Goal: Task Accomplishment & Management: Manage account settings

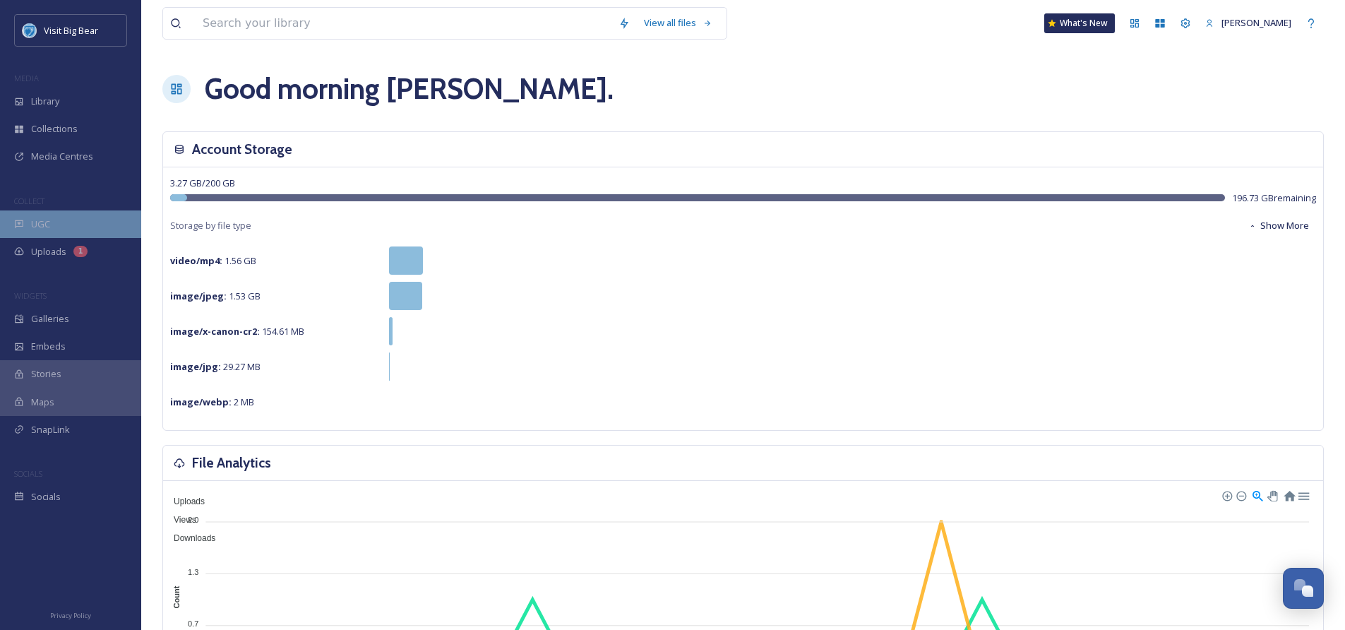
click at [37, 218] on span "UGC" at bounding box center [40, 224] width 19 height 13
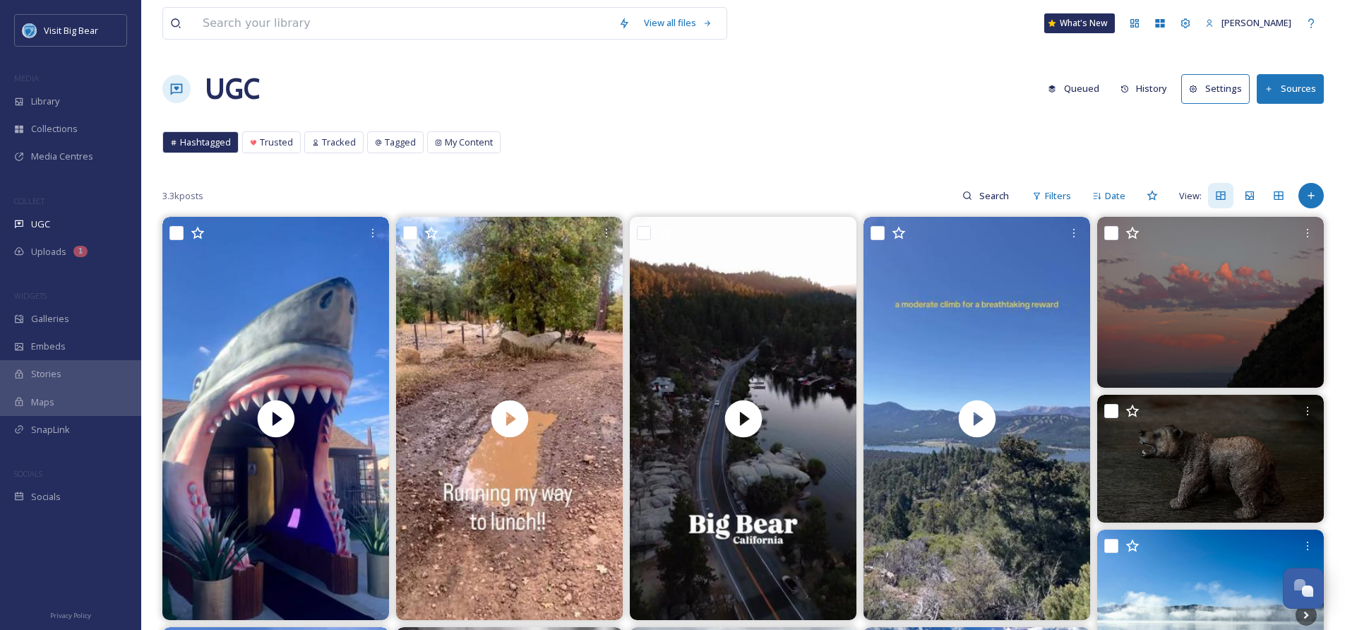
click at [1277, 89] on button "Sources" at bounding box center [1290, 88] width 67 height 29
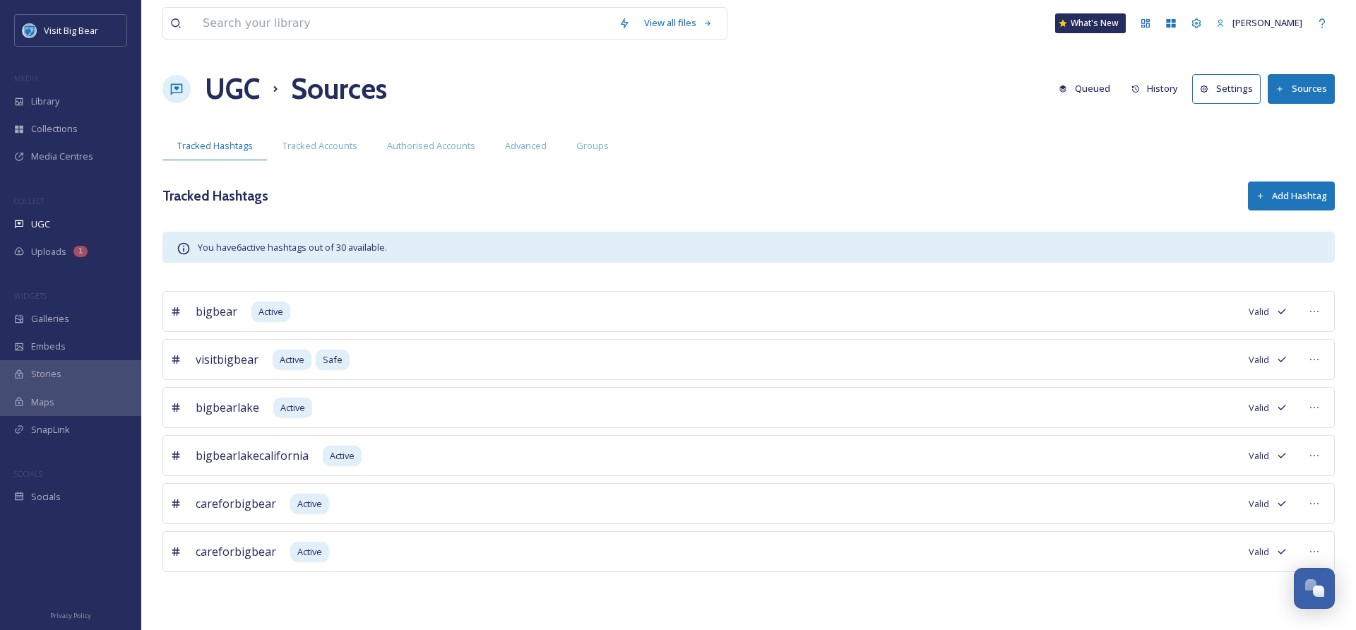
click at [1299, 196] on button "Add Hashtag" at bounding box center [1291, 196] width 87 height 29
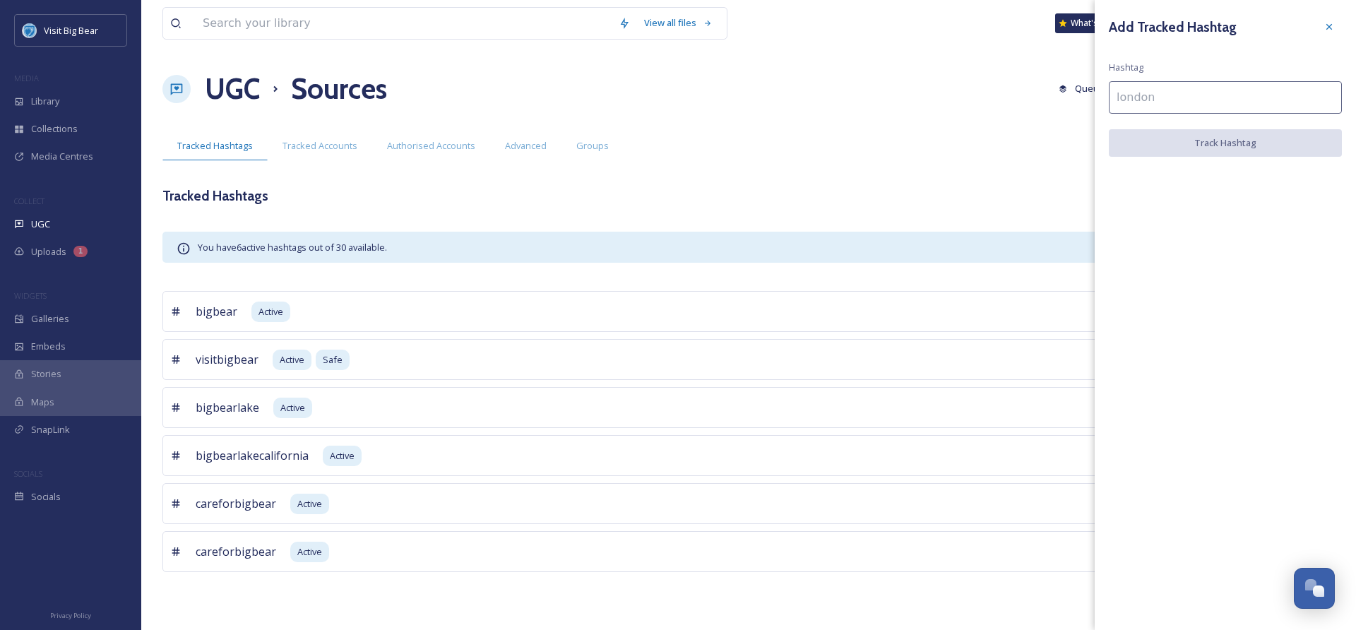
click at [1165, 102] on input at bounding box center [1225, 97] width 233 height 32
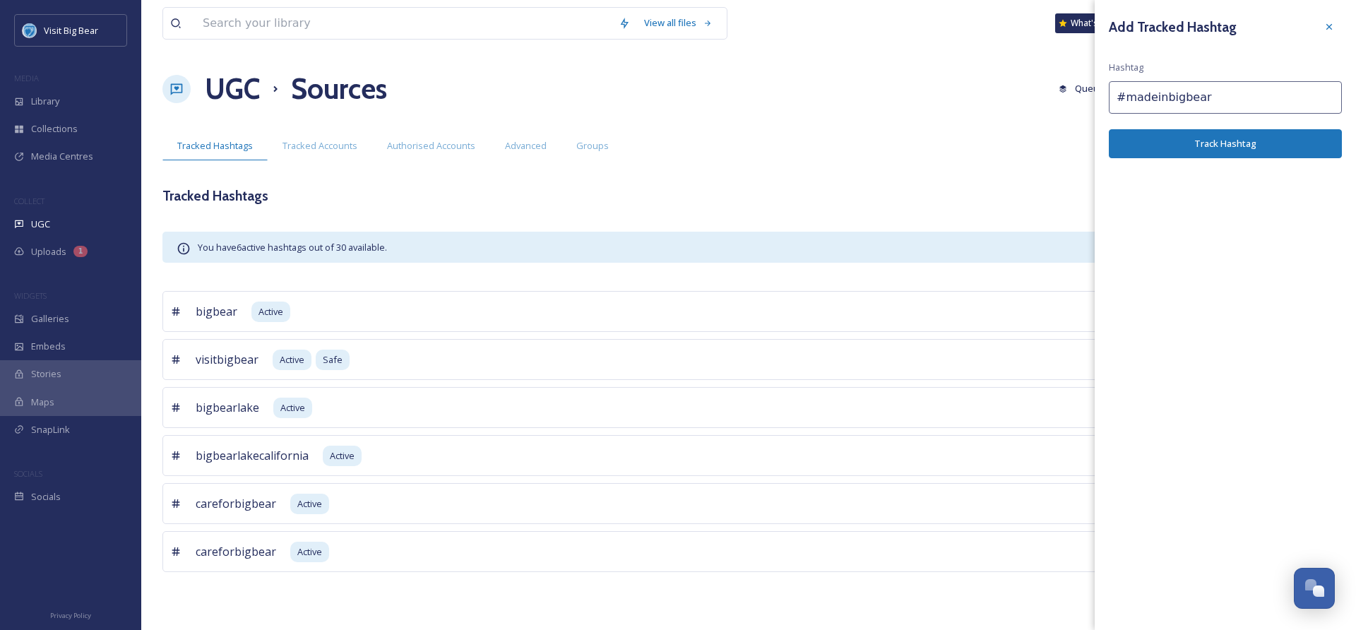
type input "#madeinbigbear"
click at [1221, 143] on button "Track Hashtag" at bounding box center [1225, 143] width 233 height 29
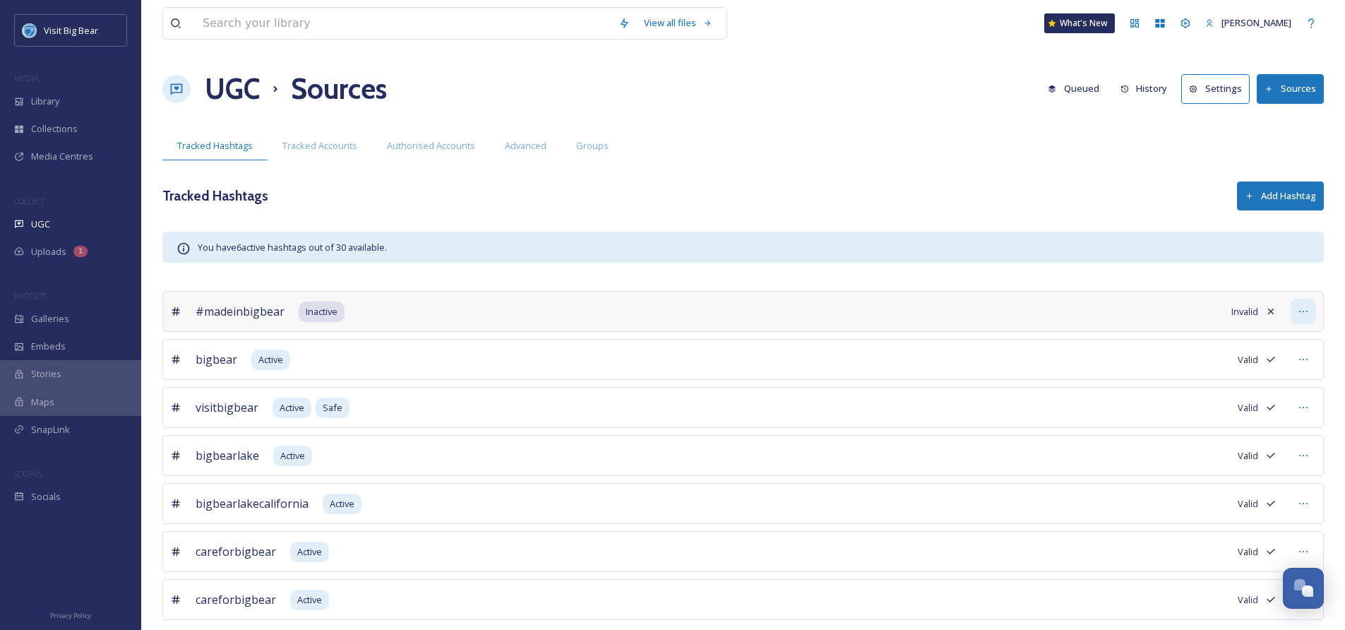
click at [1307, 311] on icon at bounding box center [1303, 311] width 8 height 1
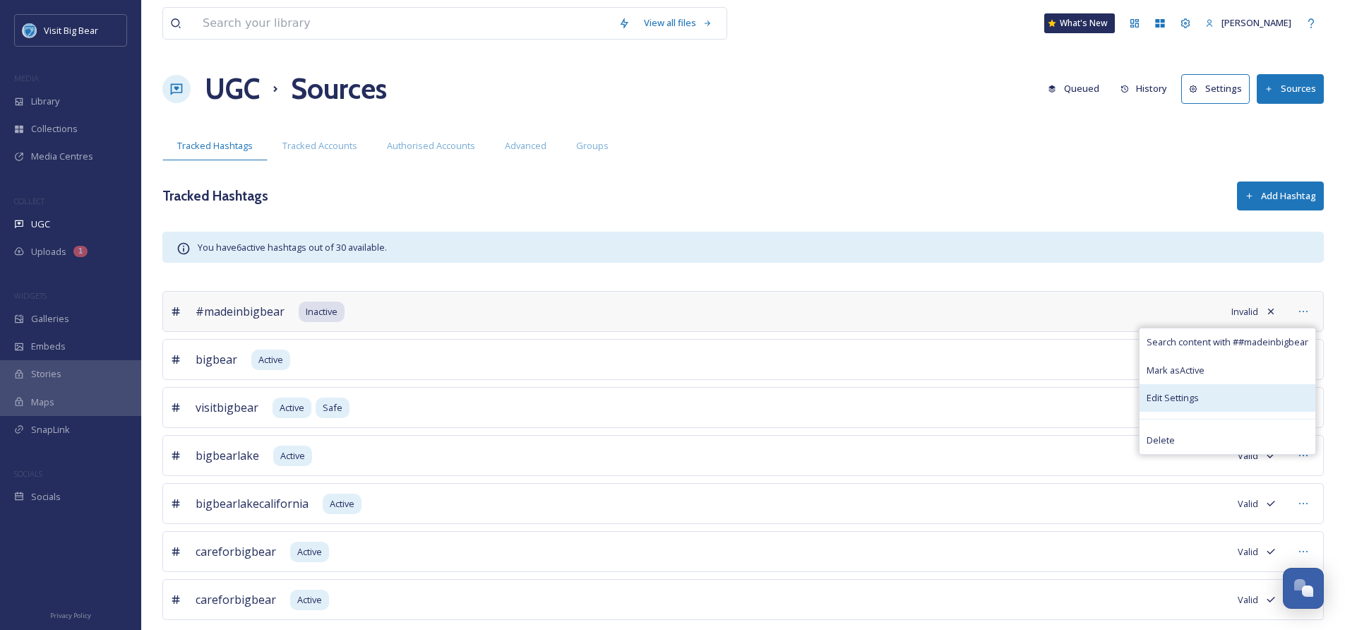
click at [1203, 396] on div "Edit Settings" at bounding box center [1228, 398] width 176 height 28
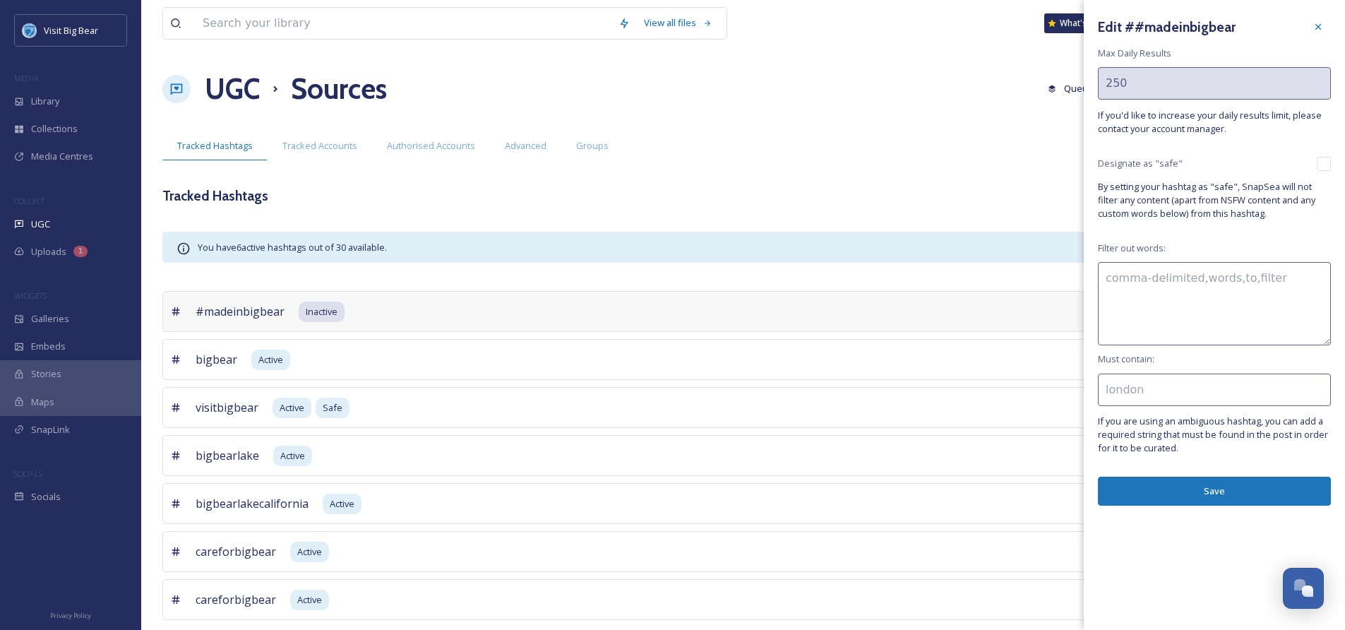
click at [1136, 28] on h3 "Edit # #madeinbigbear" at bounding box center [1167, 27] width 138 height 20
click at [1146, 28] on h3 "Edit # #madeinbigbear" at bounding box center [1167, 27] width 138 height 20
click at [1317, 28] on icon at bounding box center [1318, 26] width 11 height 11
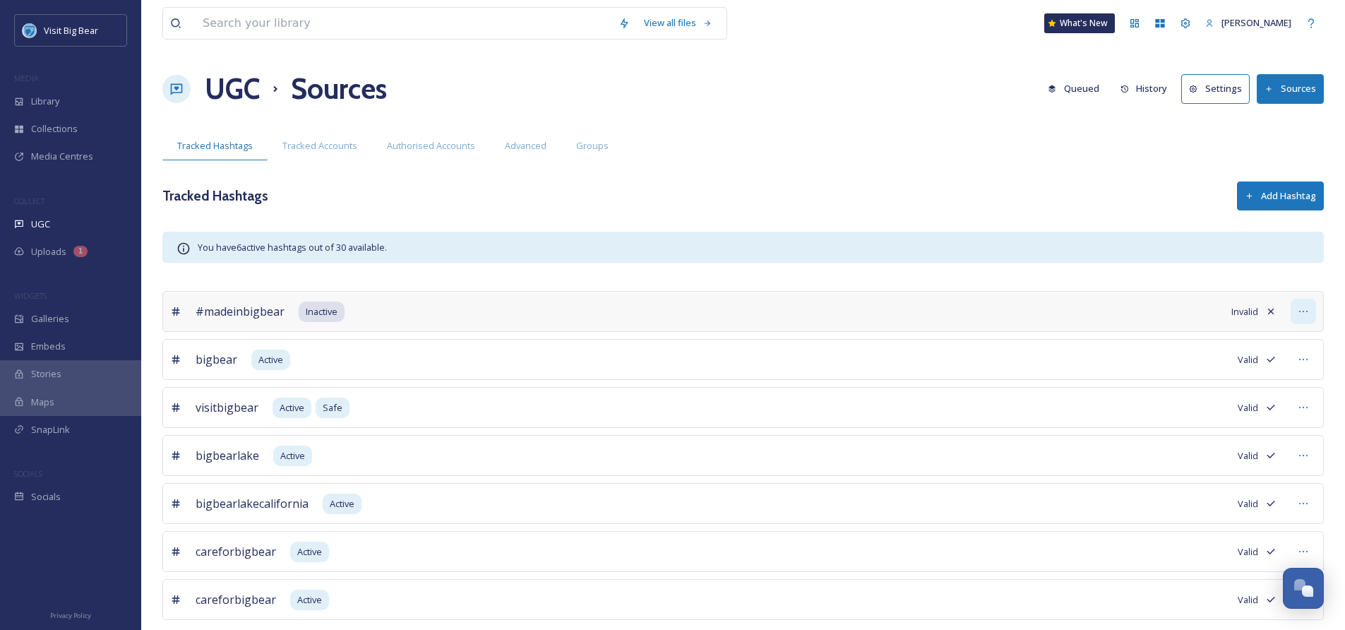
click at [1302, 314] on icon at bounding box center [1303, 311] width 11 height 11
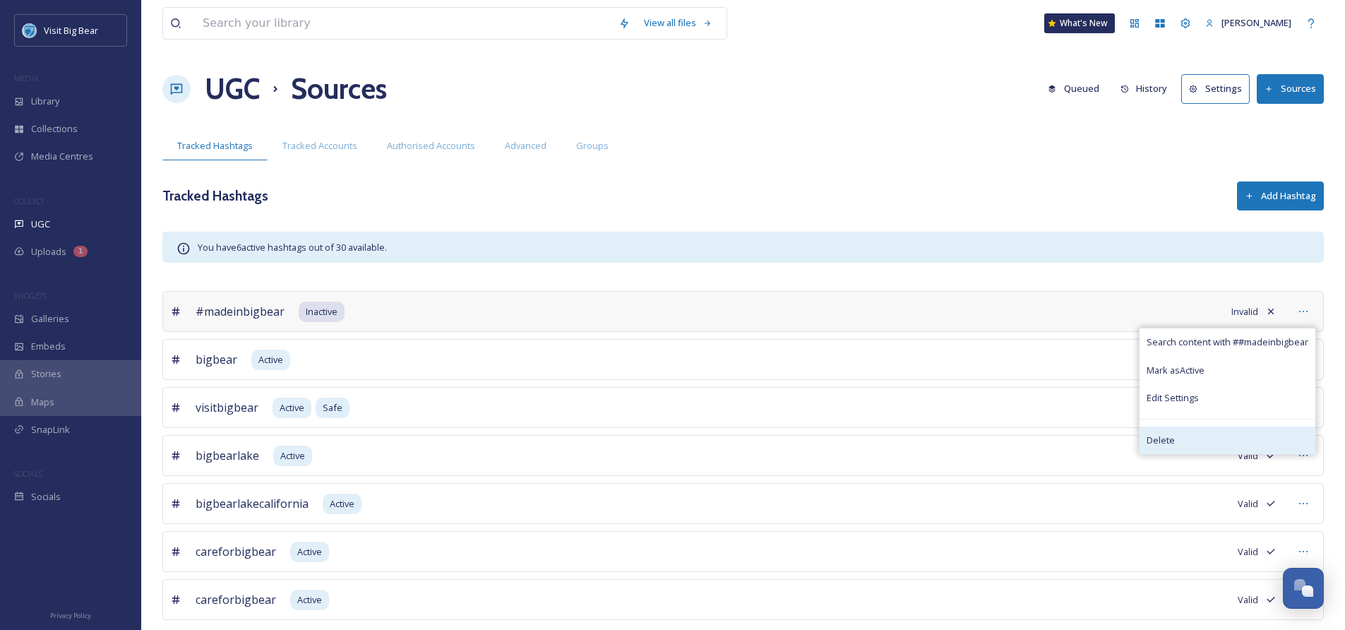
click at [1210, 433] on div "Delete" at bounding box center [1228, 441] width 176 height 28
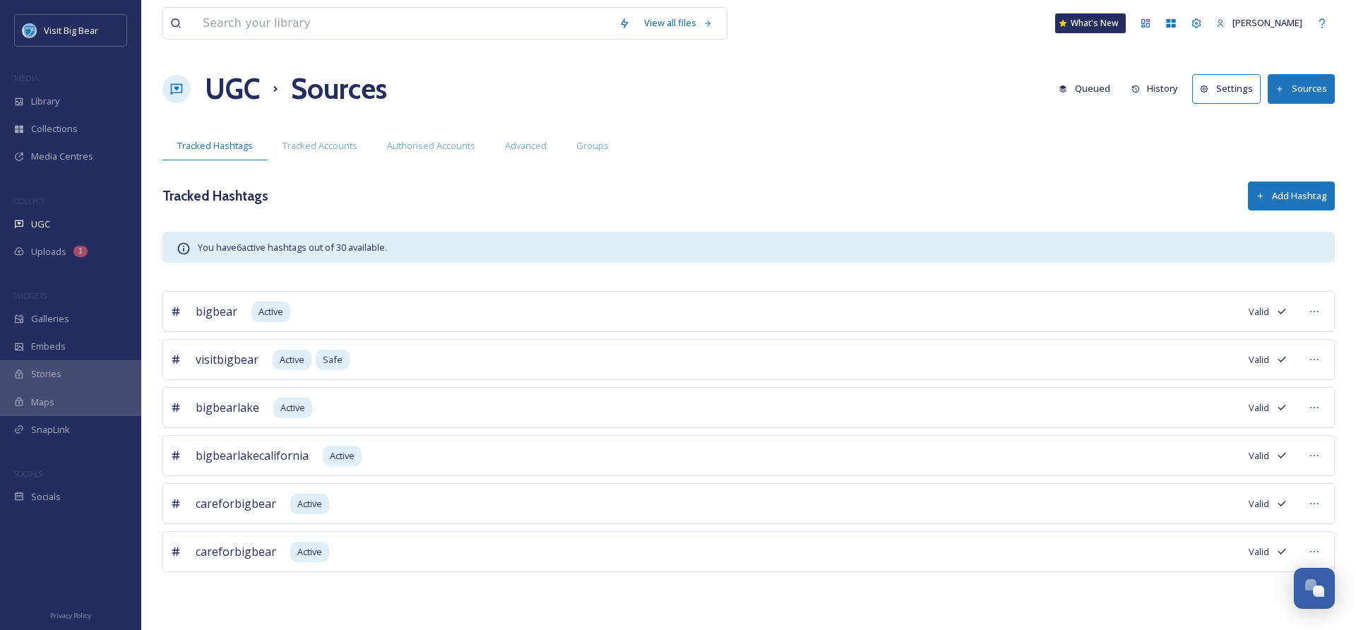
click at [1299, 198] on button "Add Hashtag" at bounding box center [1291, 196] width 87 height 29
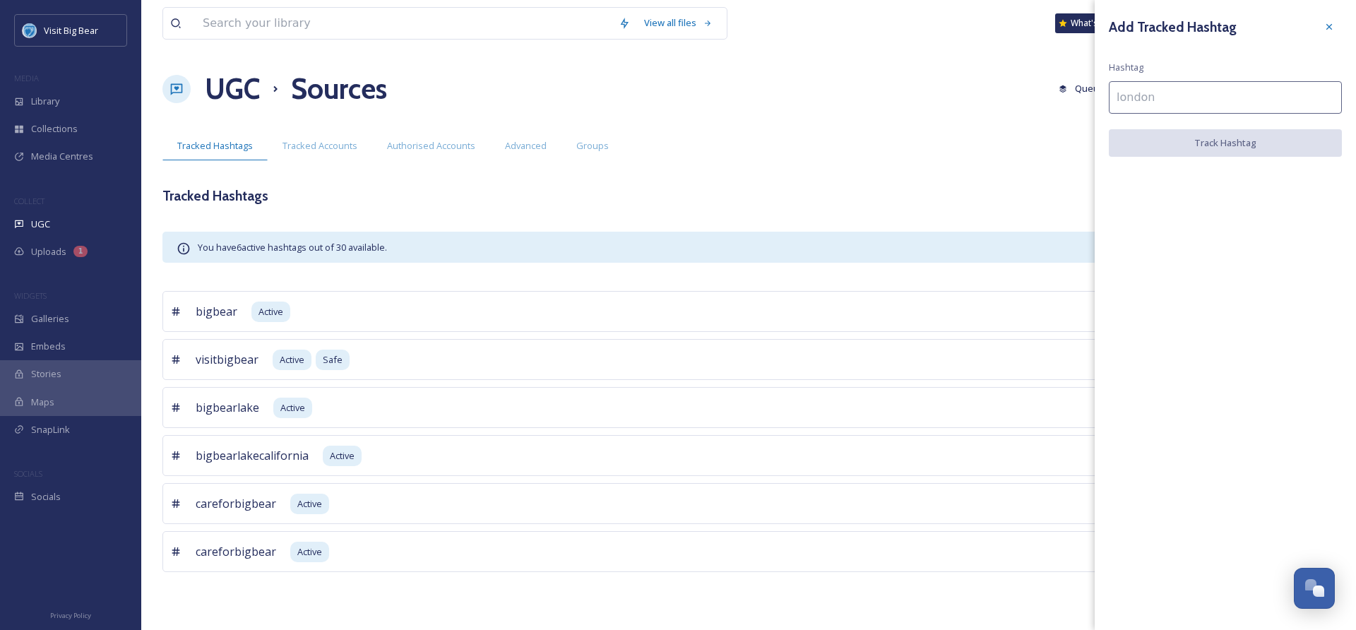
click at [1163, 96] on input at bounding box center [1225, 97] width 233 height 32
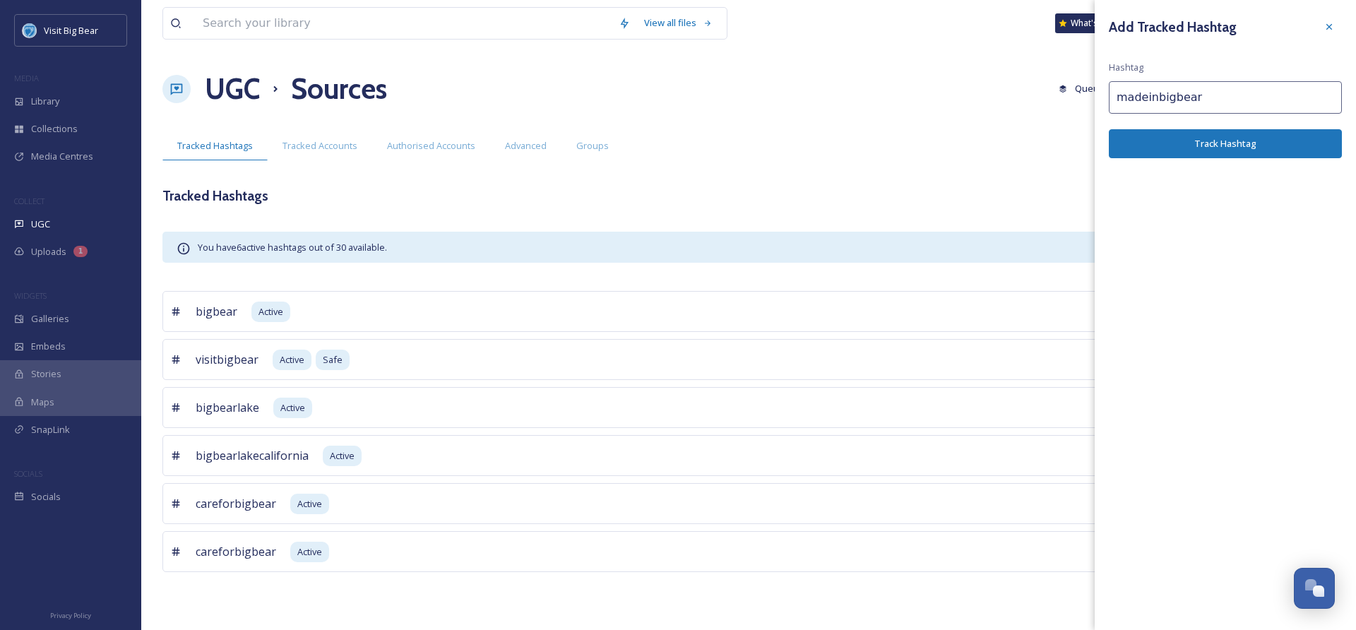
type input "madeinbigbear"
click at [1220, 142] on button "Track Hashtag" at bounding box center [1225, 143] width 233 height 29
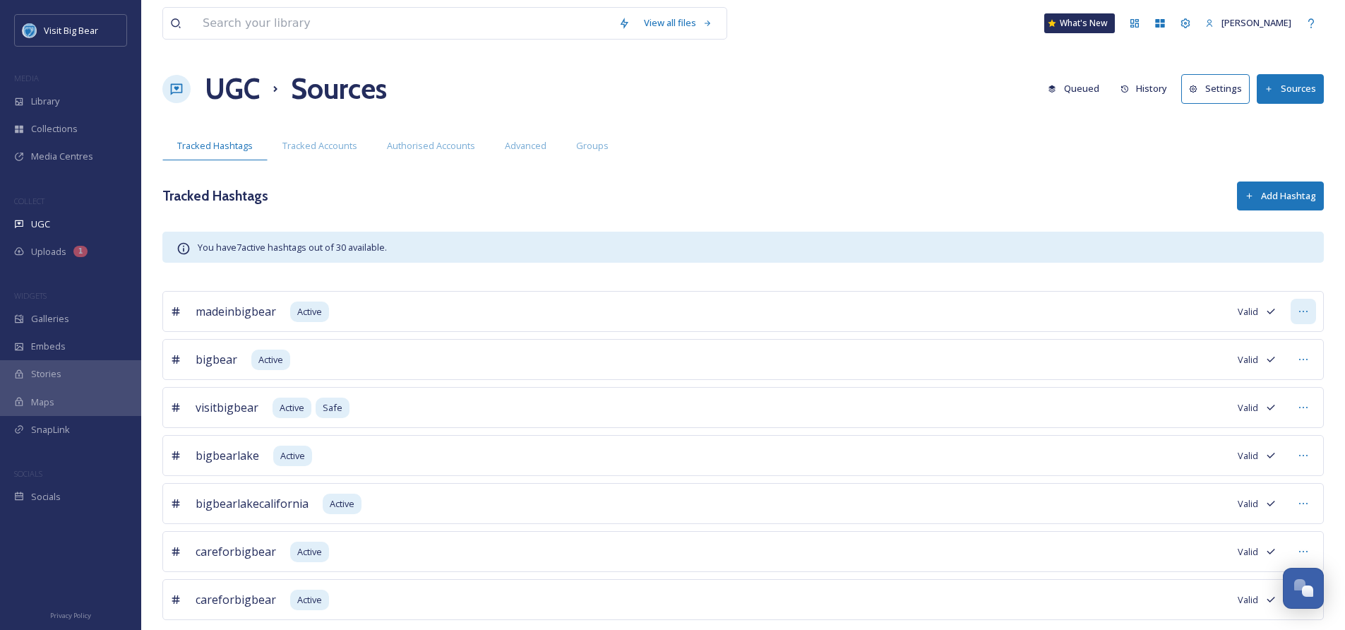
click at [1296, 310] on div at bounding box center [1303, 311] width 25 height 25
click at [960, 208] on div "Tracked Hashtags Add Hashtag" at bounding box center [743, 196] width 1162 height 29
click at [321, 145] on span "Tracked Accounts" at bounding box center [319, 145] width 75 height 13
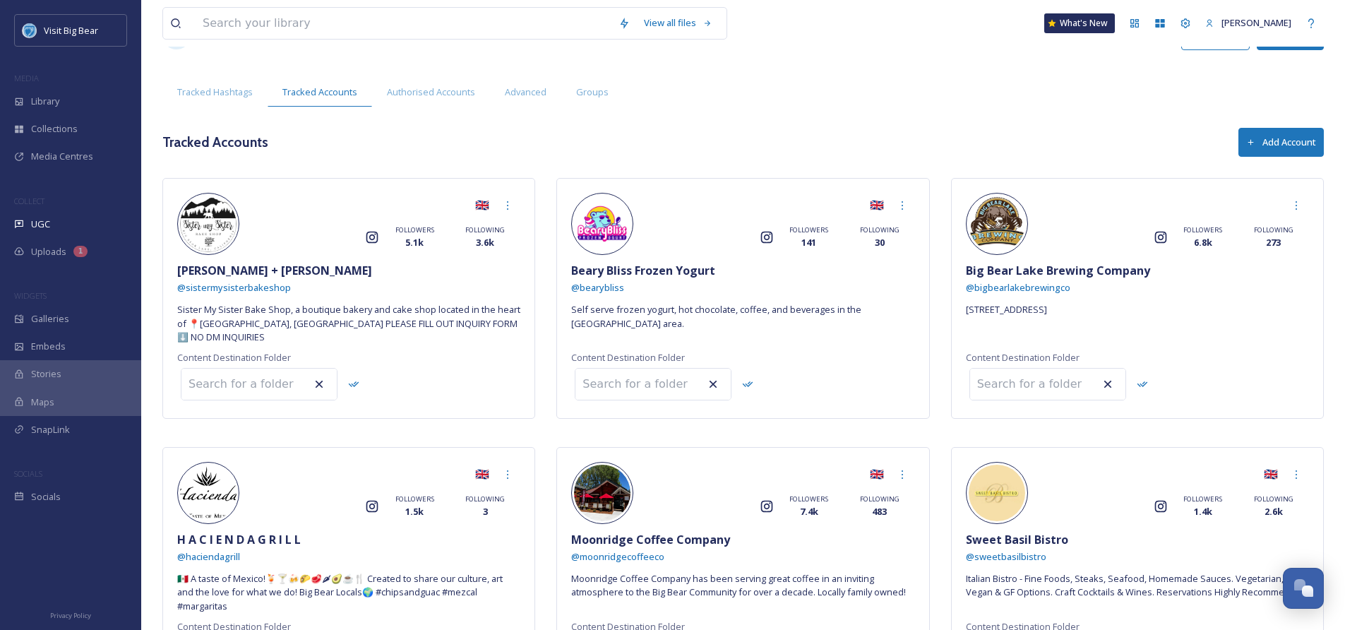
scroll to position [51, 0]
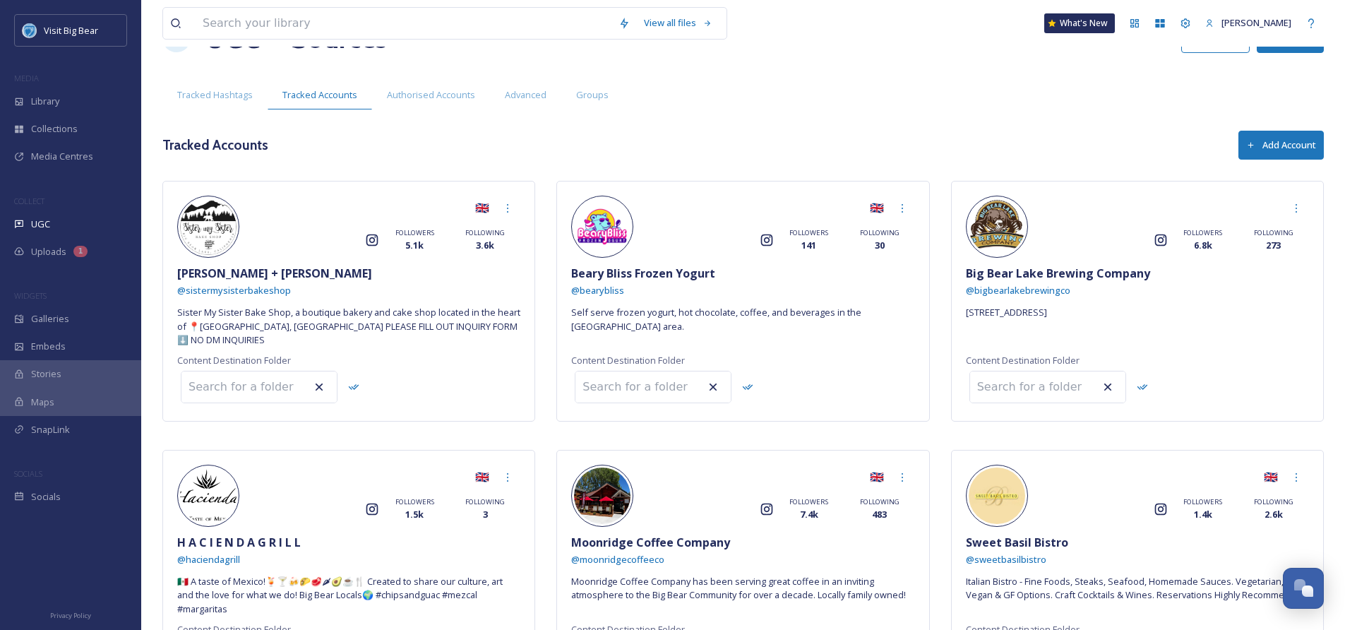
click at [1275, 144] on button "Add Account" at bounding box center [1281, 145] width 85 height 29
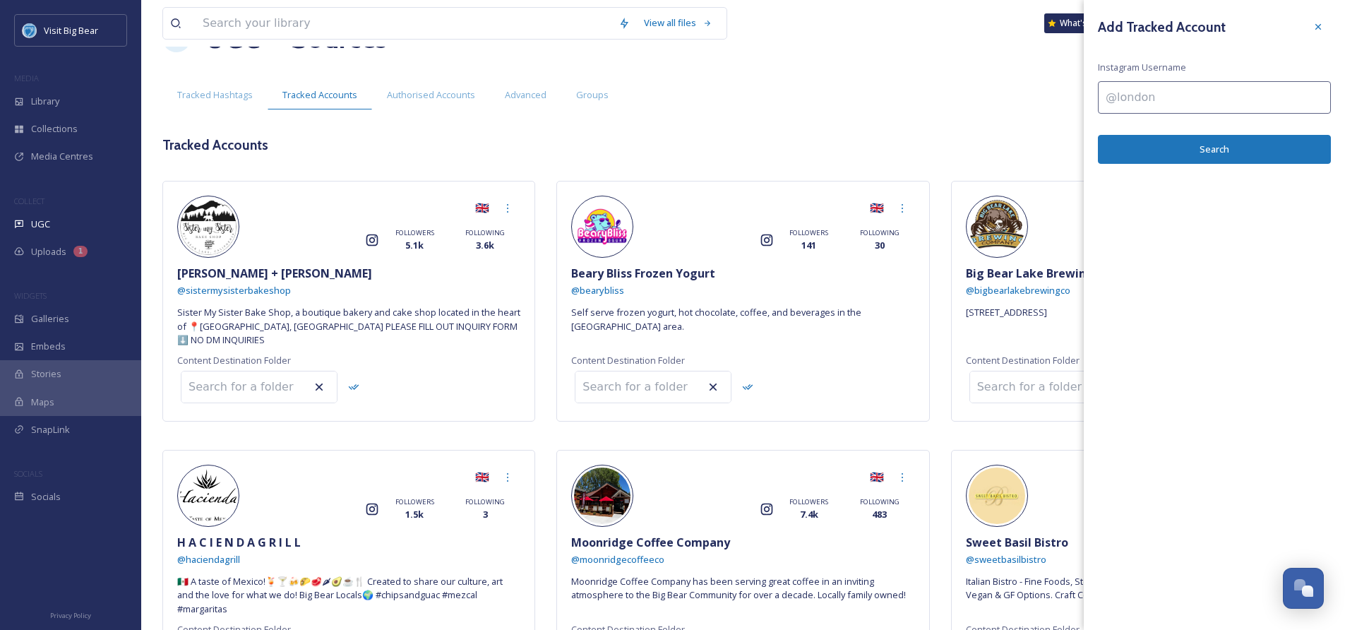
click at [811, 88] on div "Tracked Hashtags Tracked Accounts Authorised Accounts Advanced Groups" at bounding box center [743, 95] width 1162 height 29
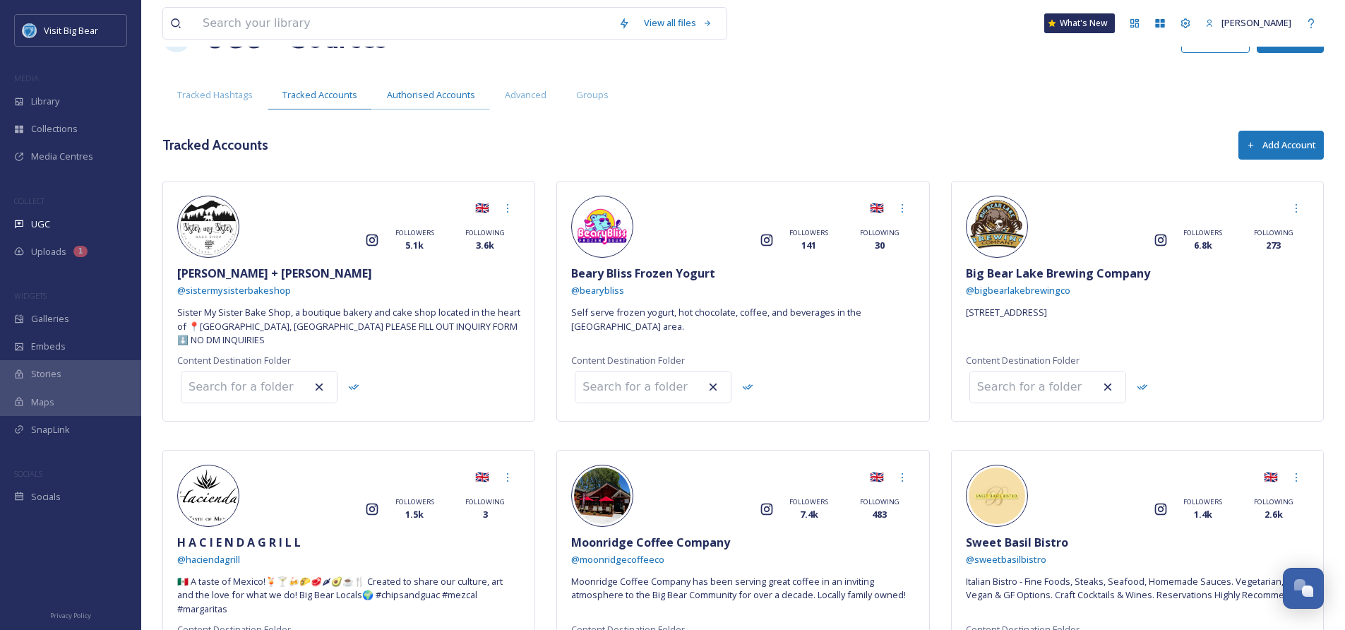
click at [444, 95] on span "Authorised Accounts" at bounding box center [431, 94] width 88 height 13
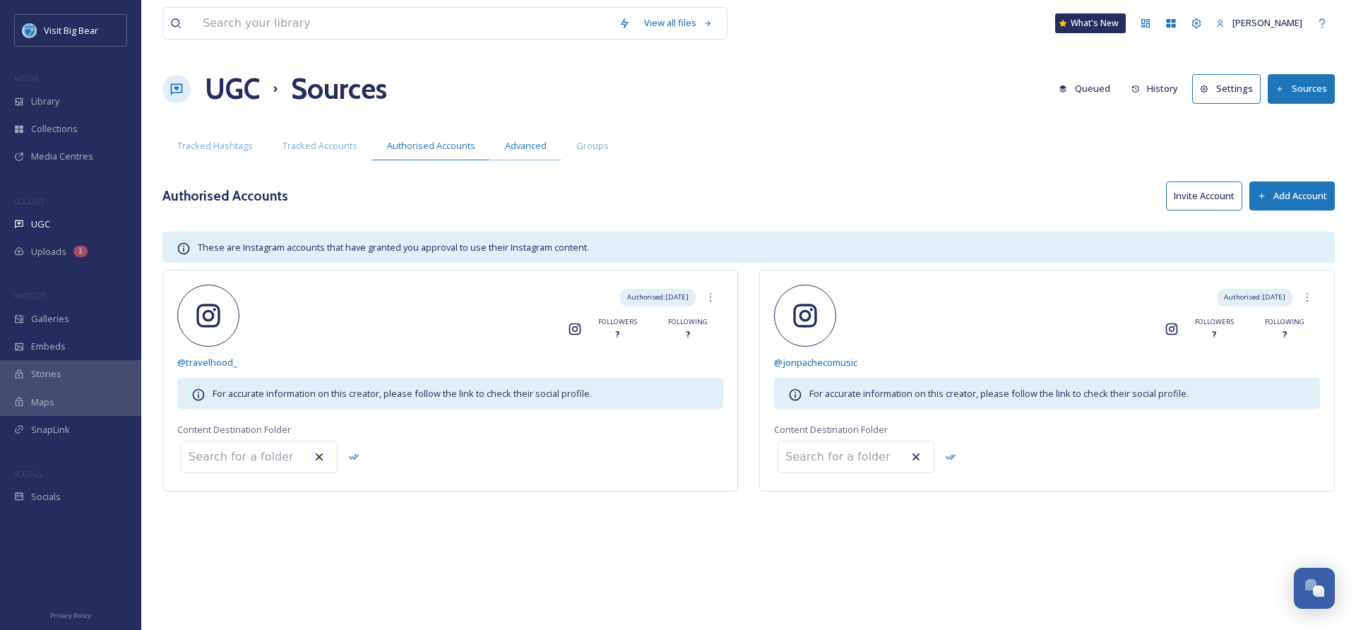
click at [539, 147] on span "Advanced" at bounding box center [526, 145] width 42 height 13
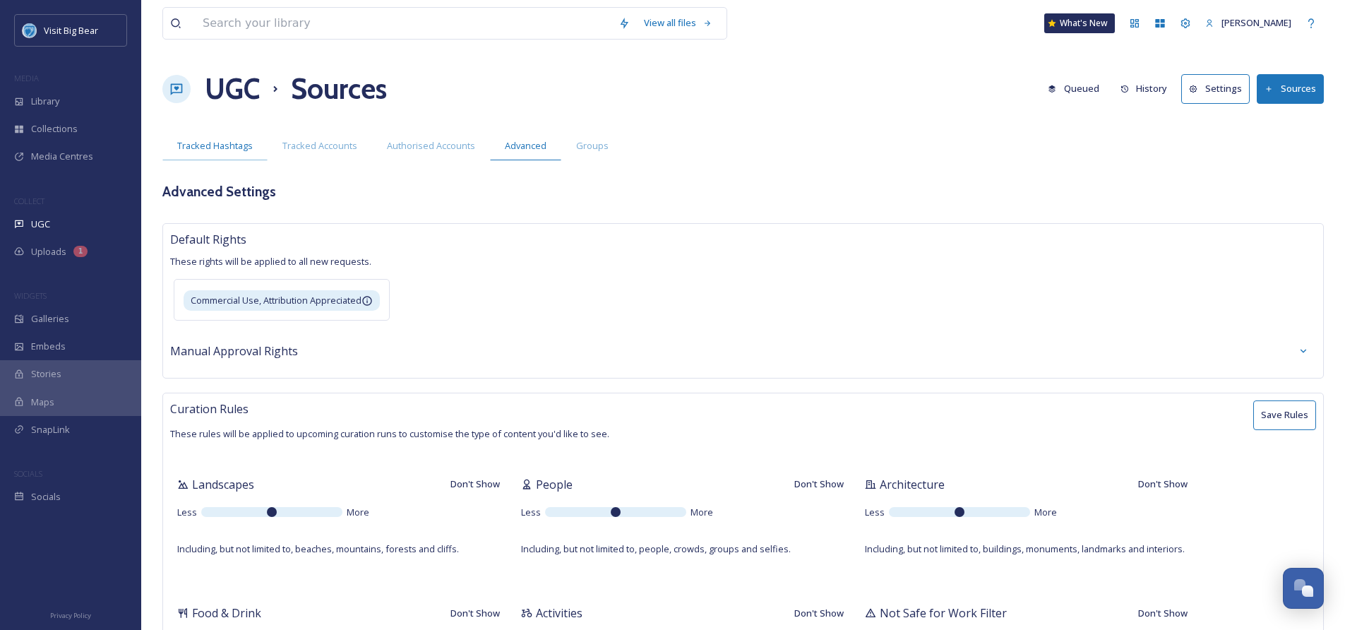
click at [225, 145] on span "Tracked Hashtags" at bounding box center [215, 145] width 76 height 13
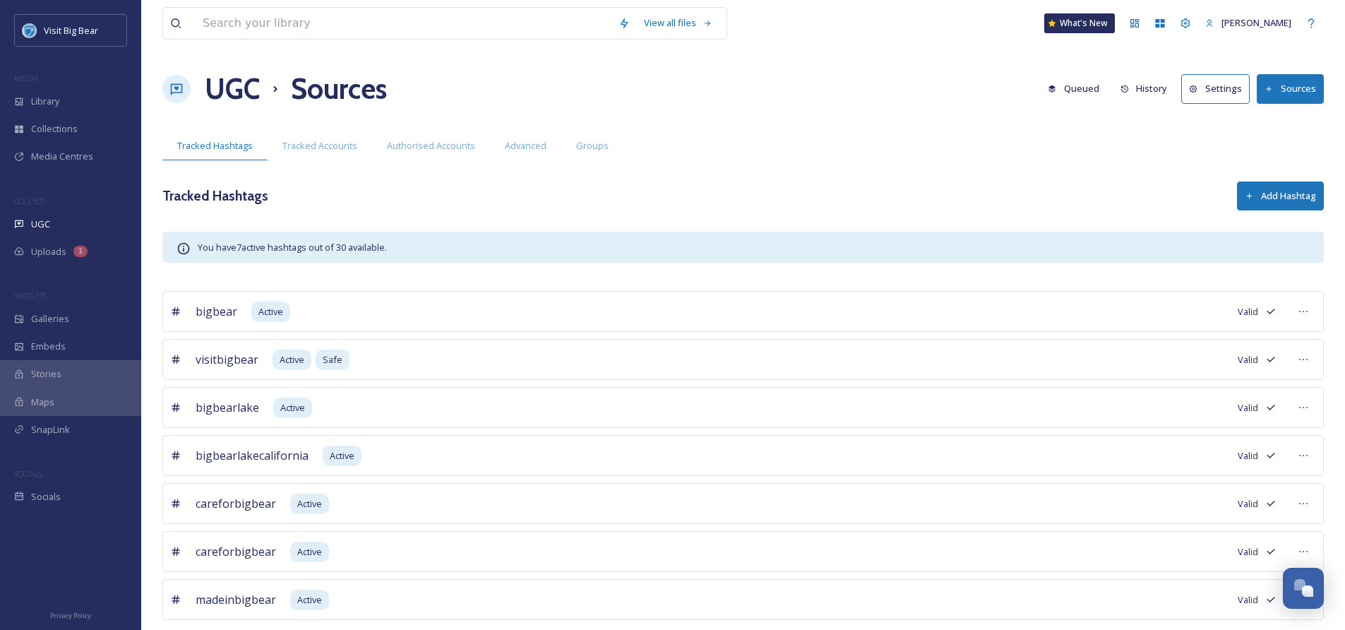
click at [1293, 90] on button "Sources" at bounding box center [1290, 88] width 67 height 29
click at [1222, 97] on button "Settings" at bounding box center [1216, 88] width 69 height 29
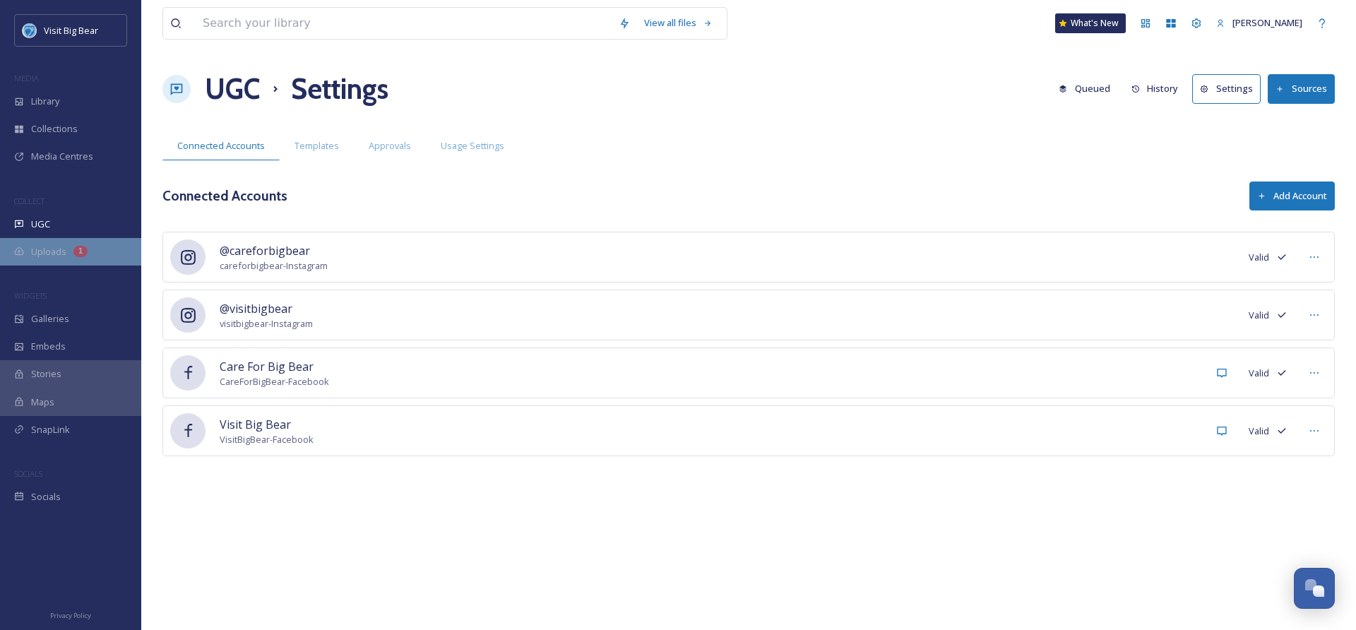
click at [50, 252] on span "Uploads" at bounding box center [48, 251] width 35 height 13
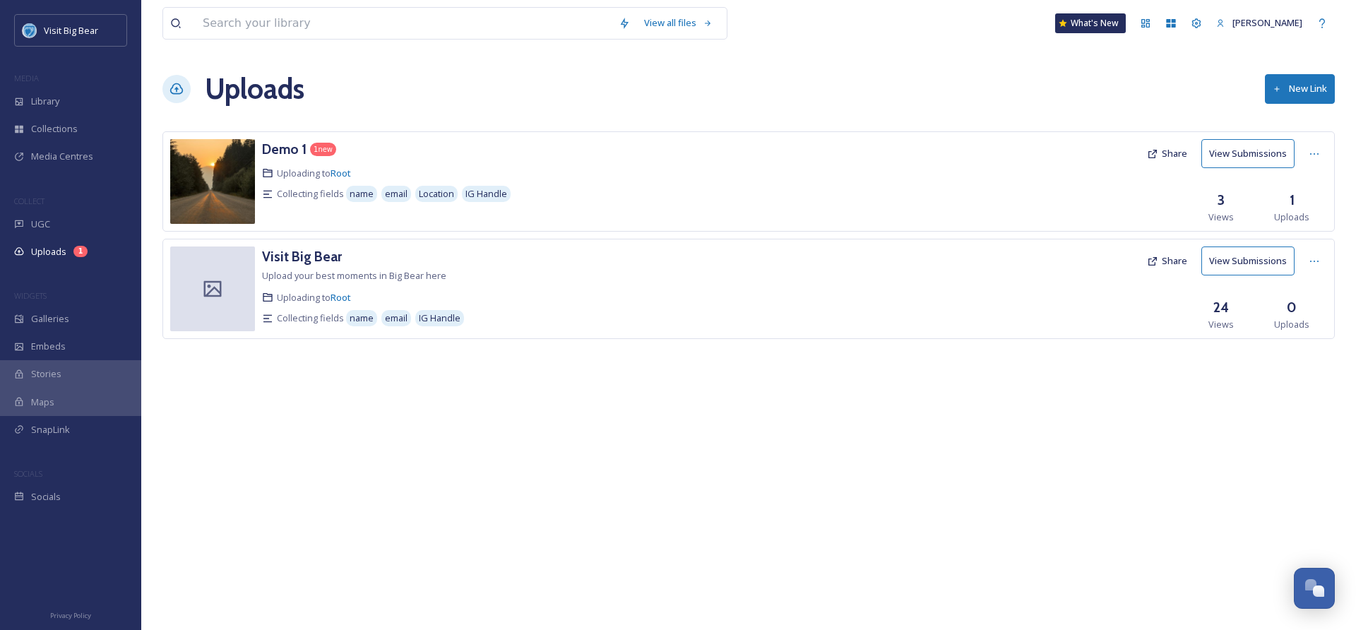
click at [1241, 258] on button "View Submissions" at bounding box center [1247, 260] width 93 height 29
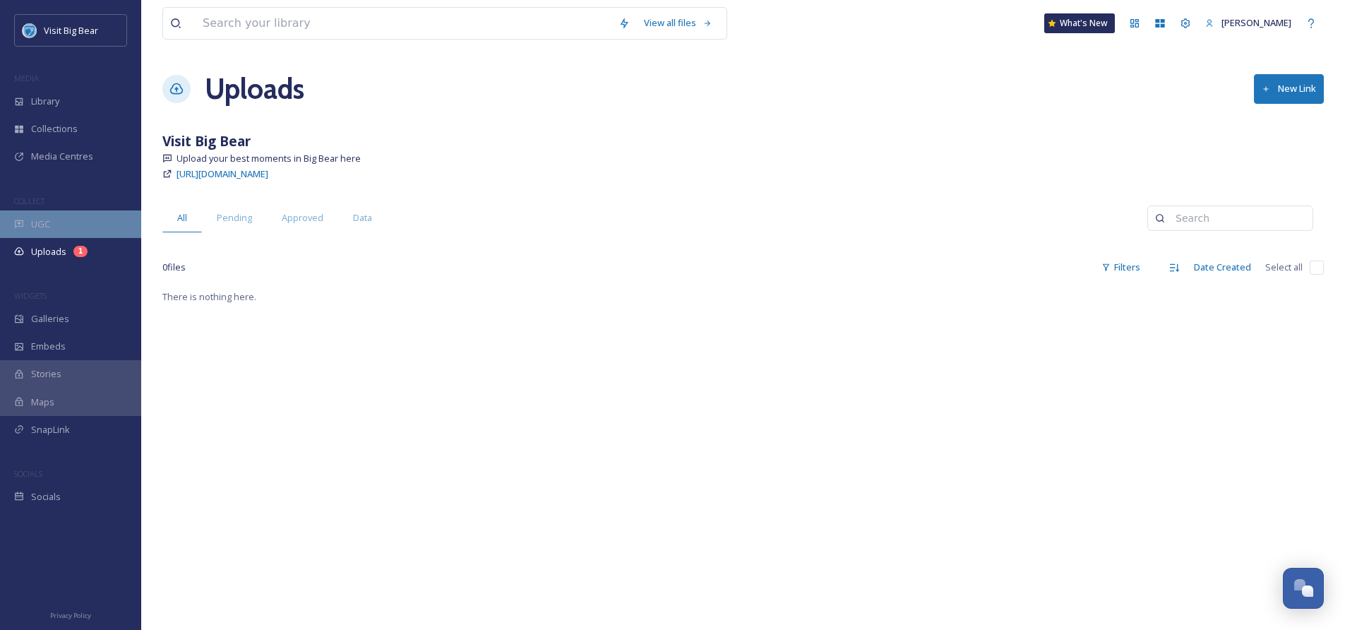
click at [32, 228] on span "UGC" at bounding box center [40, 224] width 19 height 13
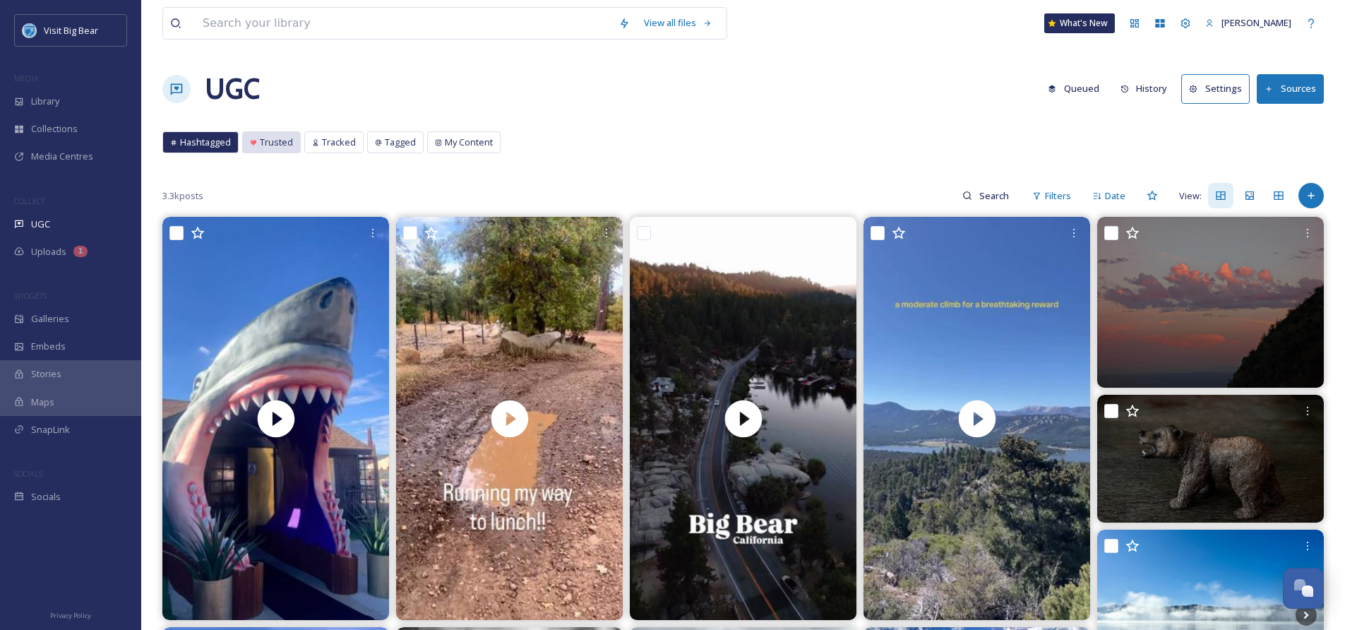
click at [266, 145] on span "Trusted" at bounding box center [276, 142] width 33 height 13
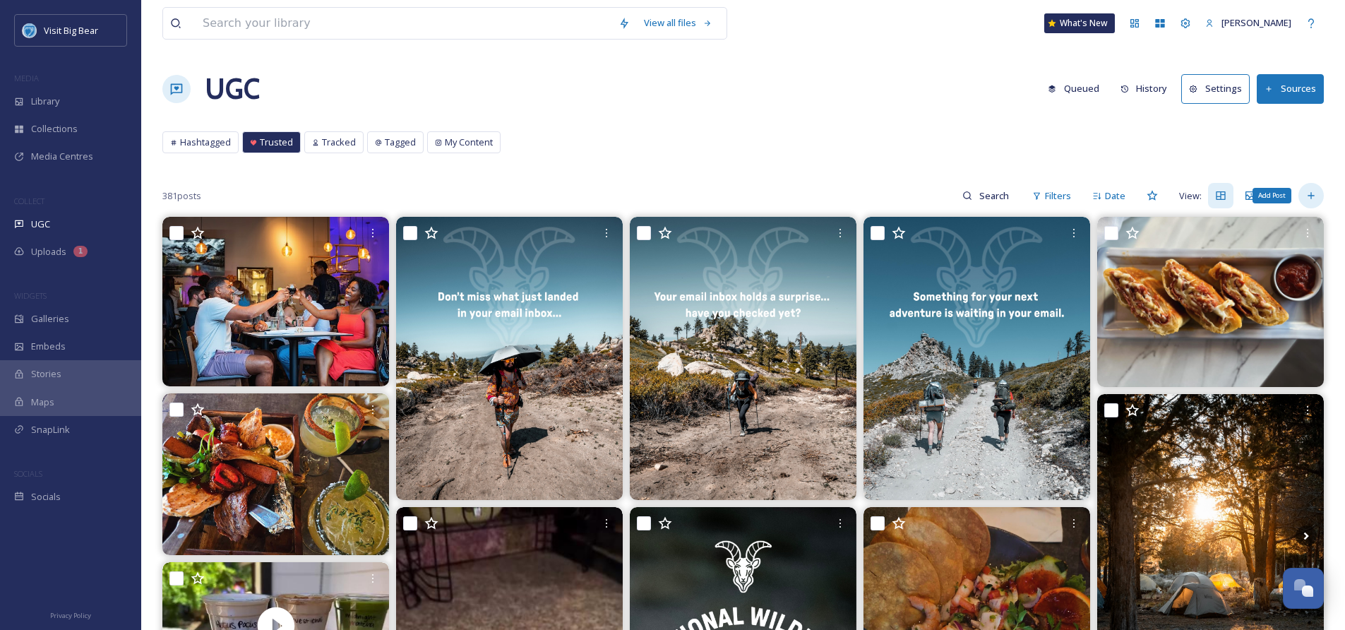
click at [1313, 193] on icon at bounding box center [1311, 195] width 11 height 11
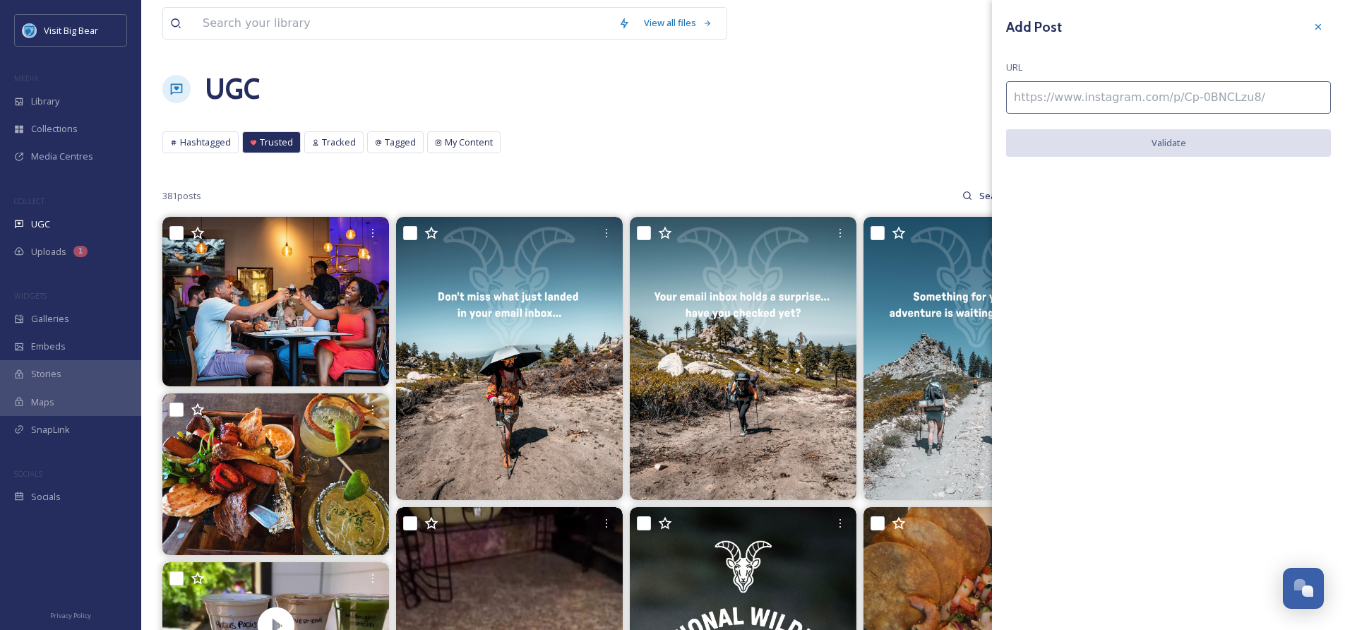
click at [1068, 95] on input at bounding box center [1168, 97] width 325 height 32
paste input "[URL][DOMAIN_NAME]"
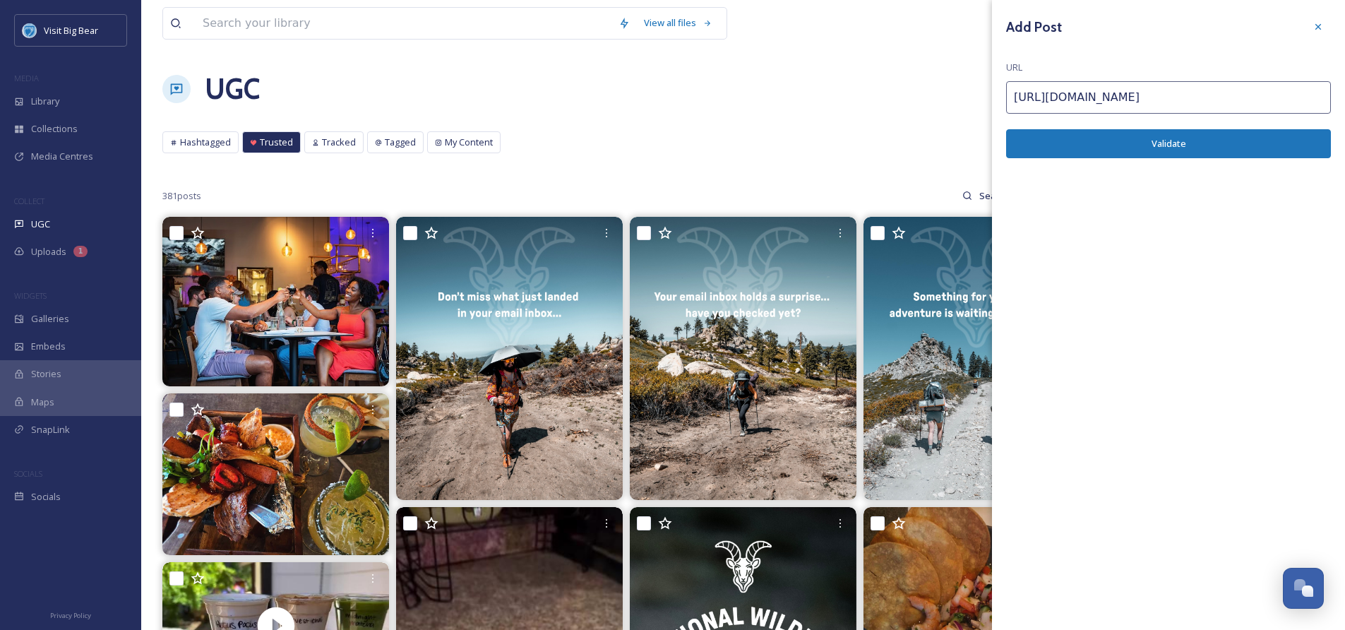
type input "[URL][DOMAIN_NAME]"
click at [1186, 144] on button "Validate" at bounding box center [1168, 143] width 325 height 29
click at [1186, 141] on button "Add Post" at bounding box center [1168, 143] width 325 height 29
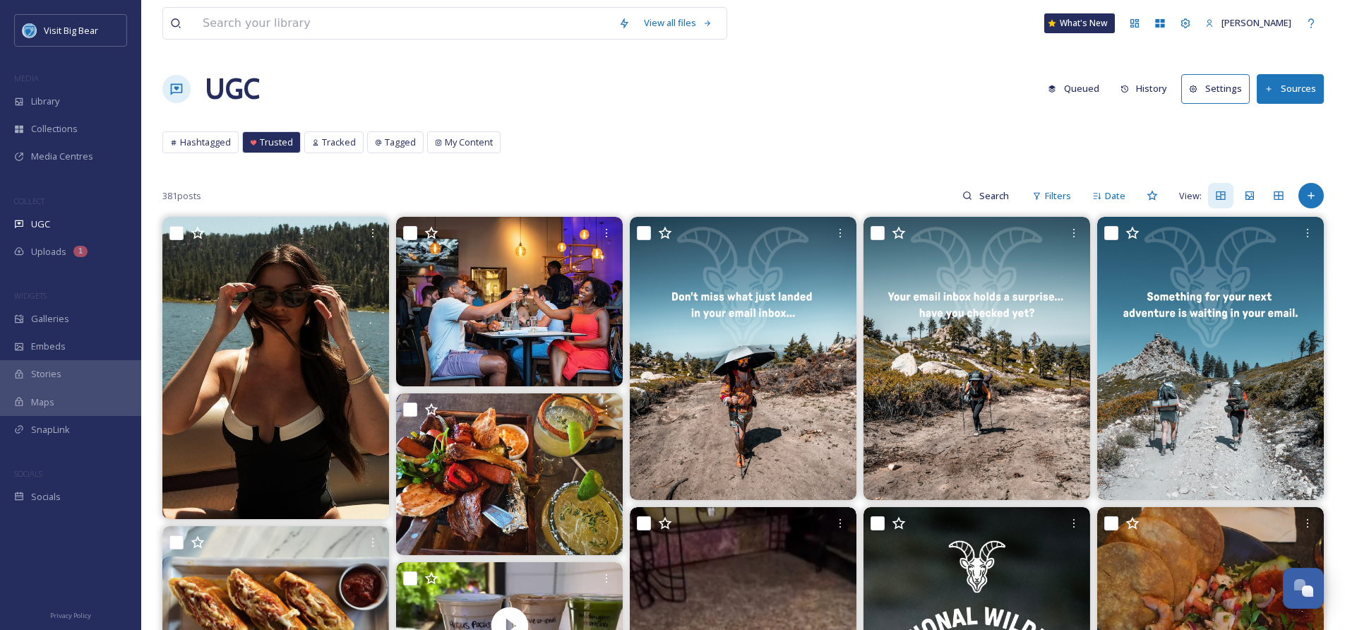
click at [1289, 89] on button "Sources" at bounding box center [1290, 88] width 67 height 29
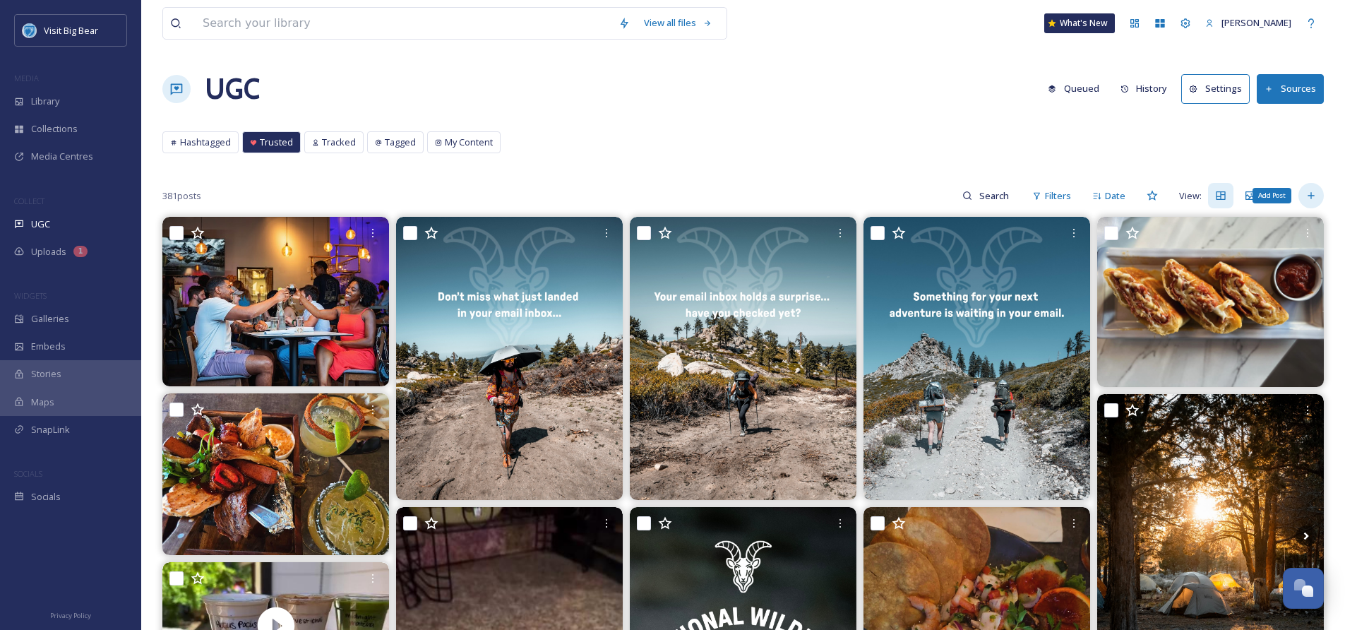
click at [1310, 195] on icon at bounding box center [1311, 195] width 11 height 11
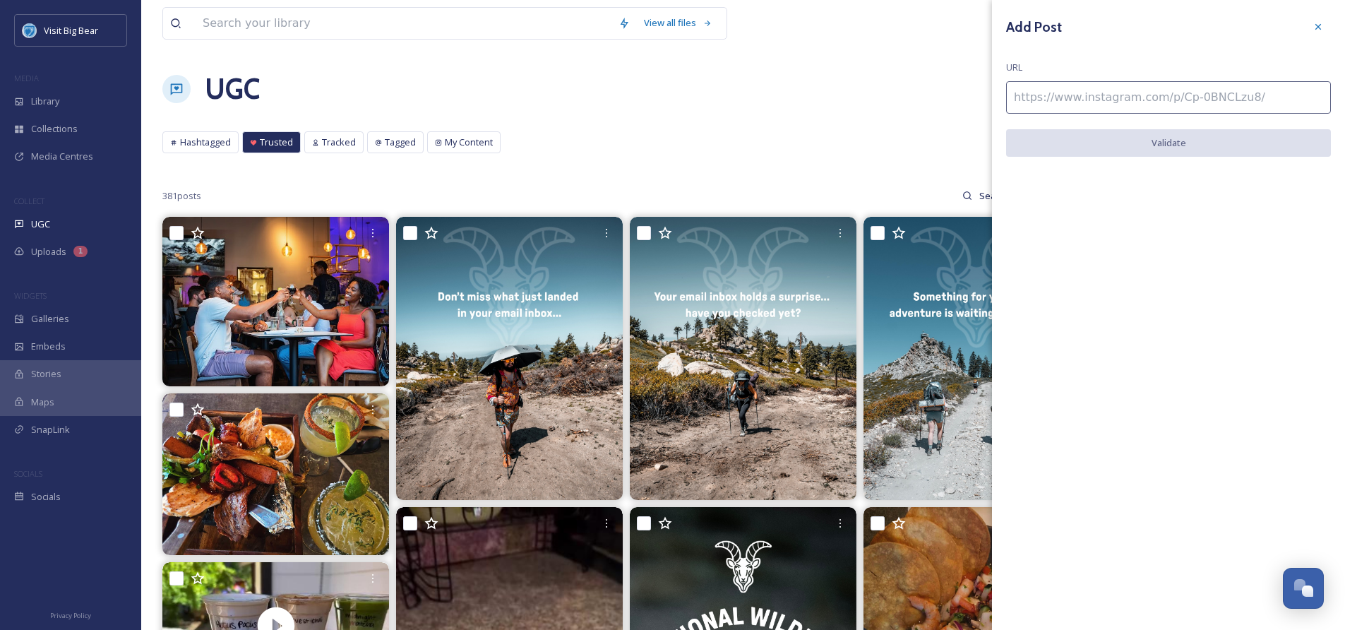
click at [1273, 95] on input at bounding box center [1168, 97] width 325 height 32
paste input "[URL][DOMAIN_NAME]"
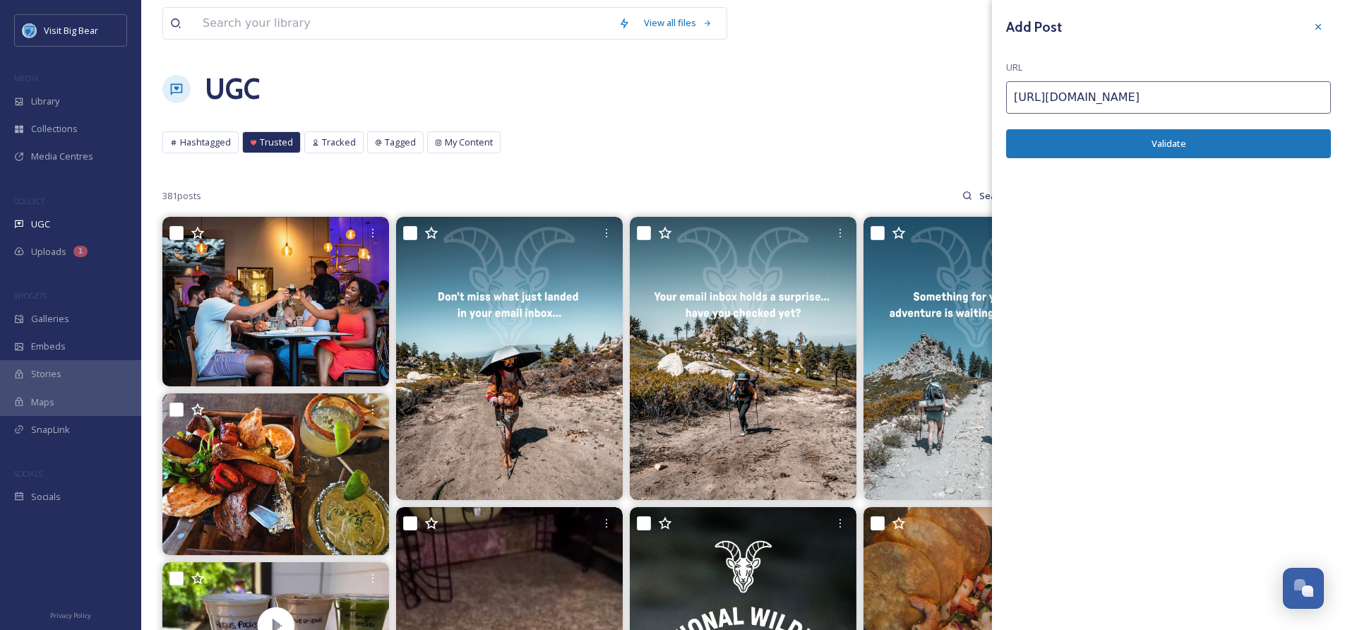
type input "[URL][DOMAIN_NAME]"
click at [1143, 143] on button "Validate" at bounding box center [1168, 143] width 325 height 29
click at [1174, 141] on button "Add Post" at bounding box center [1168, 143] width 325 height 29
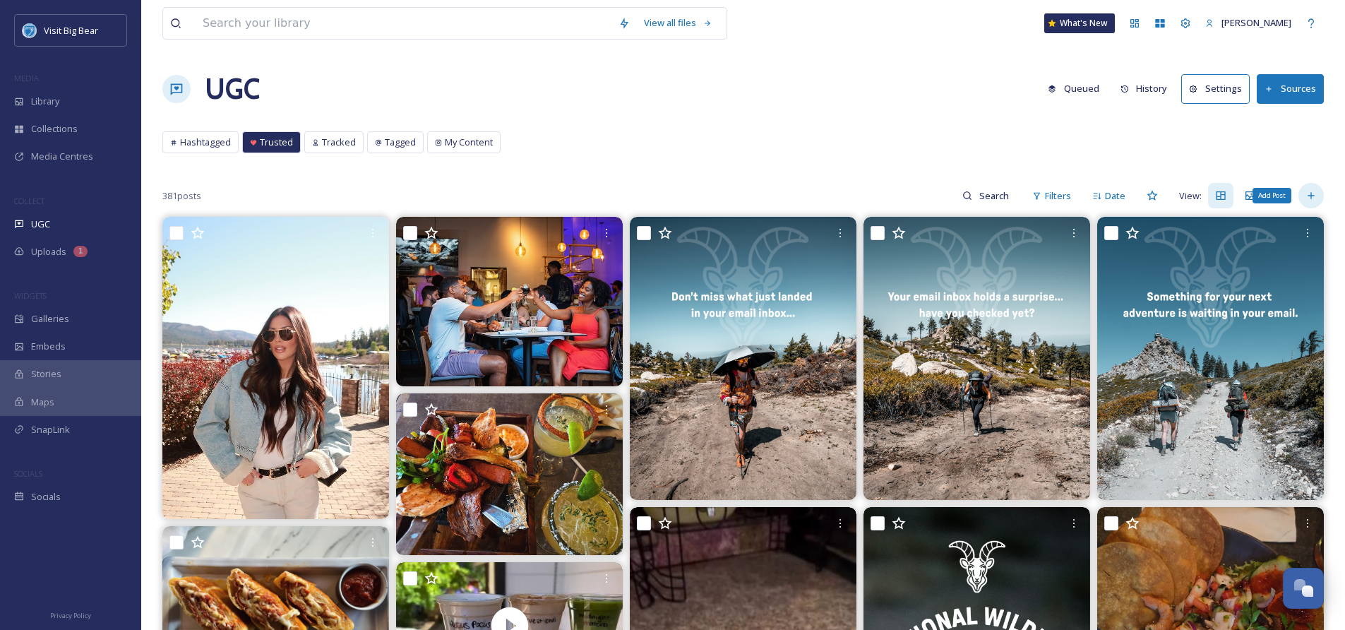
click at [1306, 194] on icon at bounding box center [1311, 195] width 11 height 11
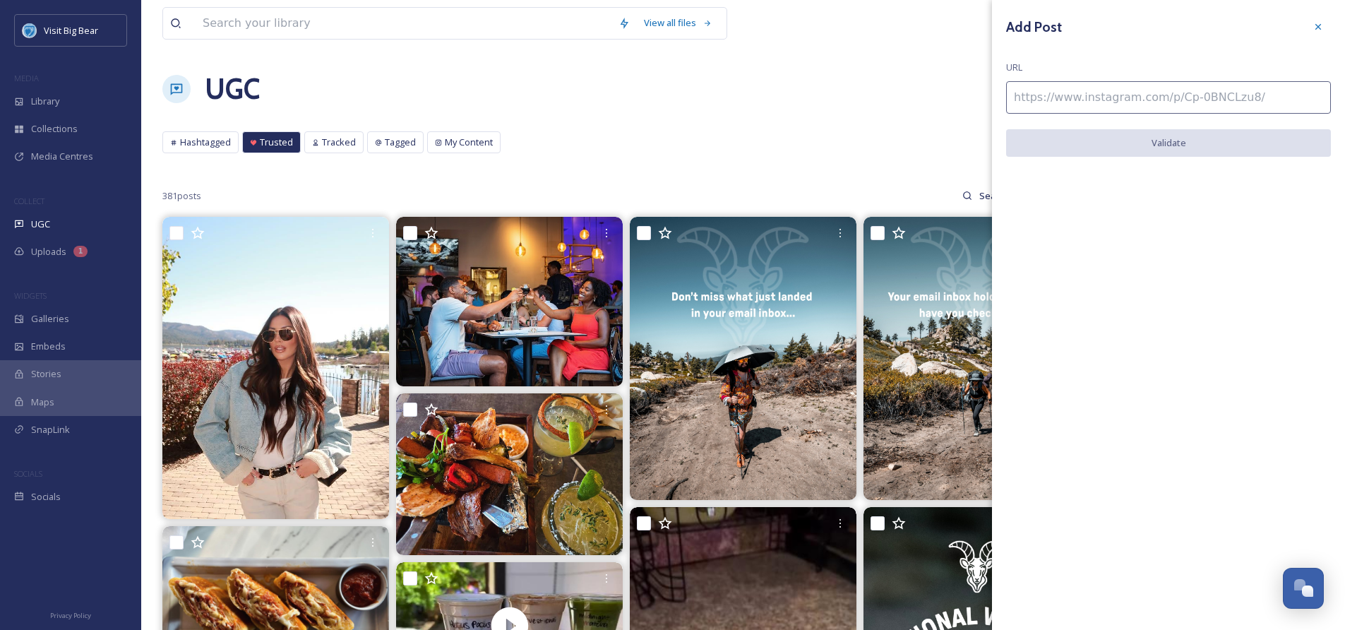
click at [1108, 95] on input at bounding box center [1168, 97] width 325 height 32
paste input "[URL][DOMAIN_NAME]"
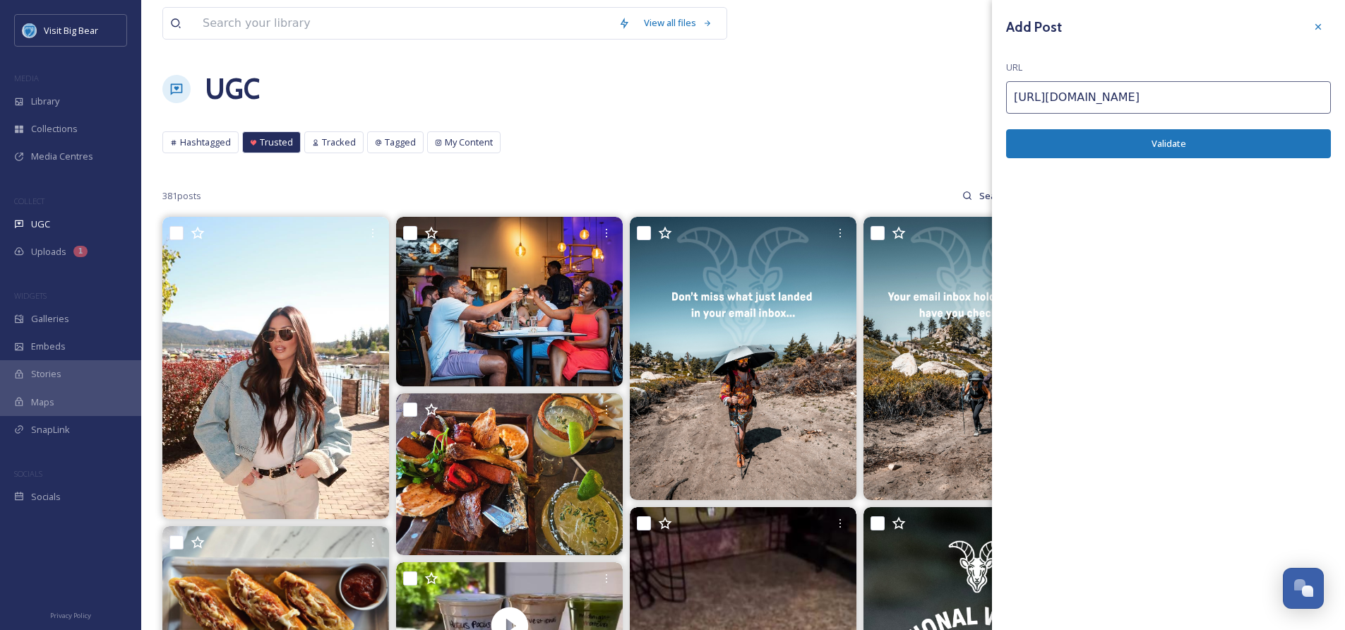
type input "[URL][DOMAIN_NAME]"
click at [1181, 143] on button "Validate" at bounding box center [1168, 143] width 325 height 29
click at [1193, 141] on button "Add Post" at bounding box center [1168, 143] width 325 height 29
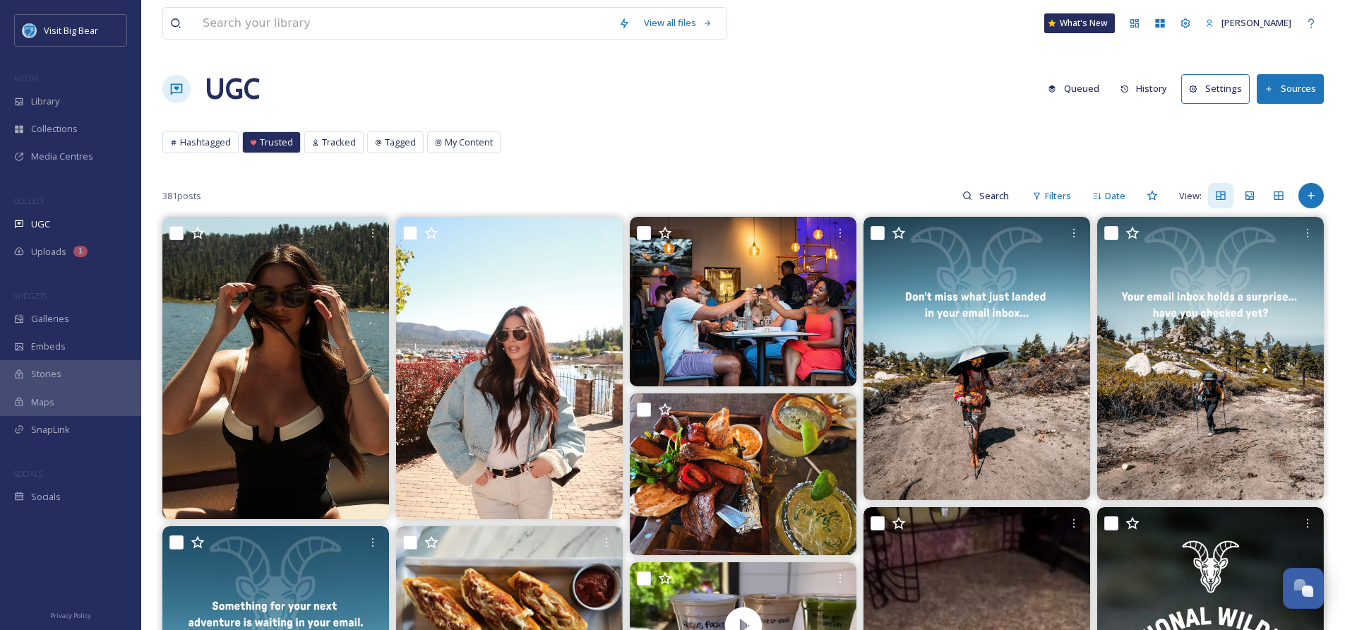
click at [724, 90] on div "UGC Queued History Settings Sources" at bounding box center [743, 89] width 1162 height 42
click at [45, 343] on span "Embeds" at bounding box center [48, 346] width 35 height 13
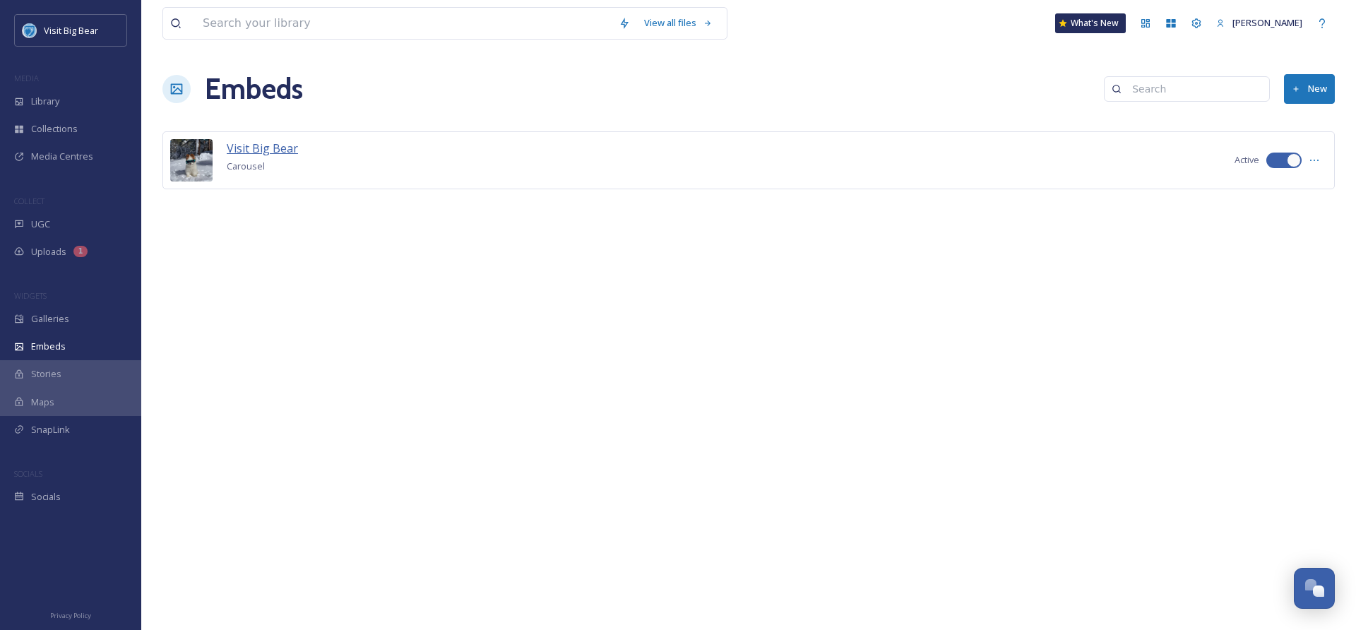
click at [269, 145] on span "Visit Big Bear" at bounding box center [262, 149] width 71 height 16
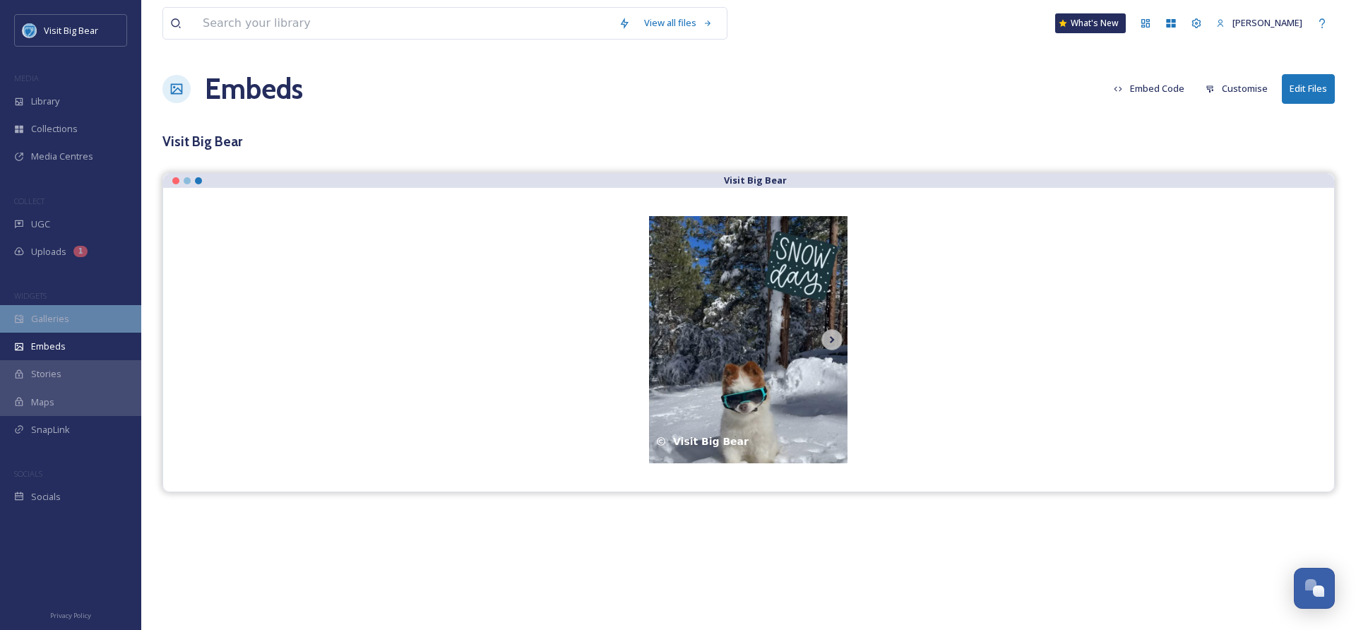
click at [48, 318] on span "Galleries" at bounding box center [50, 318] width 38 height 13
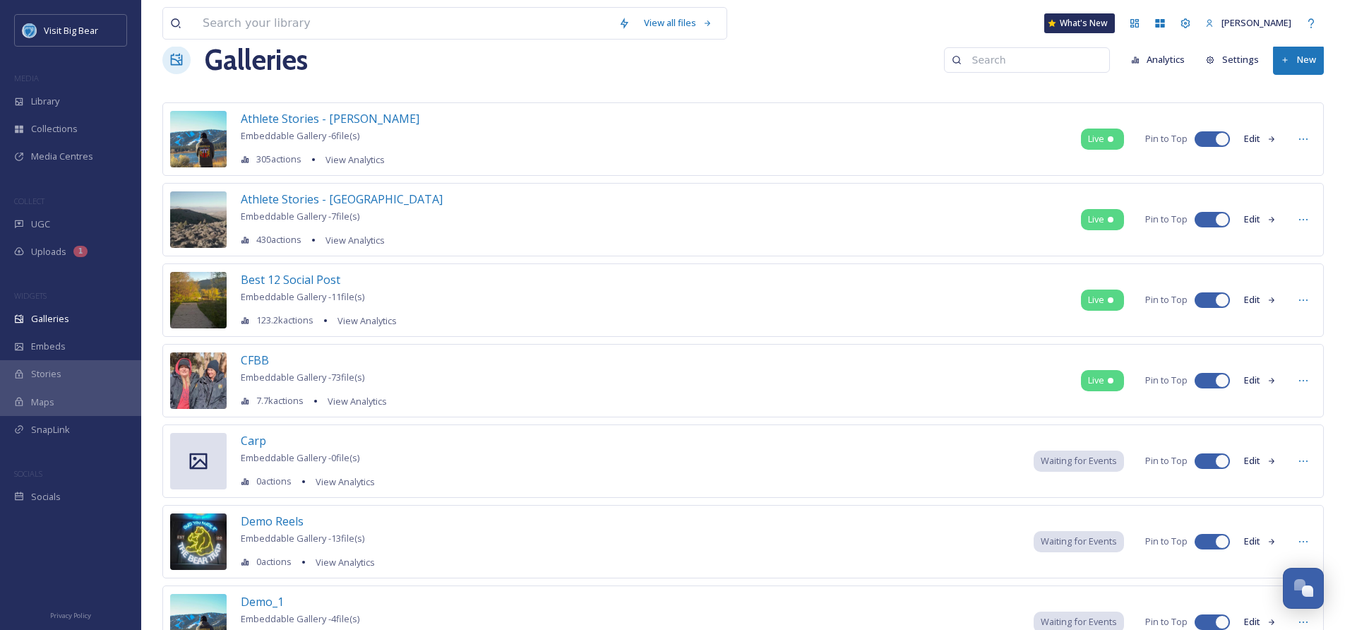
scroll to position [28, 0]
click at [1254, 299] on button "Edit" at bounding box center [1260, 301] width 47 height 28
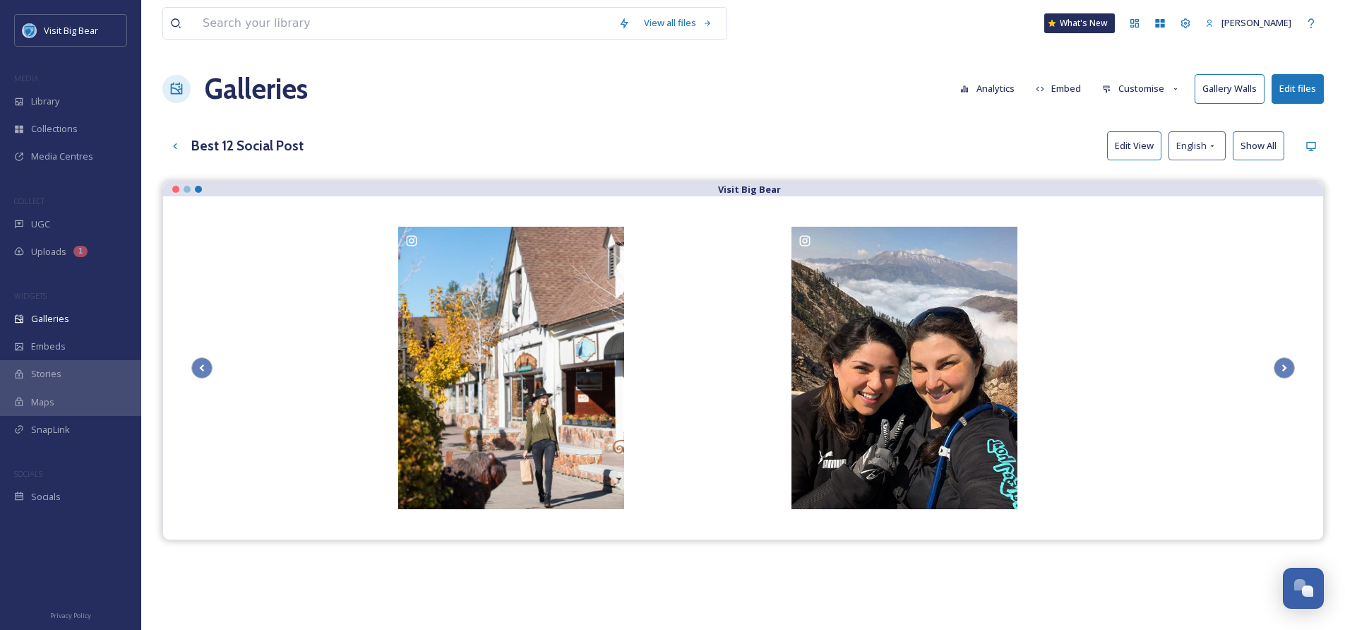
click at [1307, 90] on button "Edit files" at bounding box center [1298, 88] width 52 height 29
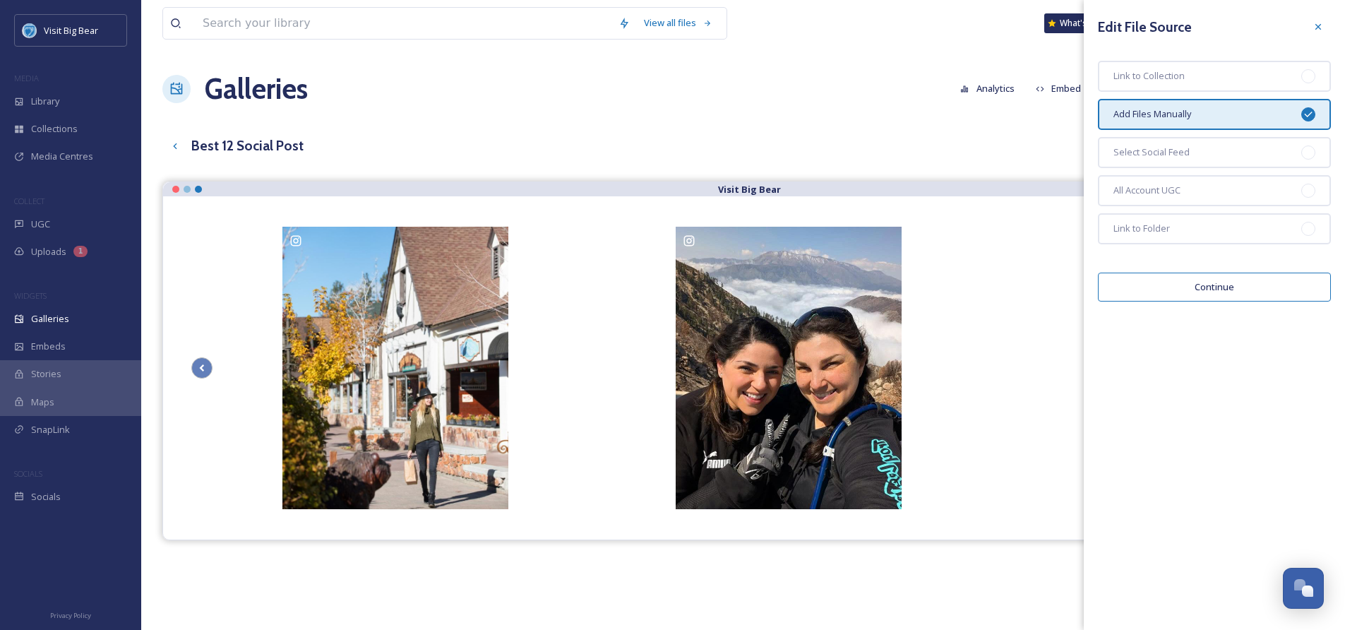
click at [1236, 283] on button "Continue" at bounding box center [1214, 287] width 233 height 29
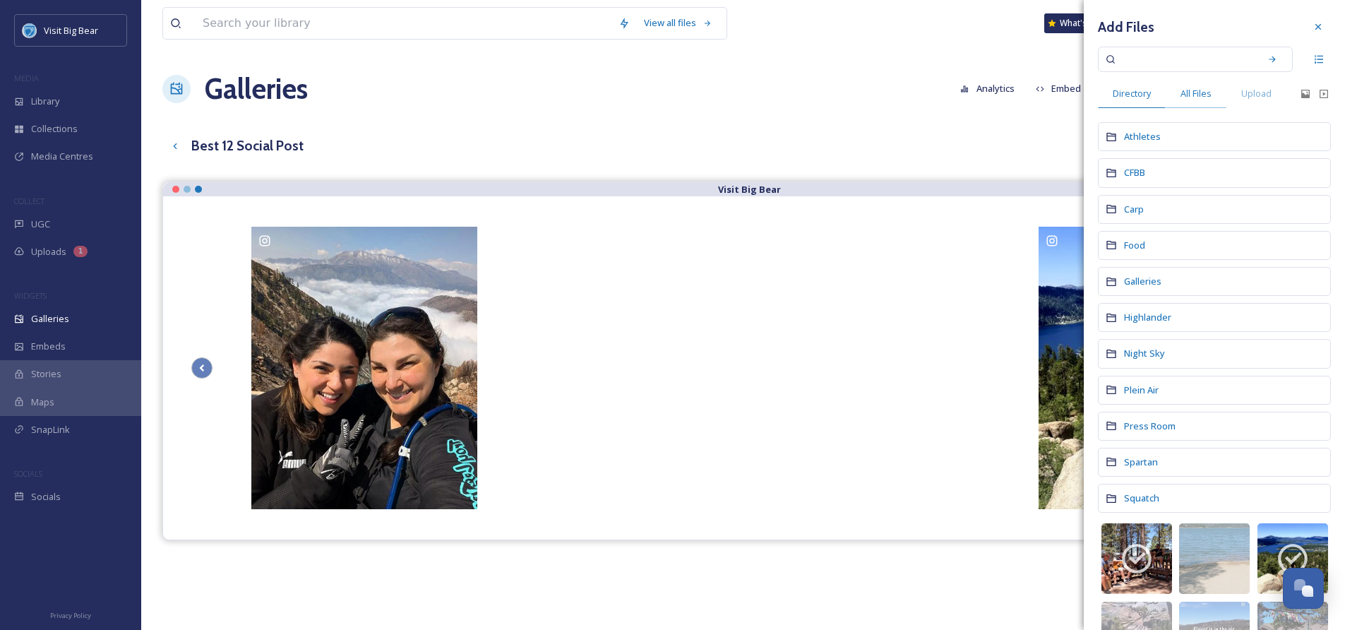
click at [1199, 89] on span "All Files" at bounding box center [1196, 93] width 31 height 13
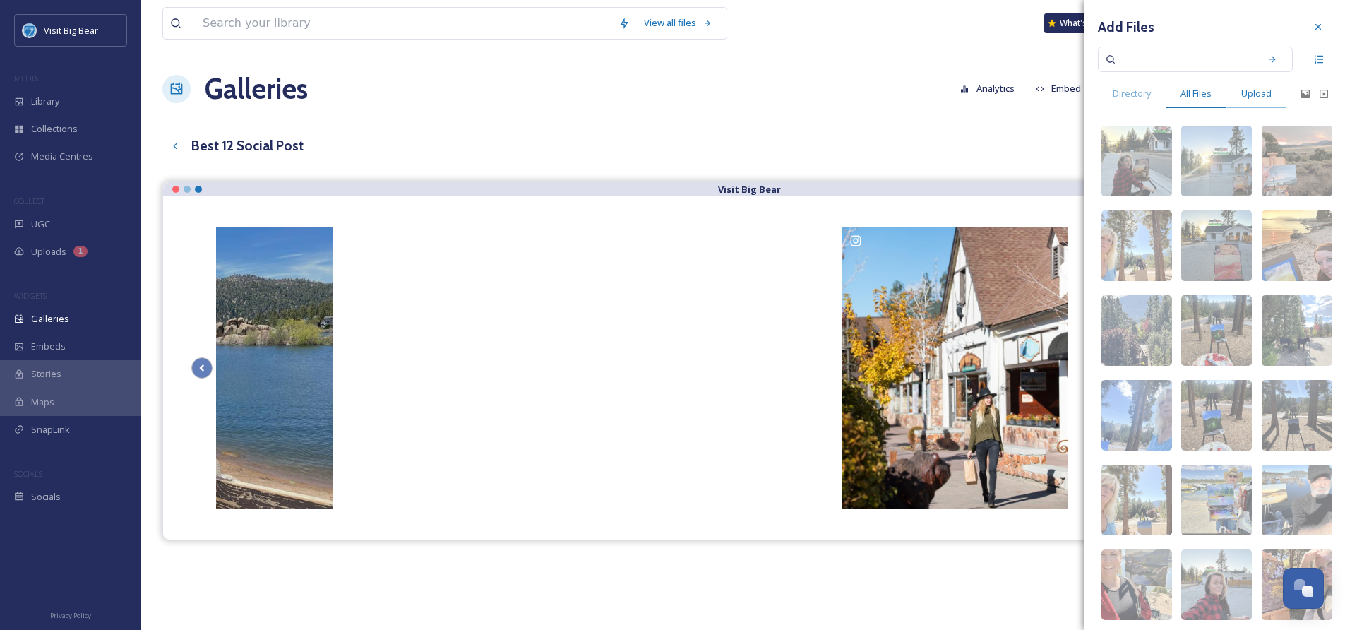
click at [1256, 90] on span "Upload" at bounding box center [1257, 93] width 30 height 13
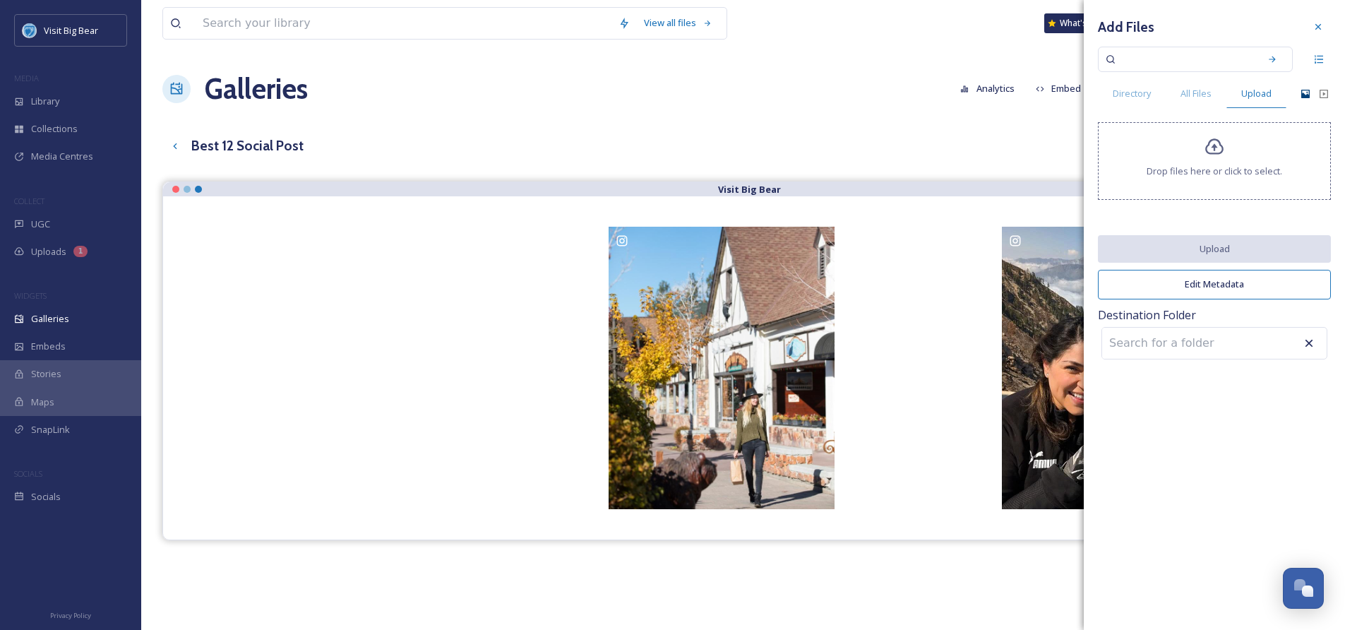
click at [1305, 95] on icon at bounding box center [1306, 94] width 8 height 8
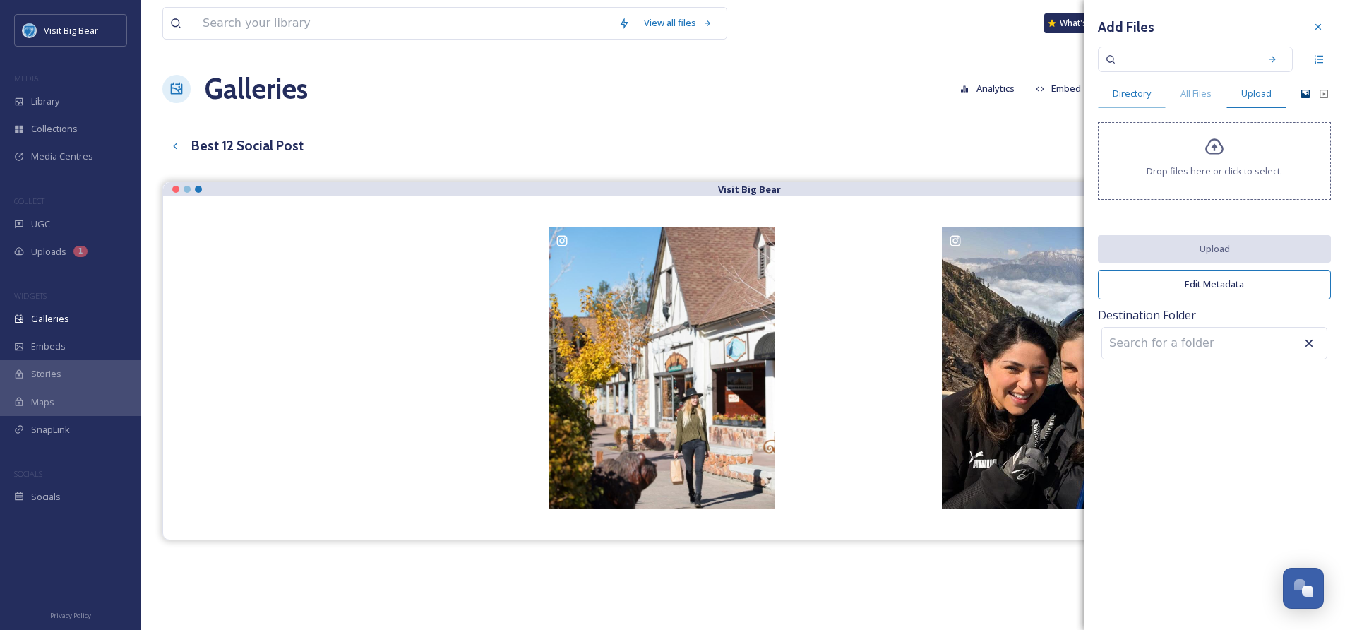
click at [1133, 97] on span "Directory" at bounding box center [1132, 93] width 38 height 13
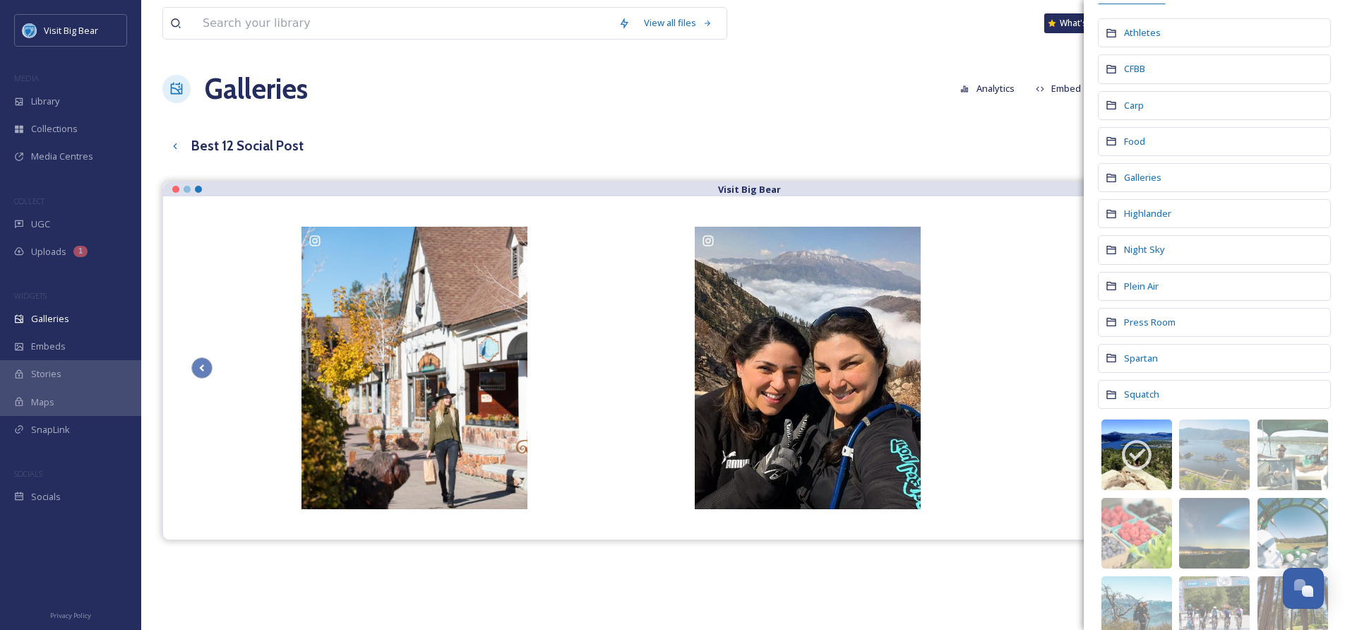
scroll to position [80, 0]
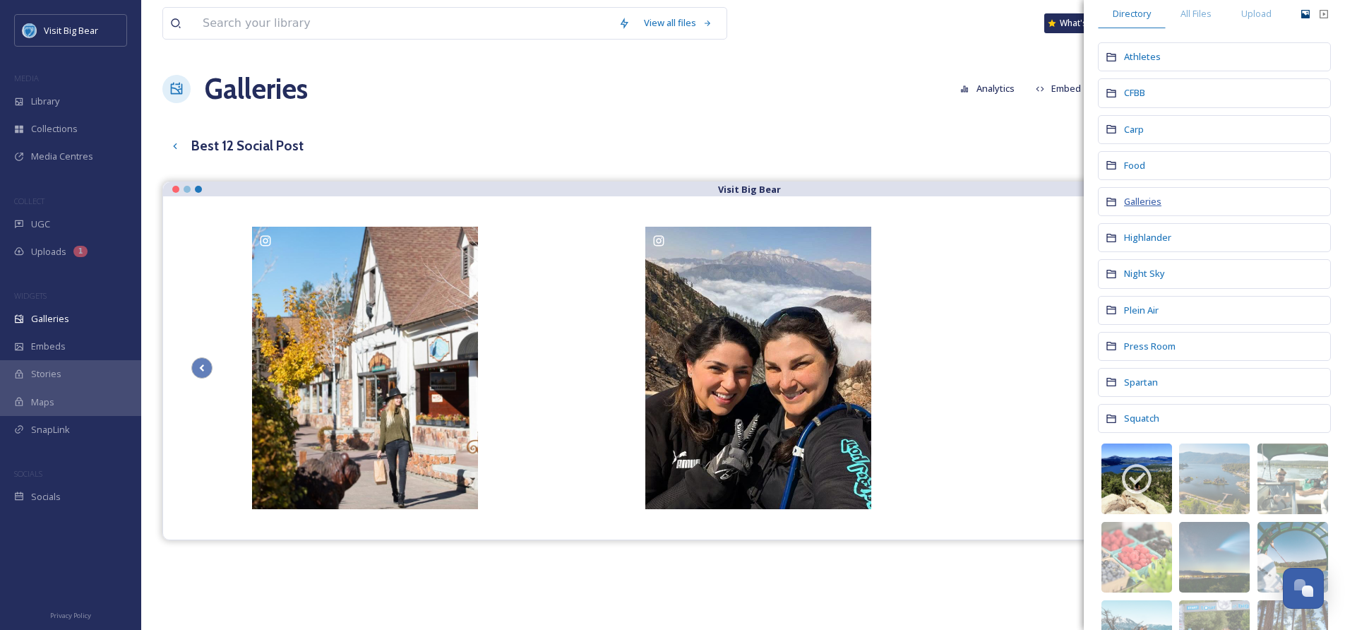
click at [1138, 202] on span "Galleries" at bounding box center [1142, 201] width 37 height 13
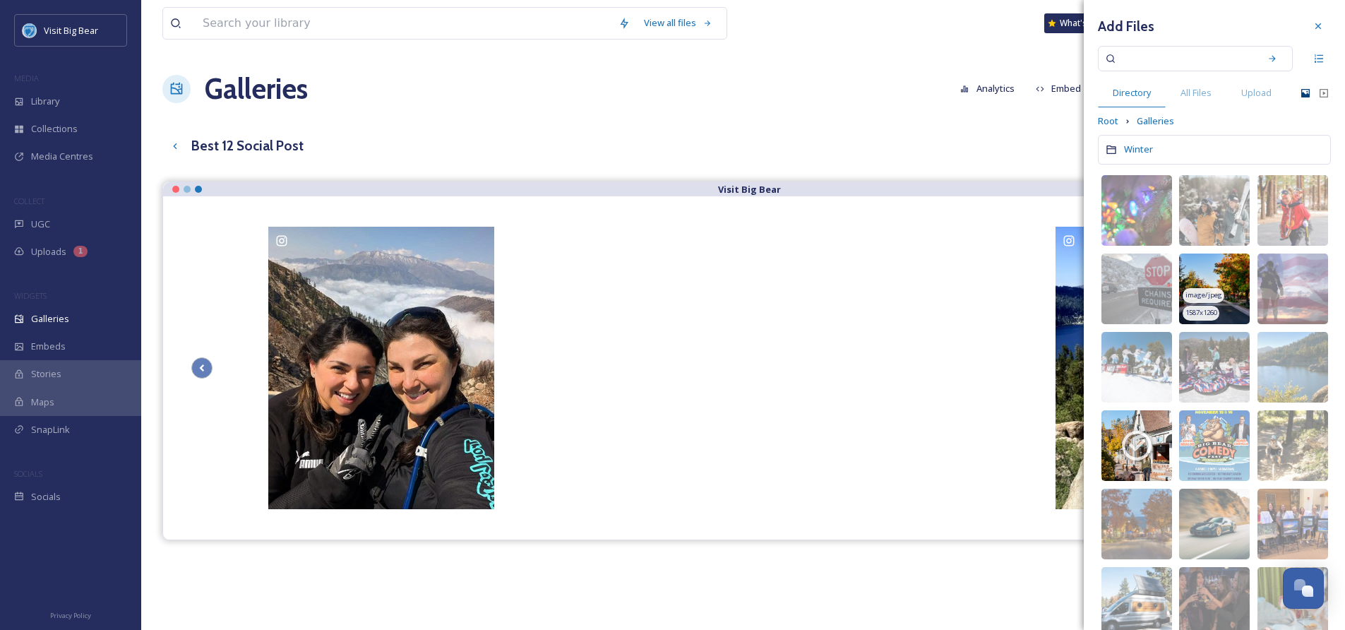
scroll to position [0, 0]
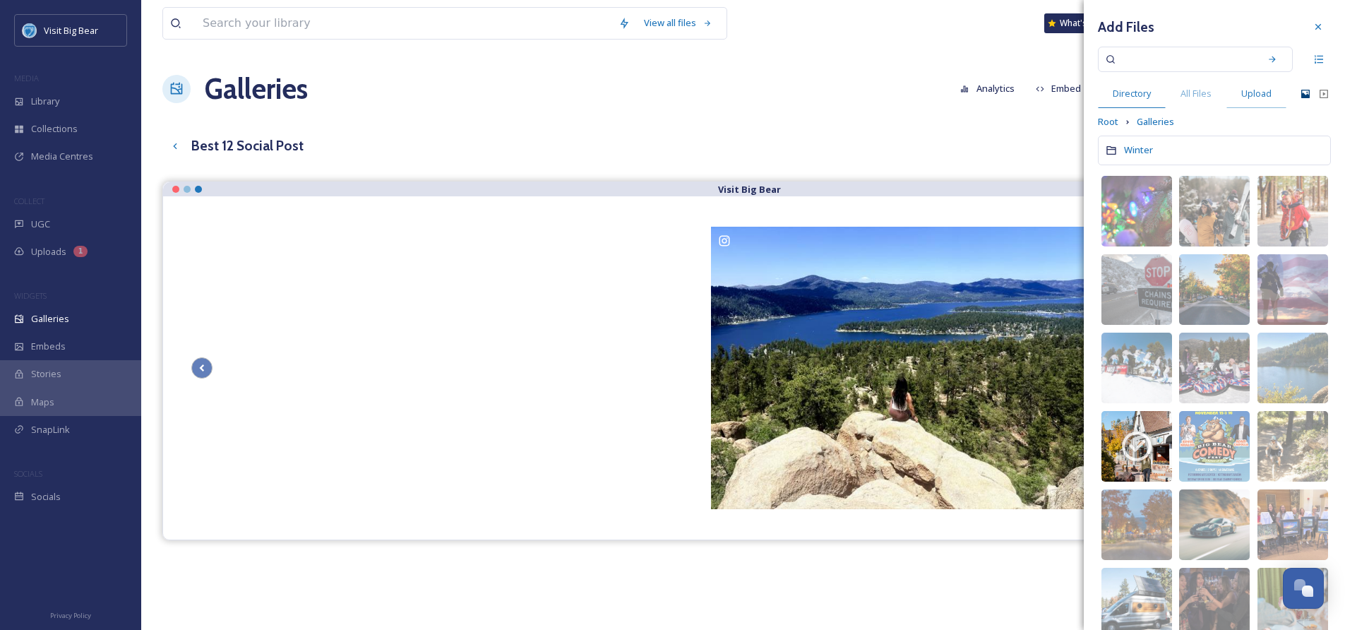
click at [1268, 95] on span "Upload" at bounding box center [1257, 93] width 30 height 13
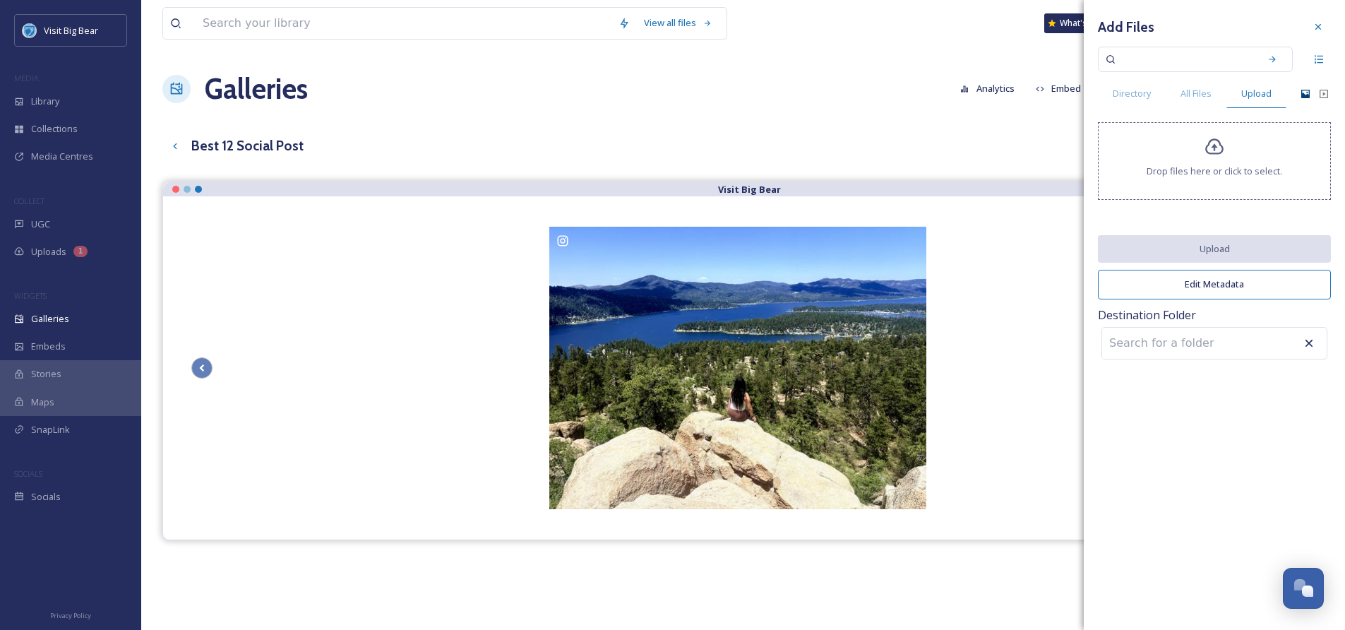
click at [1236, 176] on span "Drop files here or click to select." at bounding box center [1215, 171] width 136 height 13
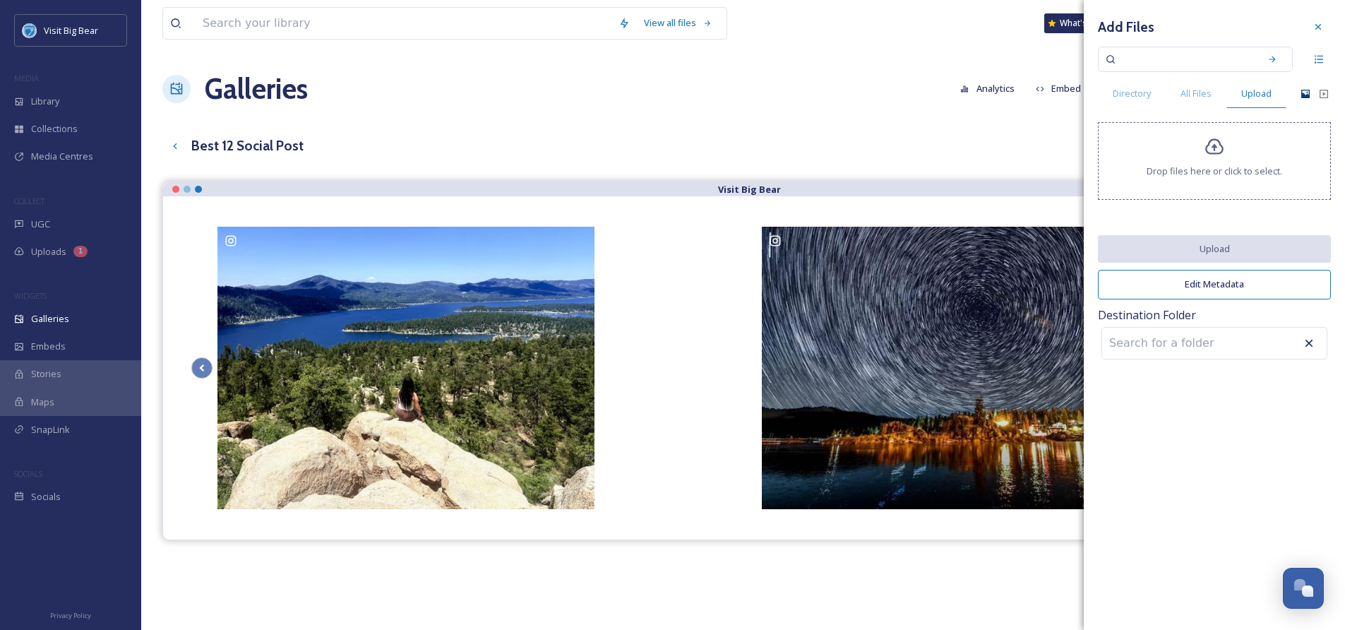
click at [1232, 345] on input at bounding box center [1179, 343] width 155 height 31
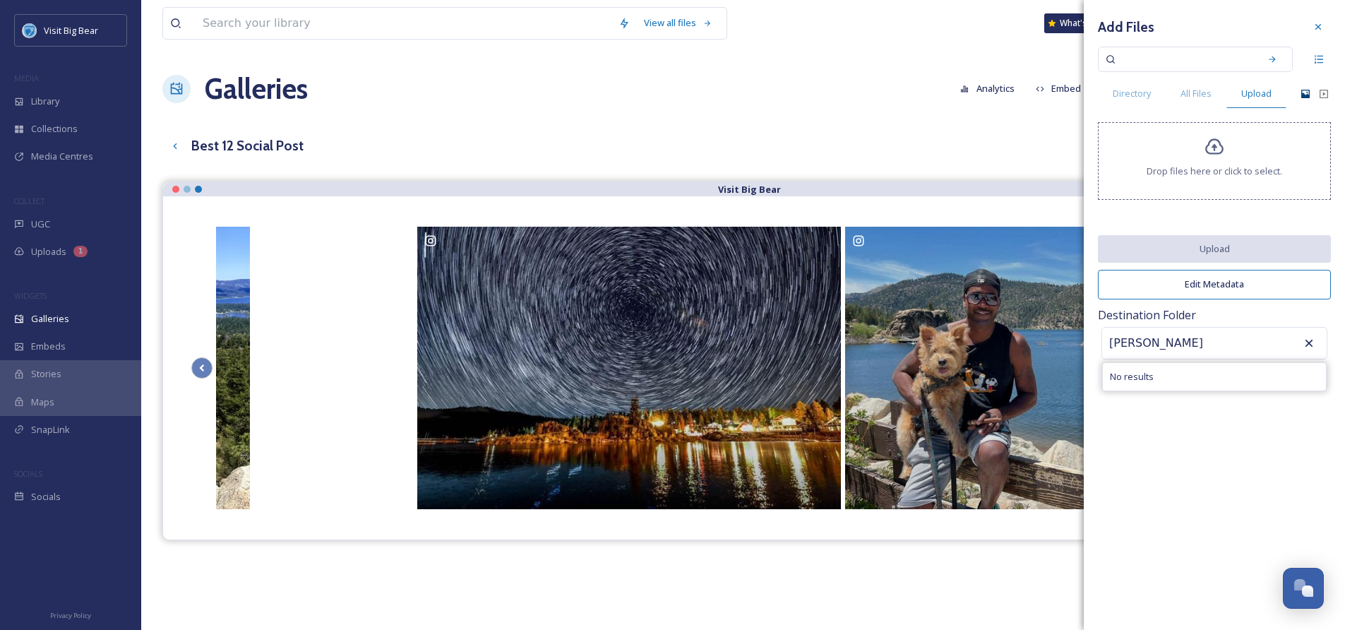
type input "[PERSON_NAME]"
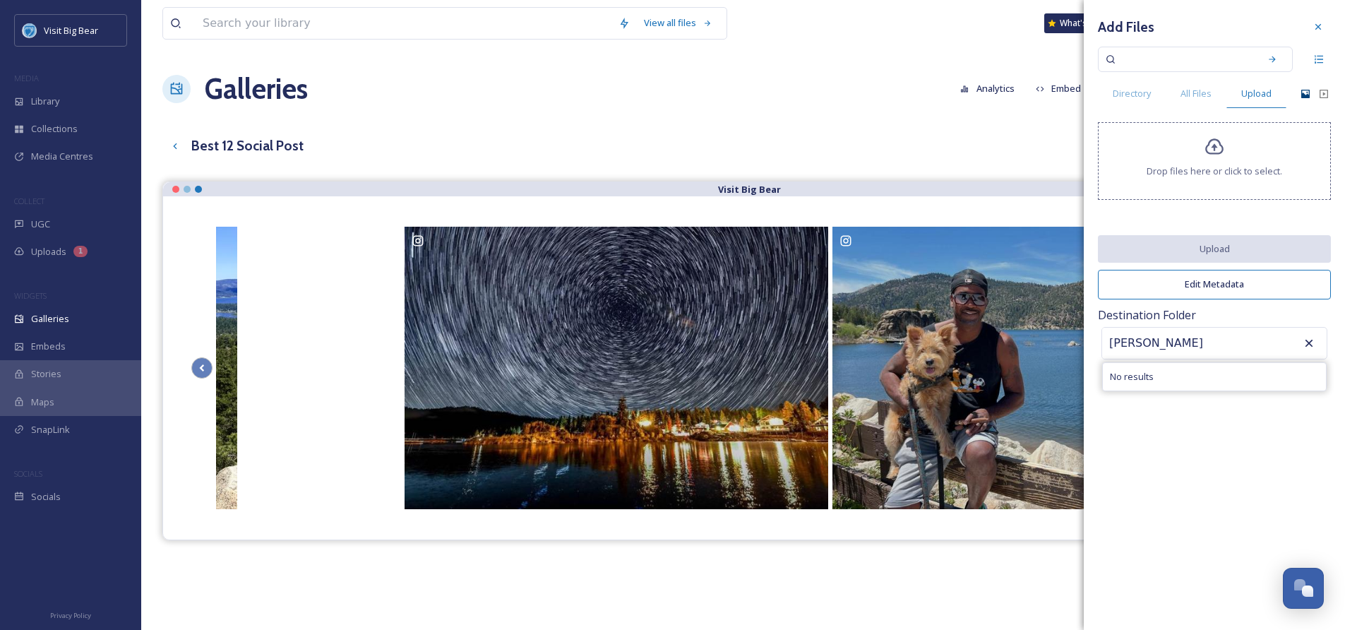
click at [1312, 340] on icon at bounding box center [1309, 343] width 14 height 14
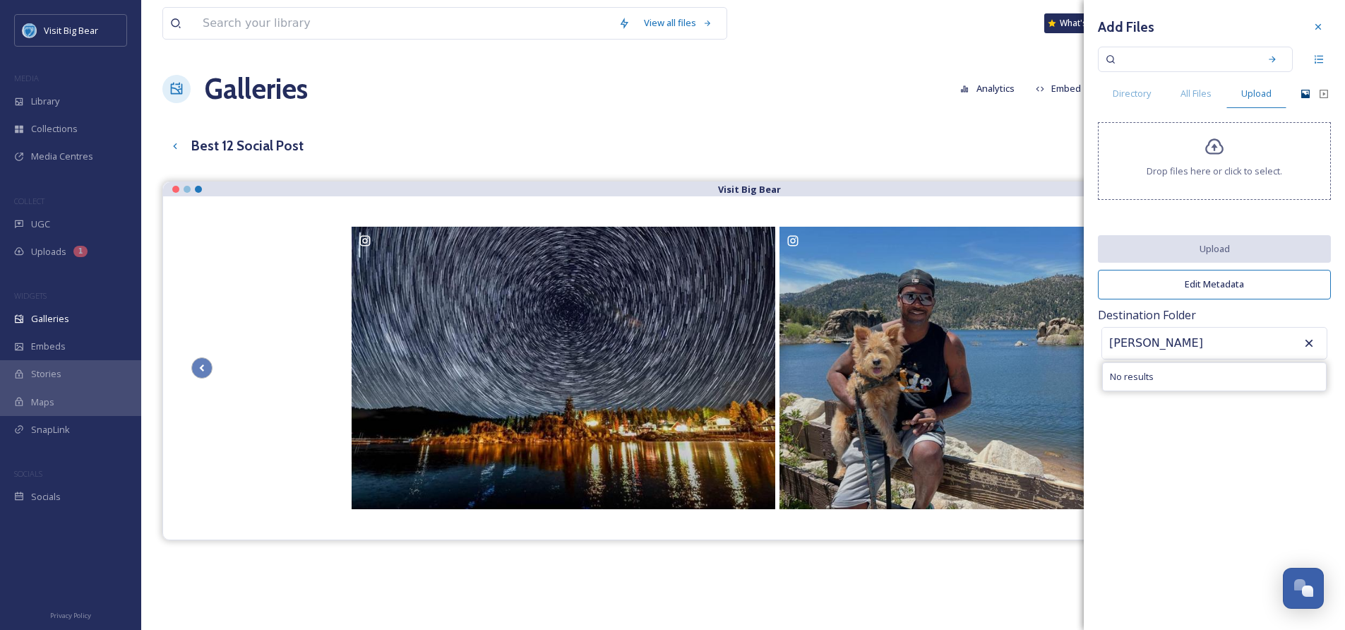
click at [1310, 342] on icon at bounding box center [1310, 343] width 8 height 8
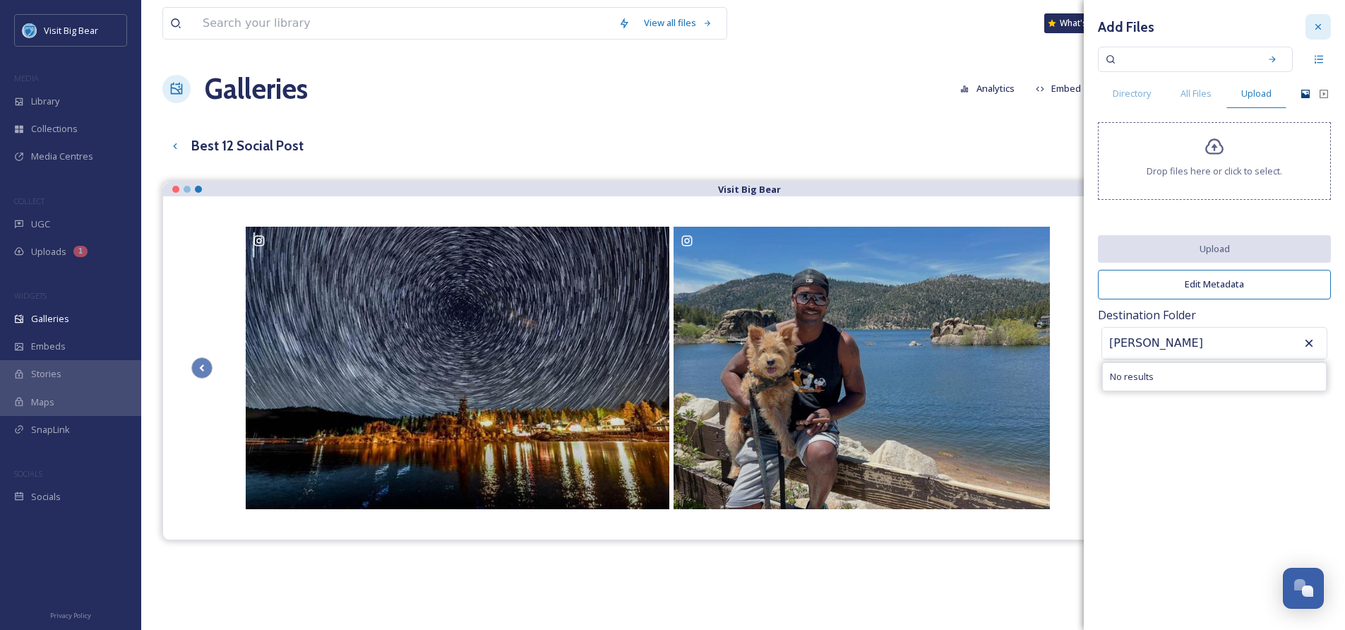
click at [1318, 30] on icon at bounding box center [1318, 26] width 11 height 11
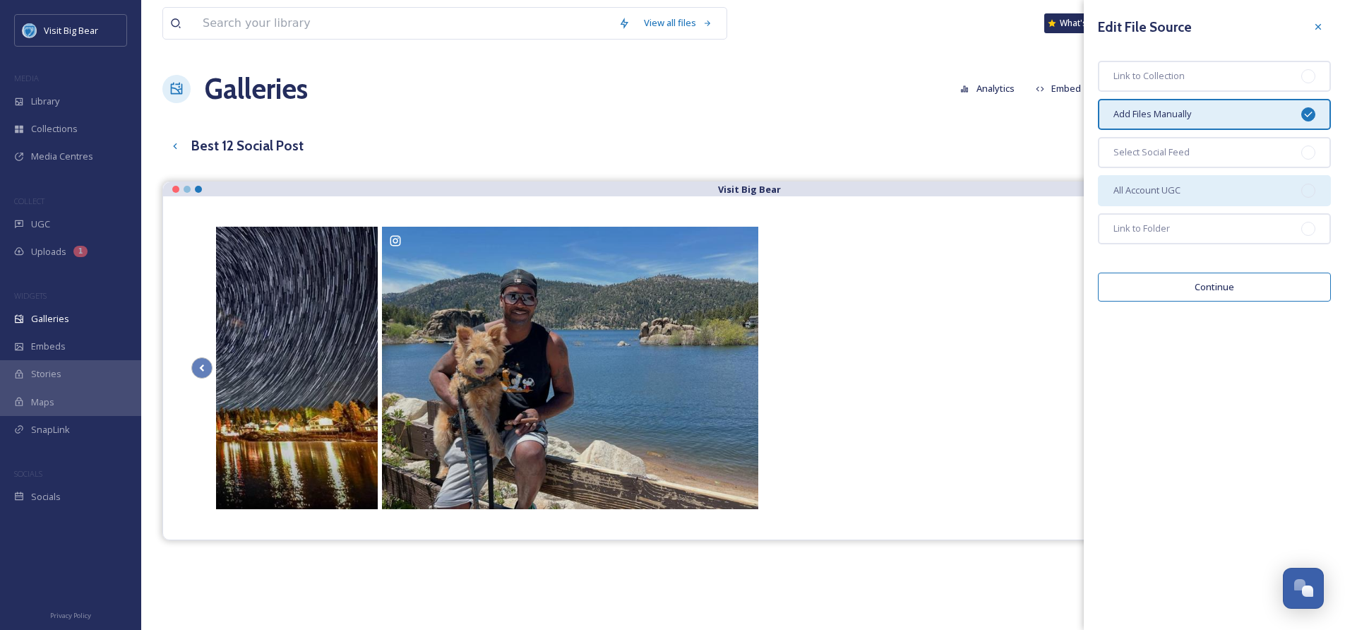
click at [1188, 191] on div "All Account UGC" at bounding box center [1214, 190] width 233 height 31
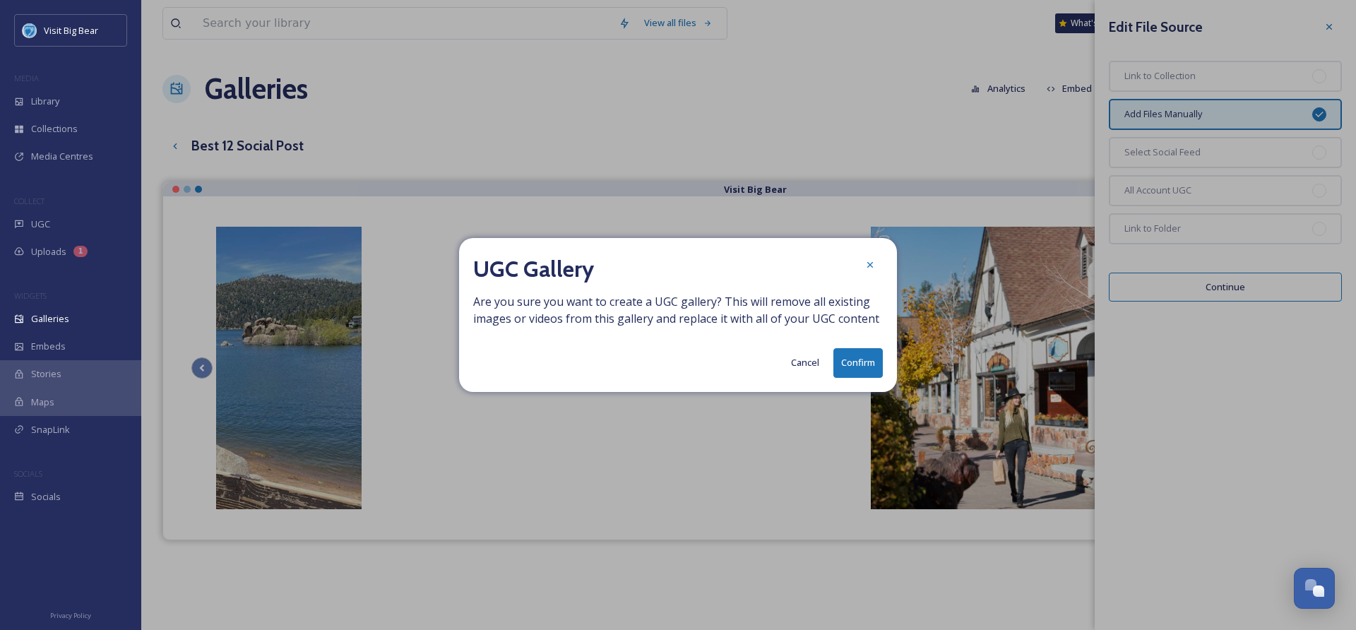
click at [809, 362] on button "Cancel" at bounding box center [805, 363] width 42 height 28
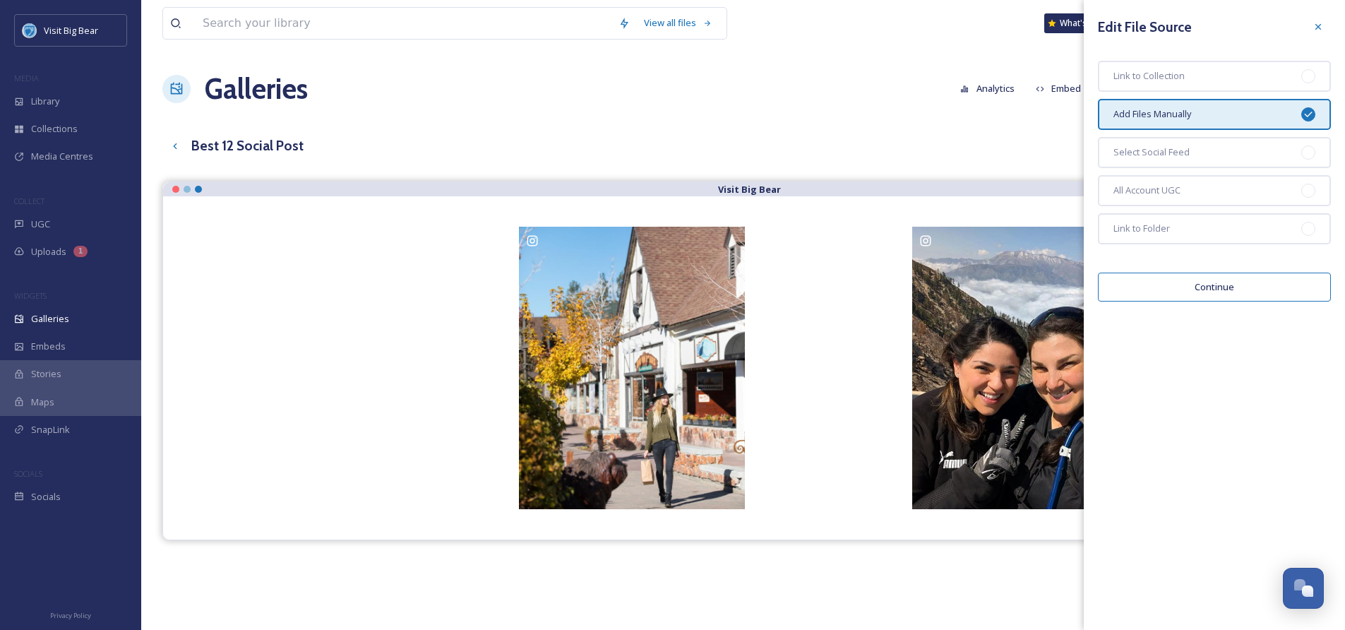
click at [1218, 287] on button "Continue" at bounding box center [1214, 287] width 233 height 29
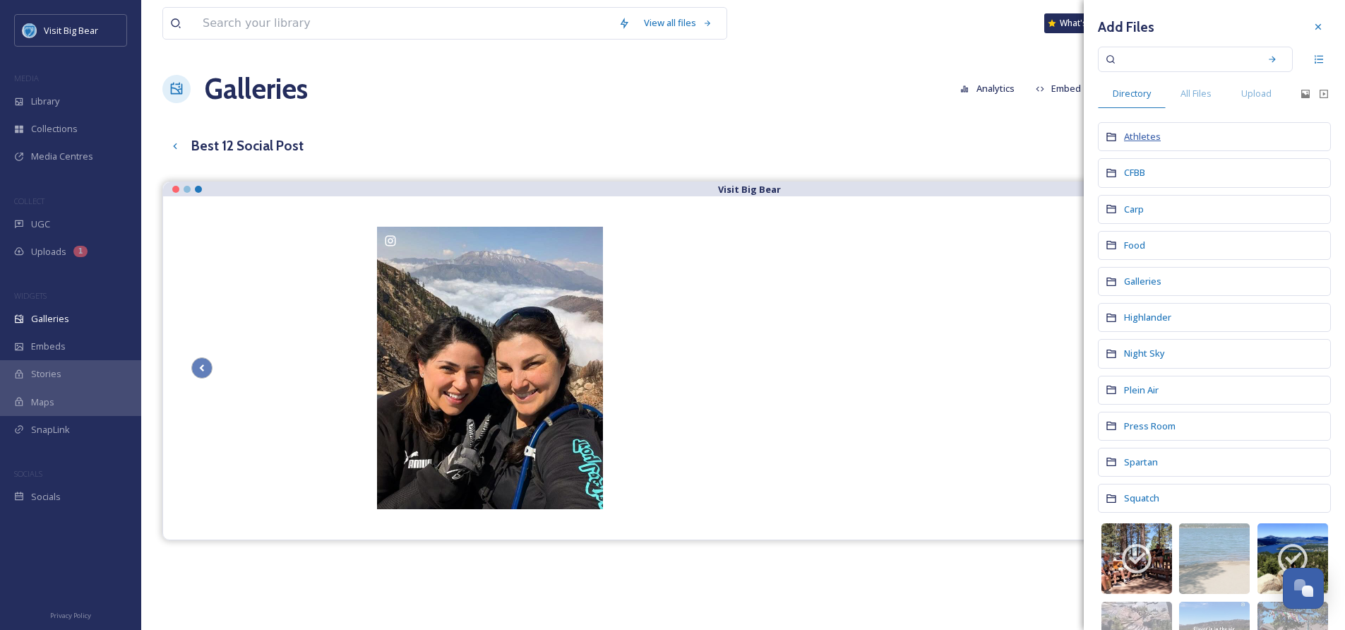
click at [1144, 138] on span "Athletes" at bounding box center [1142, 136] width 37 height 13
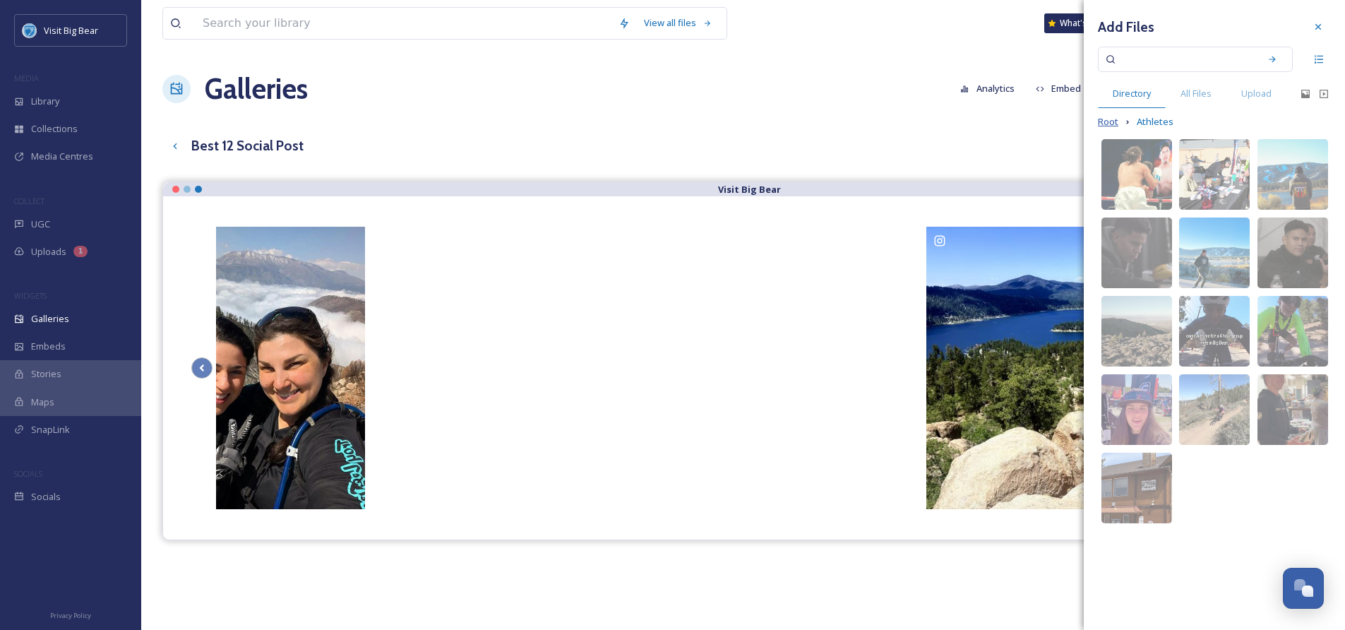
click at [1109, 119] on span "Root" at bounding box center [1108, 121] width 20 height 13
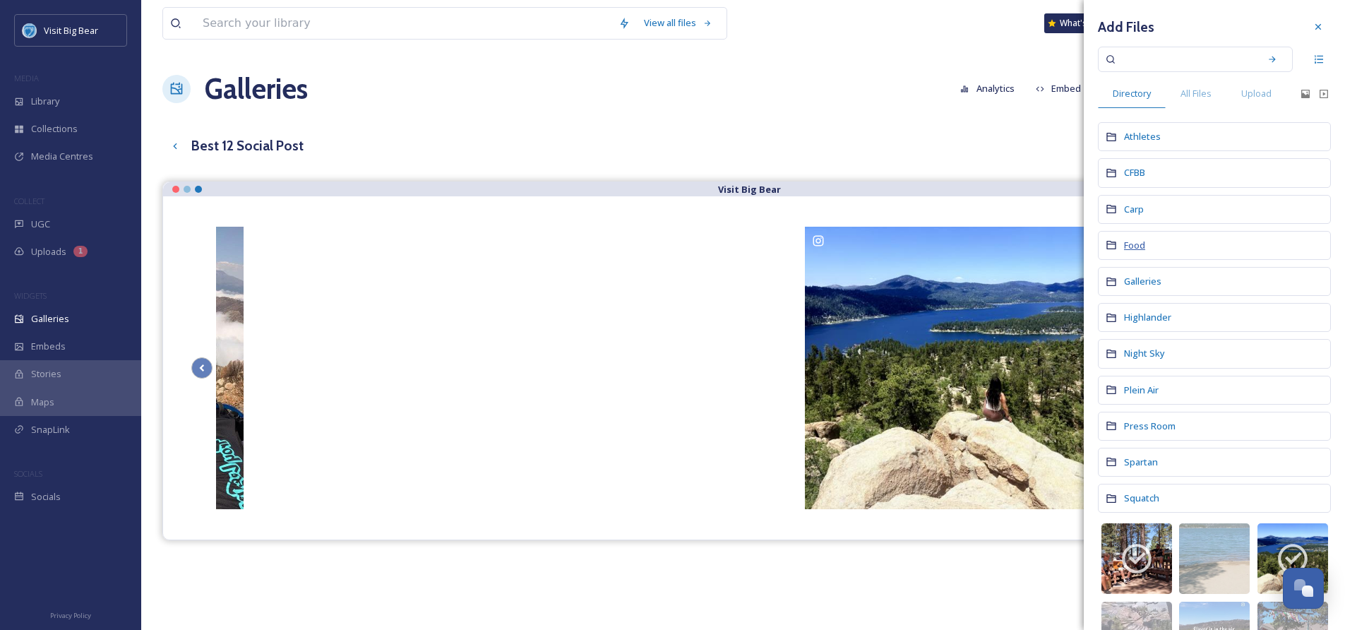
click at [1133, 244] on span "Food" at bounding box center [1134, 245] width 21 height 13
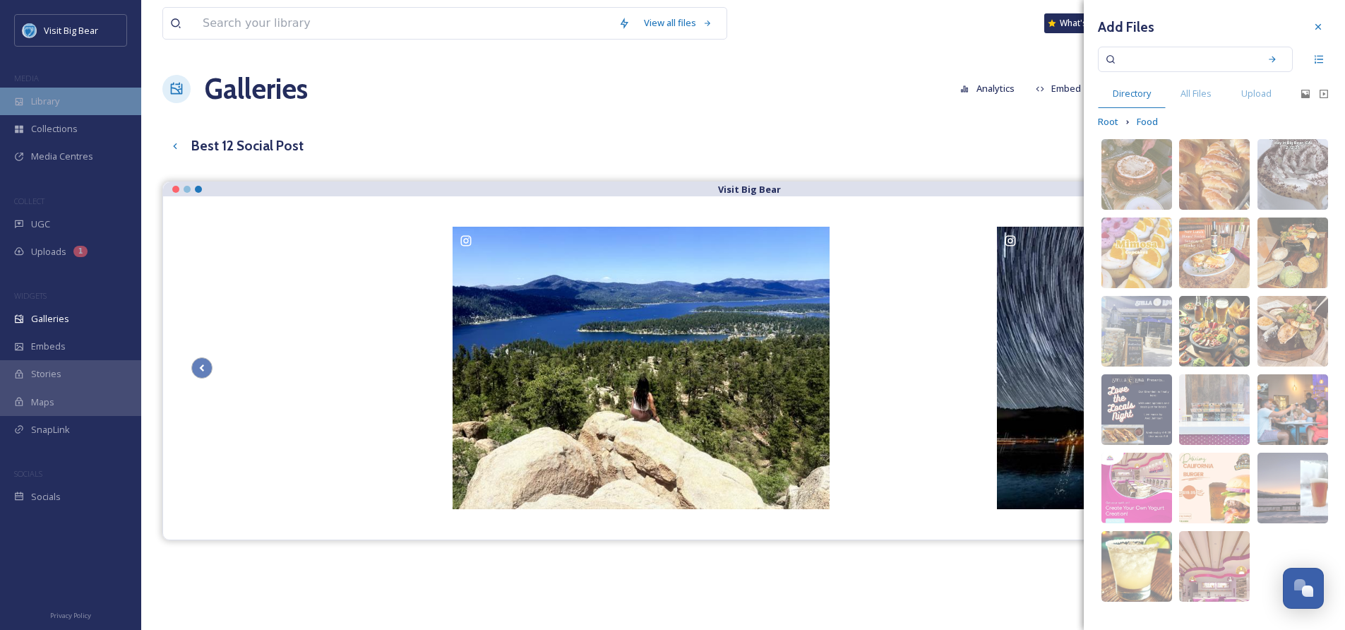
click at [52, 107] on span "Library" at bounding box center [45, 101] width 28 height 13
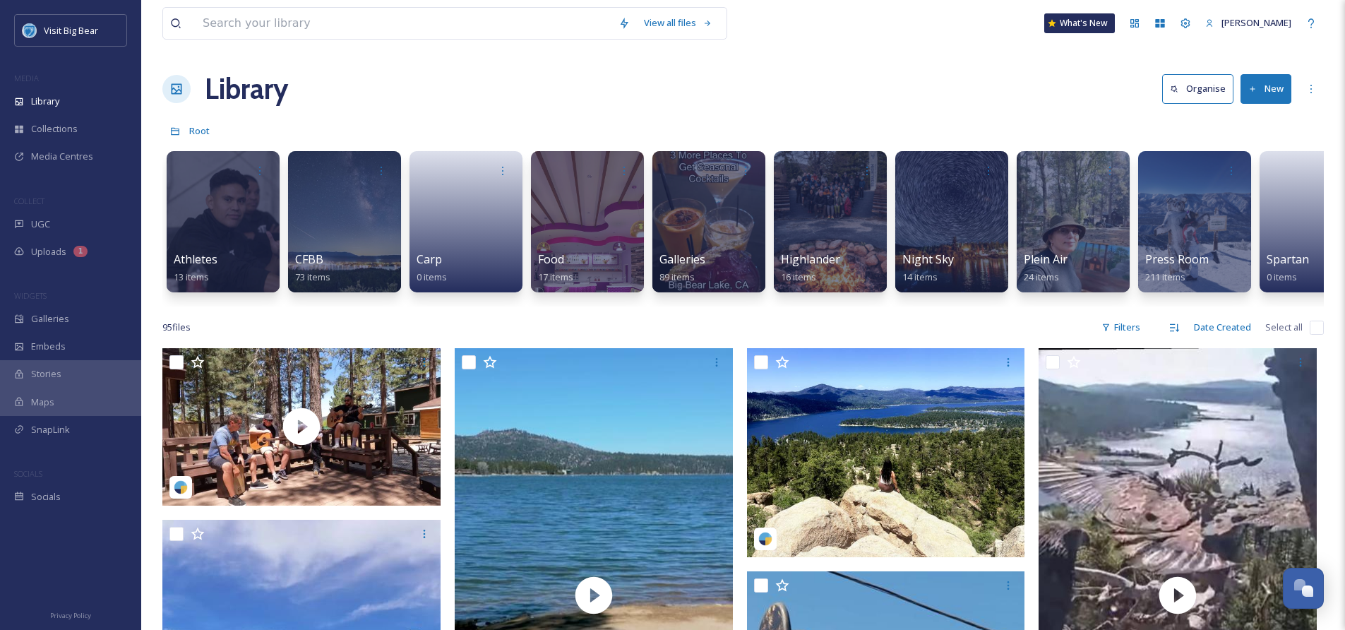
click at [1262, 85] on button "New" at bounding box center [1266, 88] width 51 height 29
click at [1021, 85] on div "Library Organise New File Upload .zip Upload Folder" at bounding box center [743, 89] width 1162 height 42
click at [1218, 336] on div "Date Created" at bounding box center [1222, 328] width 71 height 28
click at [985, 337] on div "95 file s Filters Date Created Date Modified Date Created Name Select all" at bounding box center [743, 328] width 1162 height 28
click at [49, 121] on div "Collections" at bounding box center [70, 129] width 141 height 28
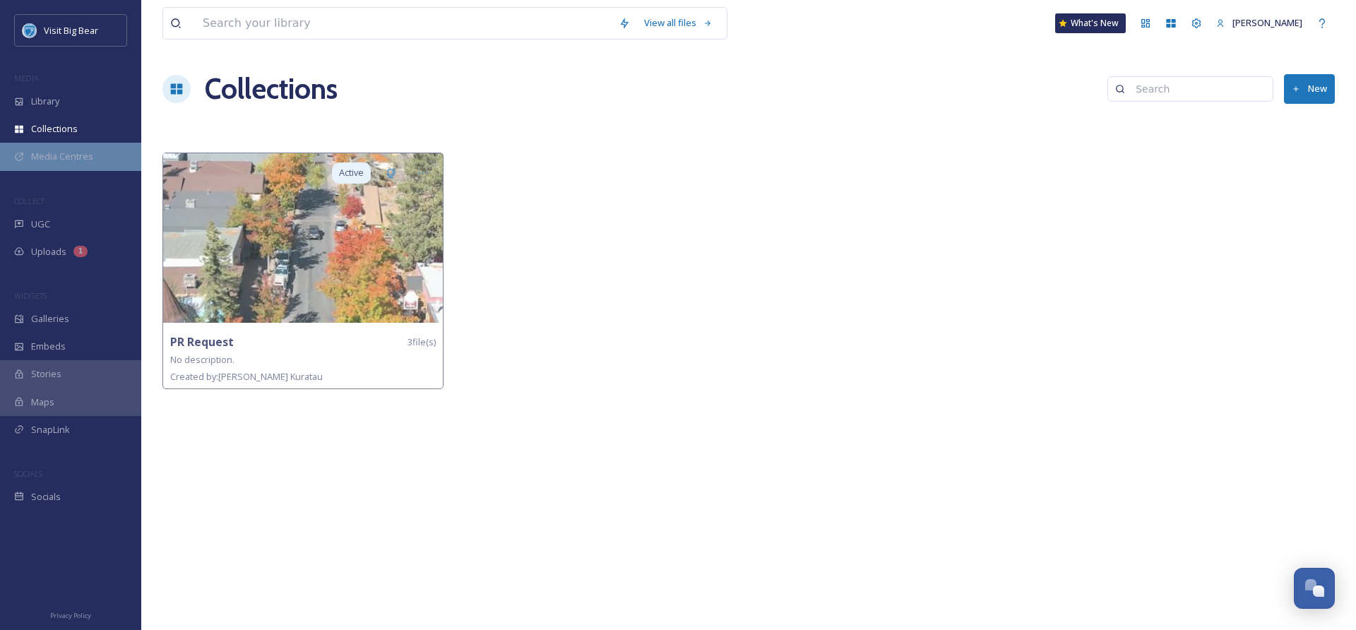
click at [54, 156] on span "Media Centres" at bounding box center [62, 156] width 62 height 13
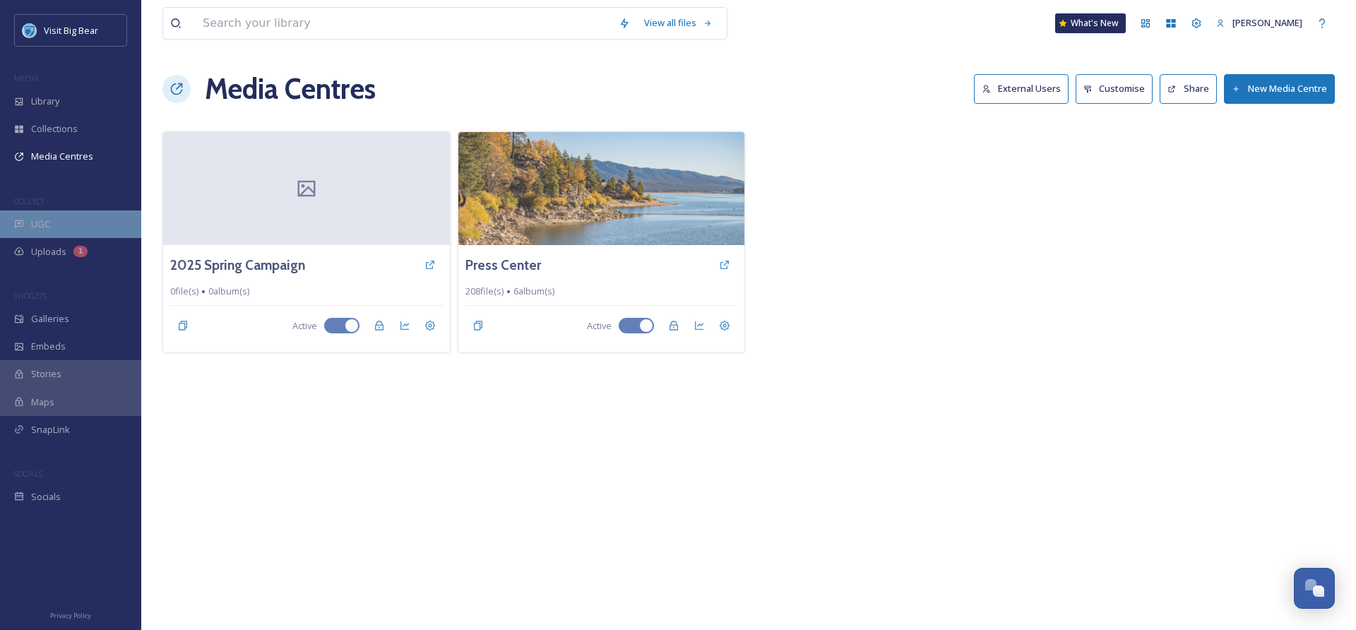
click at [47, 222] on span "UGC" at bounding box center [40, 224] width 19 height 13
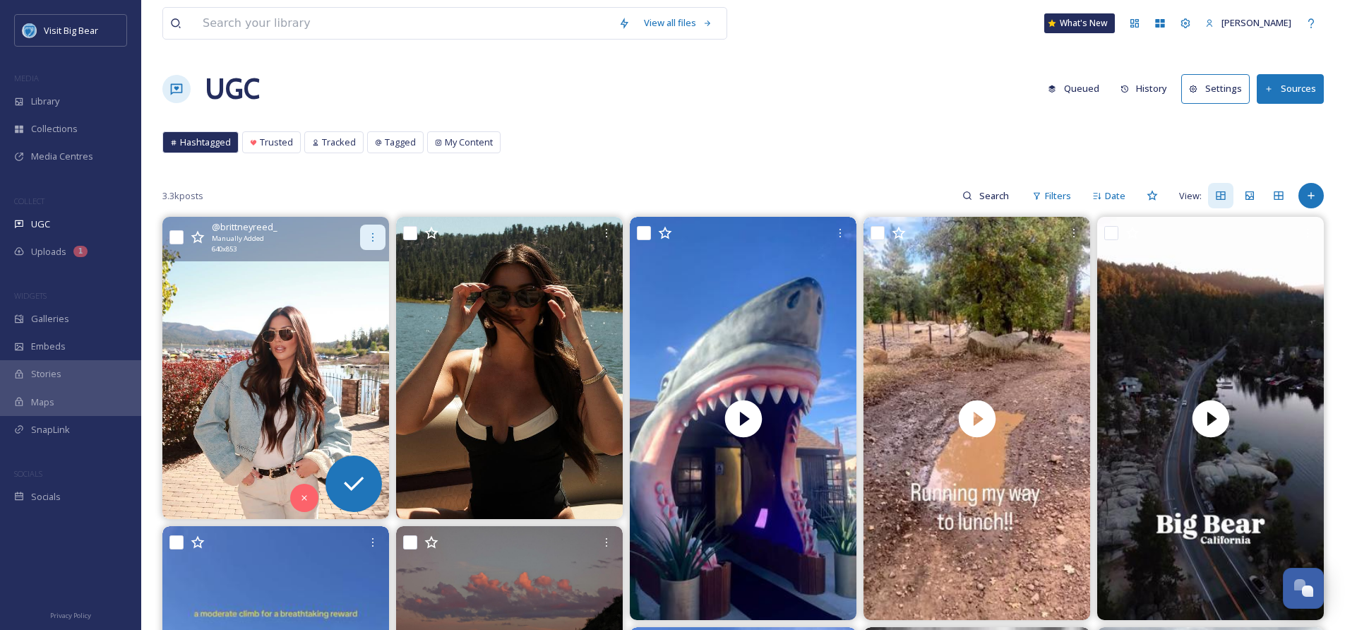
click at [378, 234] on icon at bounding box center [372, 237] width 11 height 11
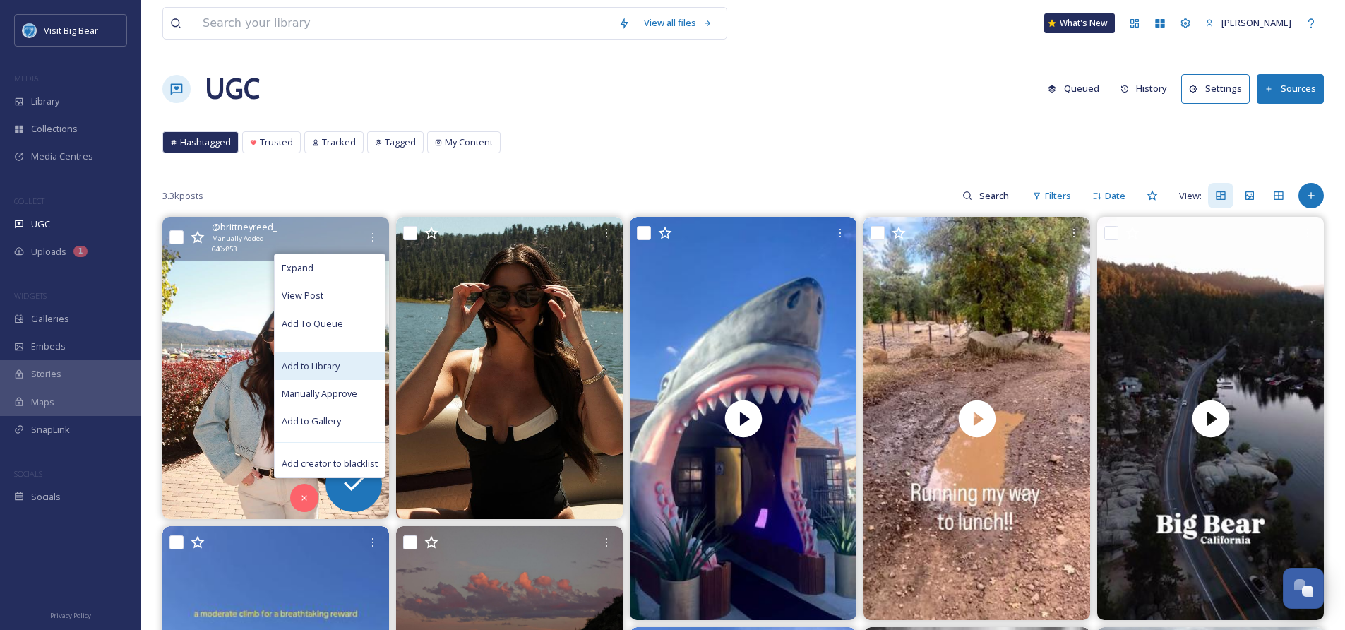
click at [330, 363] on span "Add to Library" at bounding box center [311, 365] width 58 height 13
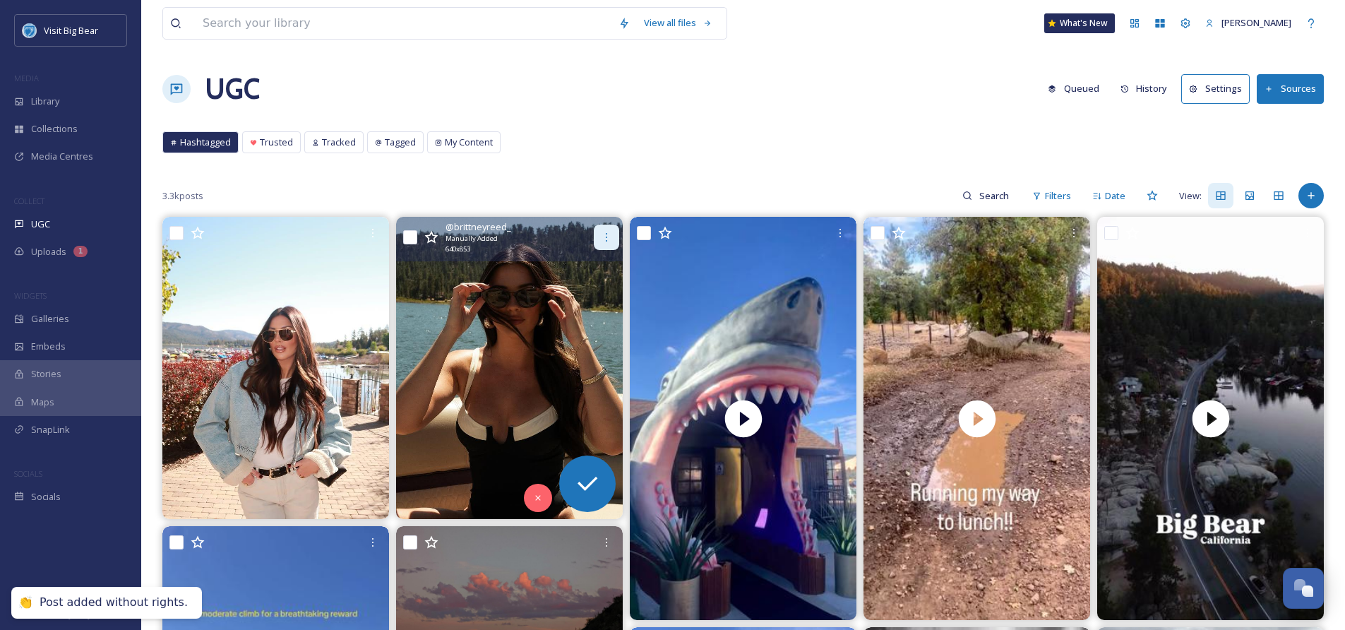
click at [605, 237] on icon at bounding box center [606, 237] width 11 height 11
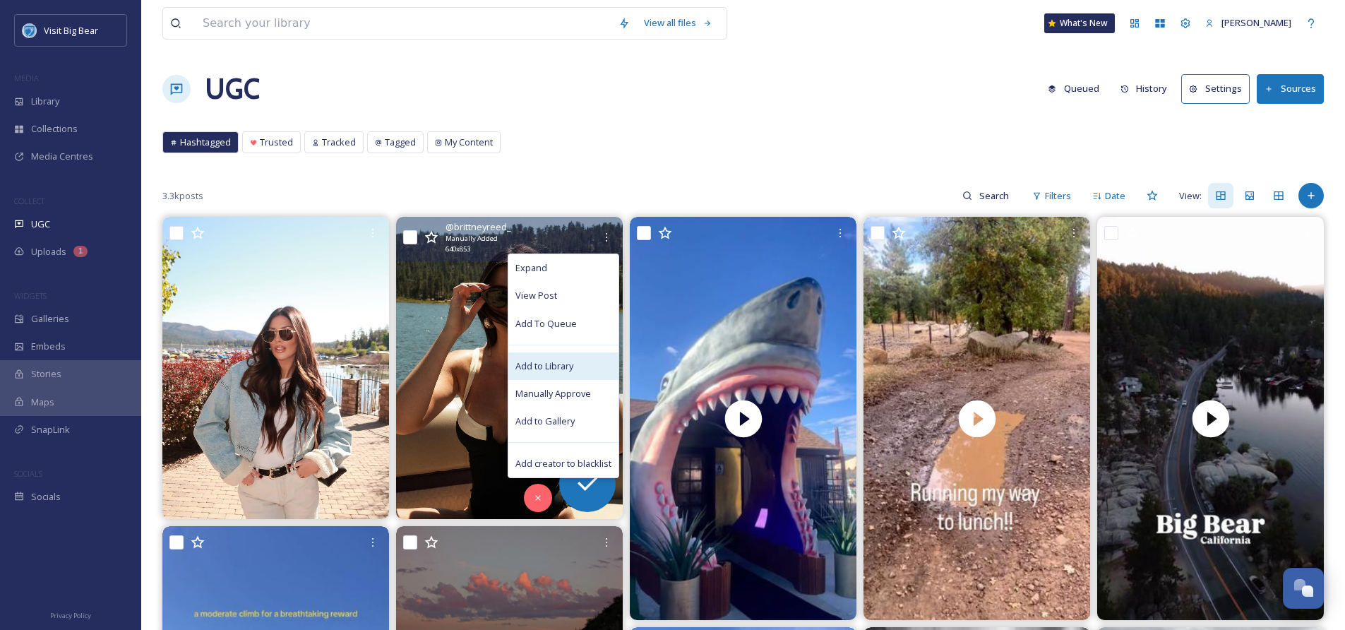
click at [557, 367] on span "Add to Library" at bounding box center [545, 365] width 58 height 13
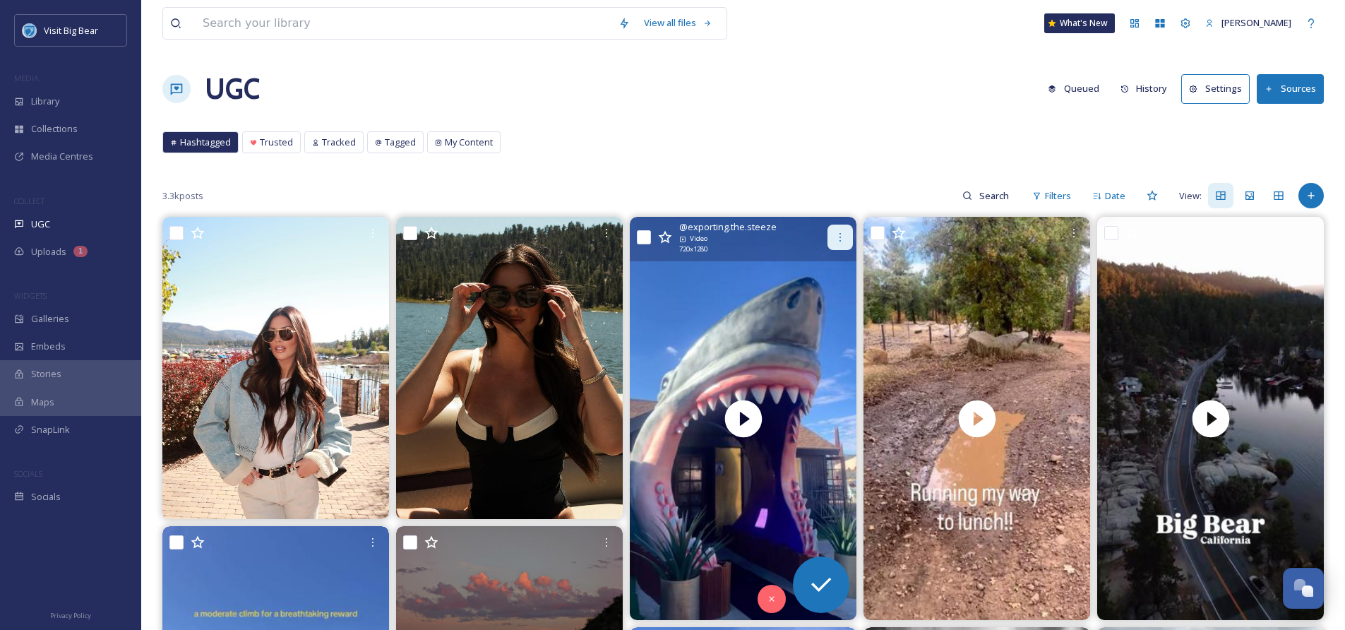
click at [840, 239] on icon at bounding box center [840, 237] width 11 height 11
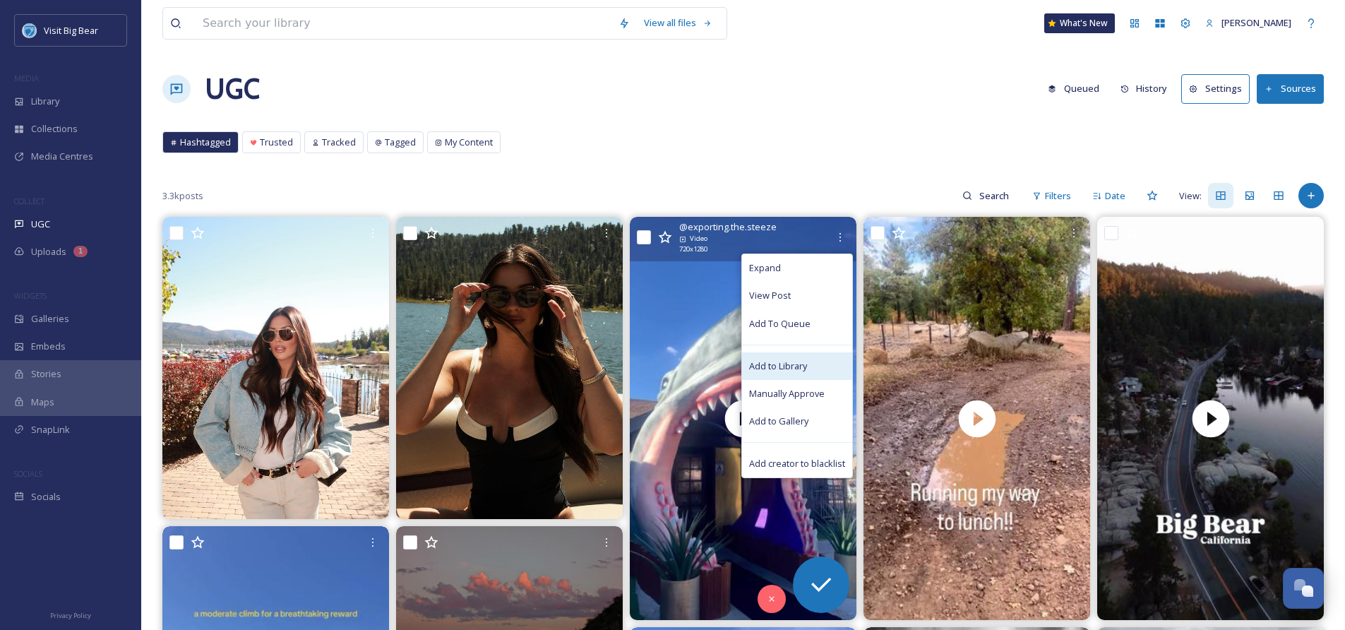
click at [799, 365] on span "Add to Library" at bounding box center [778, 365] width 58 height 13
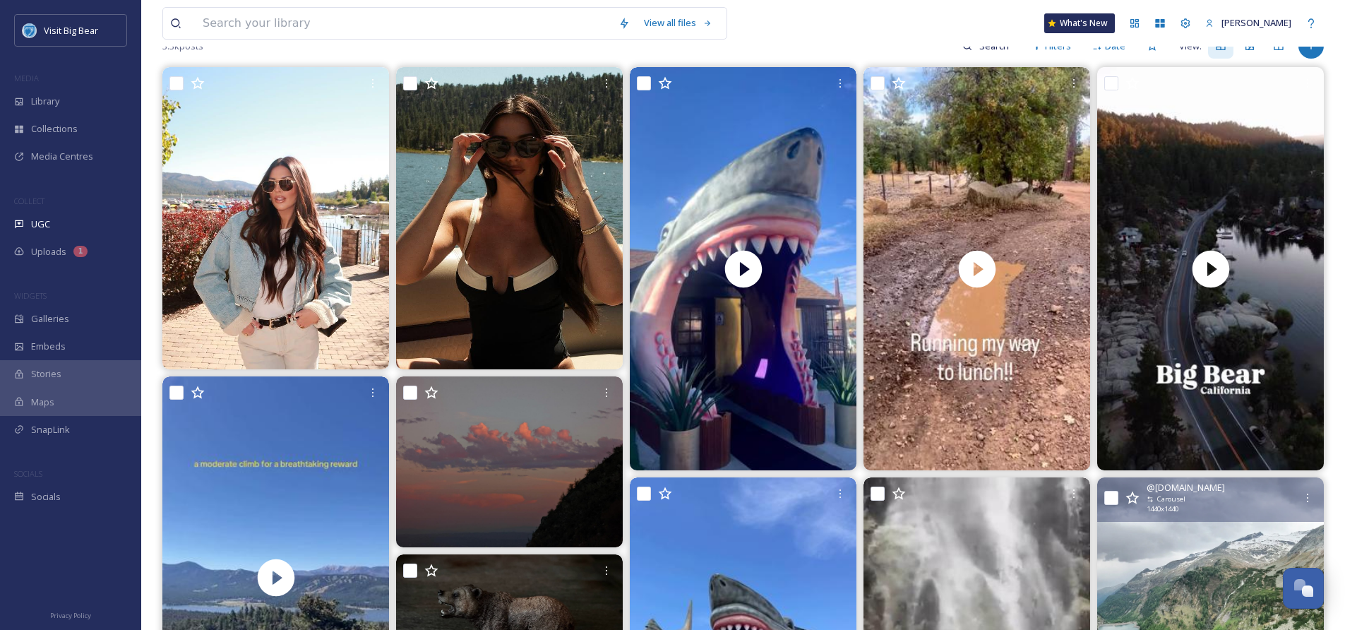
scroll to position [145, 0]
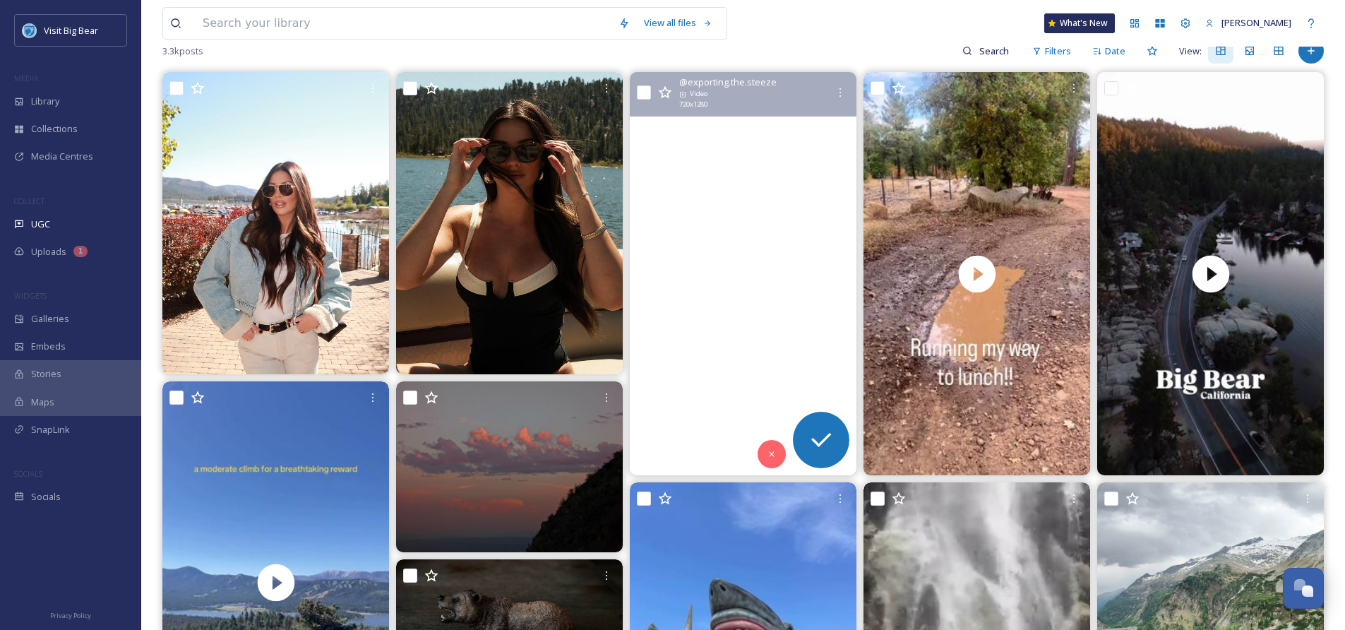
click at [755, 298] on video "I don’t get to #tropicali often and this was my first time at their new locatio…" at bounding box center [743, 273] width 227 height 403
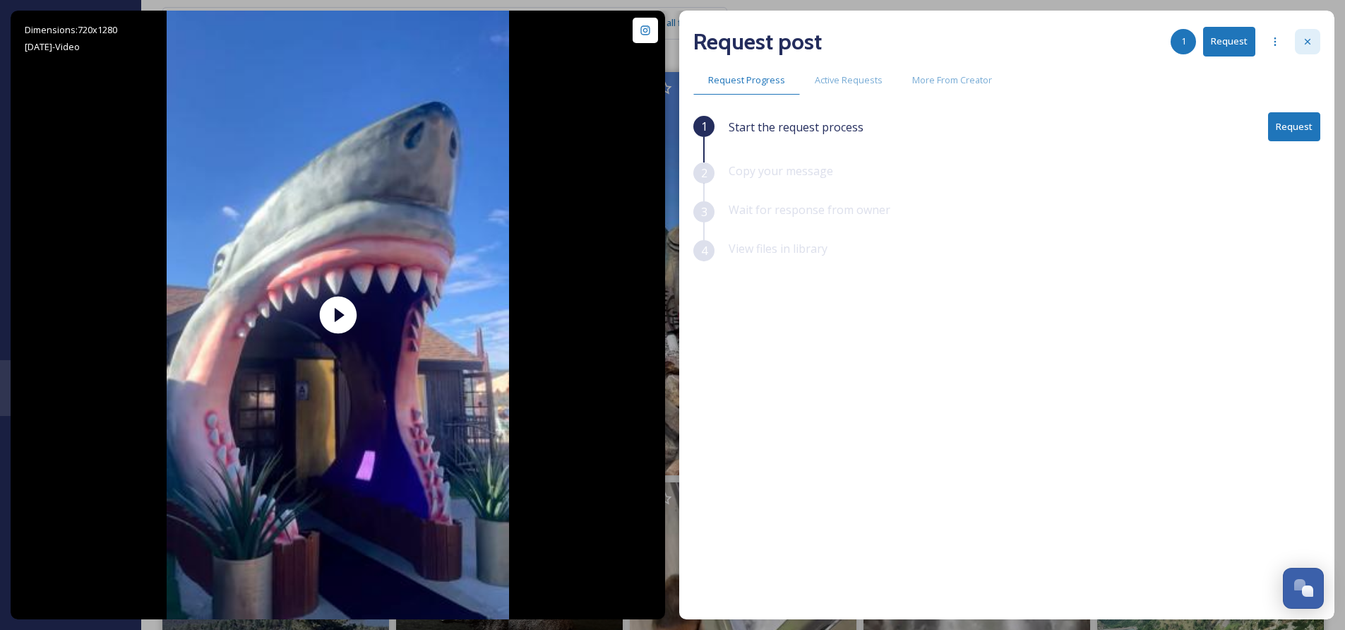
click at [1313, 37] on icon at bounding box center [1307, 41] width 11 height 11
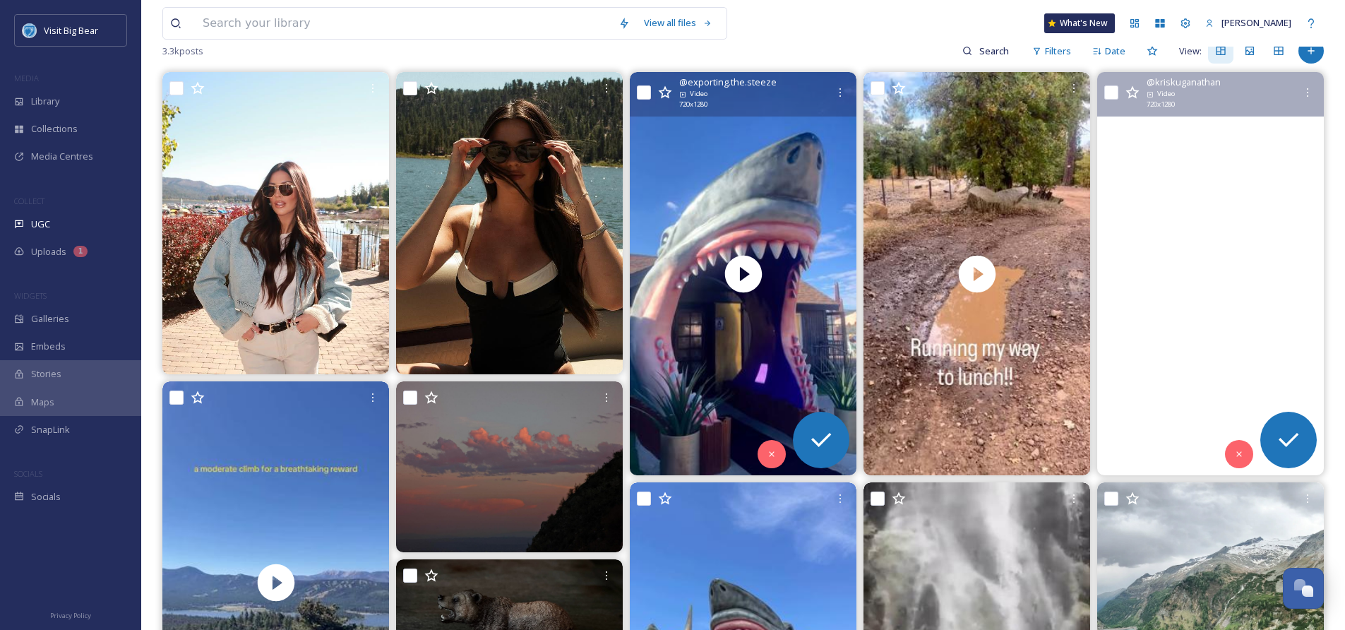
click at [1215, 285] on video "Flight Path: Volume 25 - Big Bear, California. \a.\a.\a.\a.\a.\a.\a#bigbear #dr…" at bounding box center [1210, 273] width 227 height 403
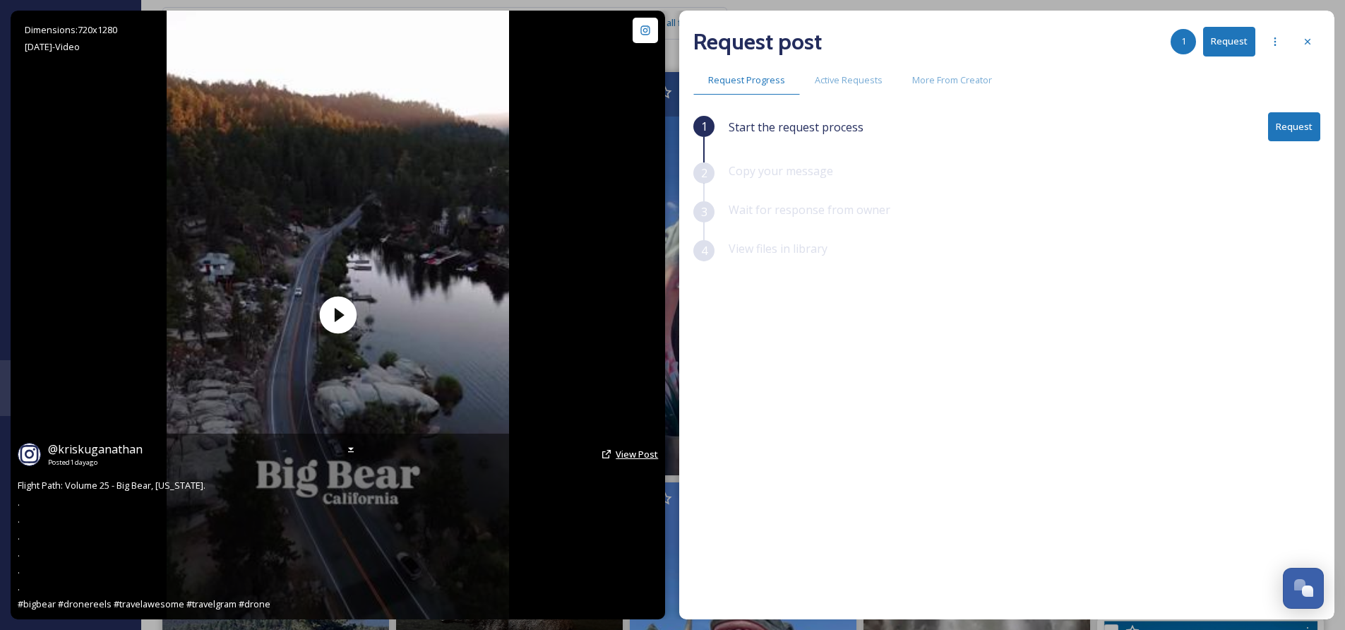
click at [641, 452] on span "View Post" at bounding box center [637, 454] width 42 height 13
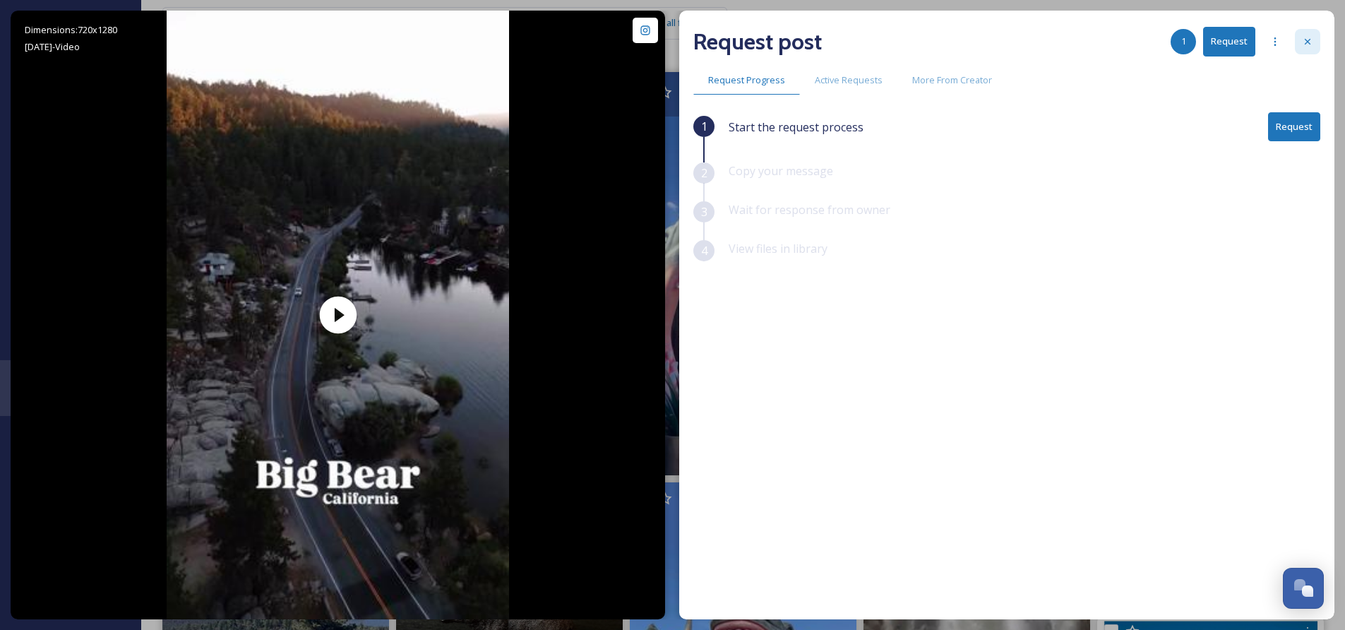
click at [1305, 40] on icon at bounding box center [1308, 42] width 6 height 6
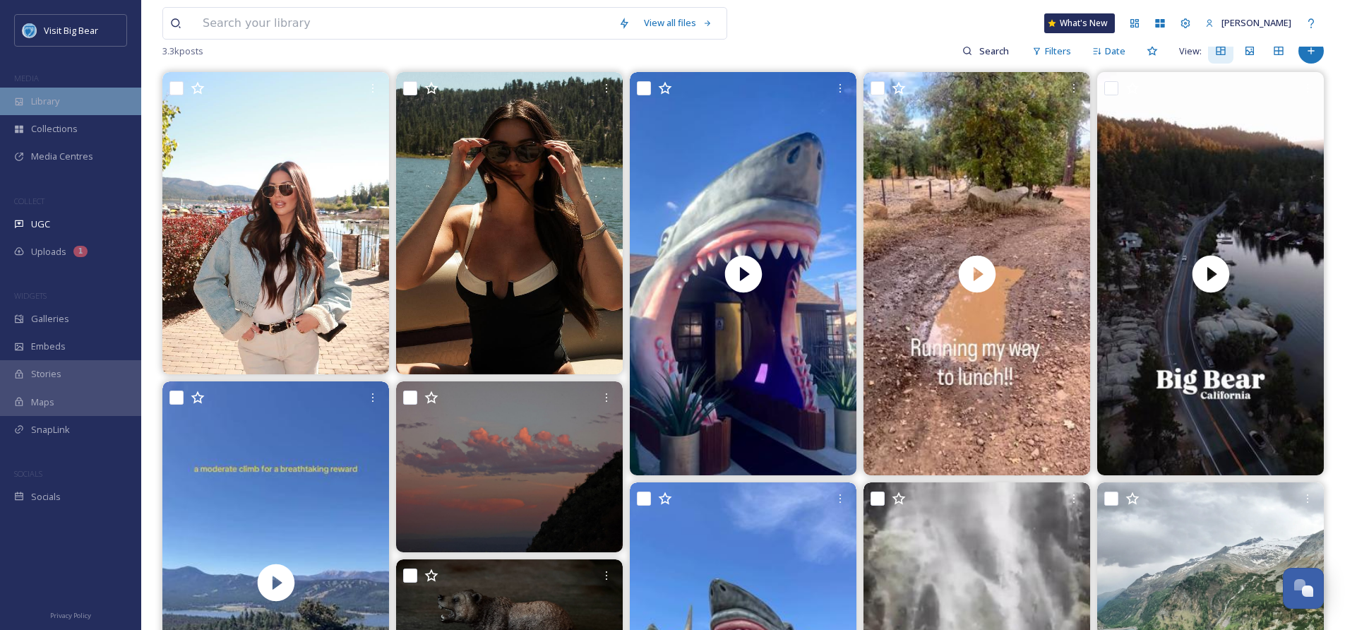
click at [47, 107] on span "Library" at bounding box center [45, 101] width 28 height 13
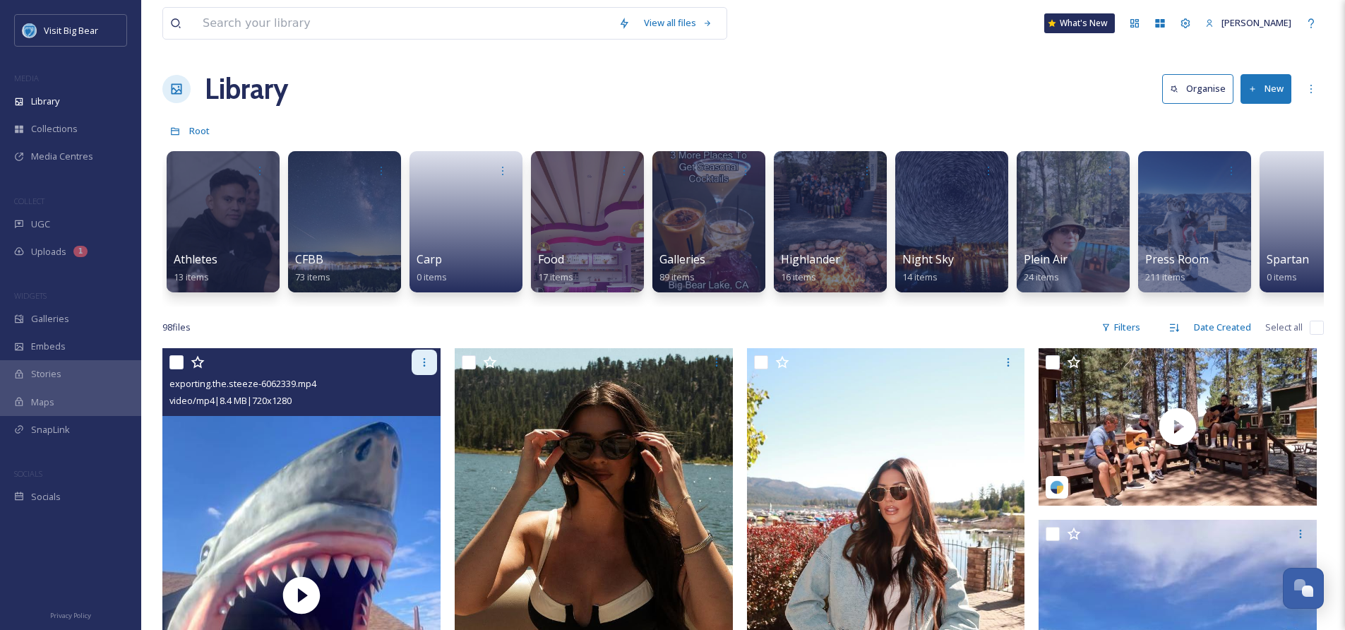
click at [417, 375] on div at bounding box center [424, 362] width 25 height 25
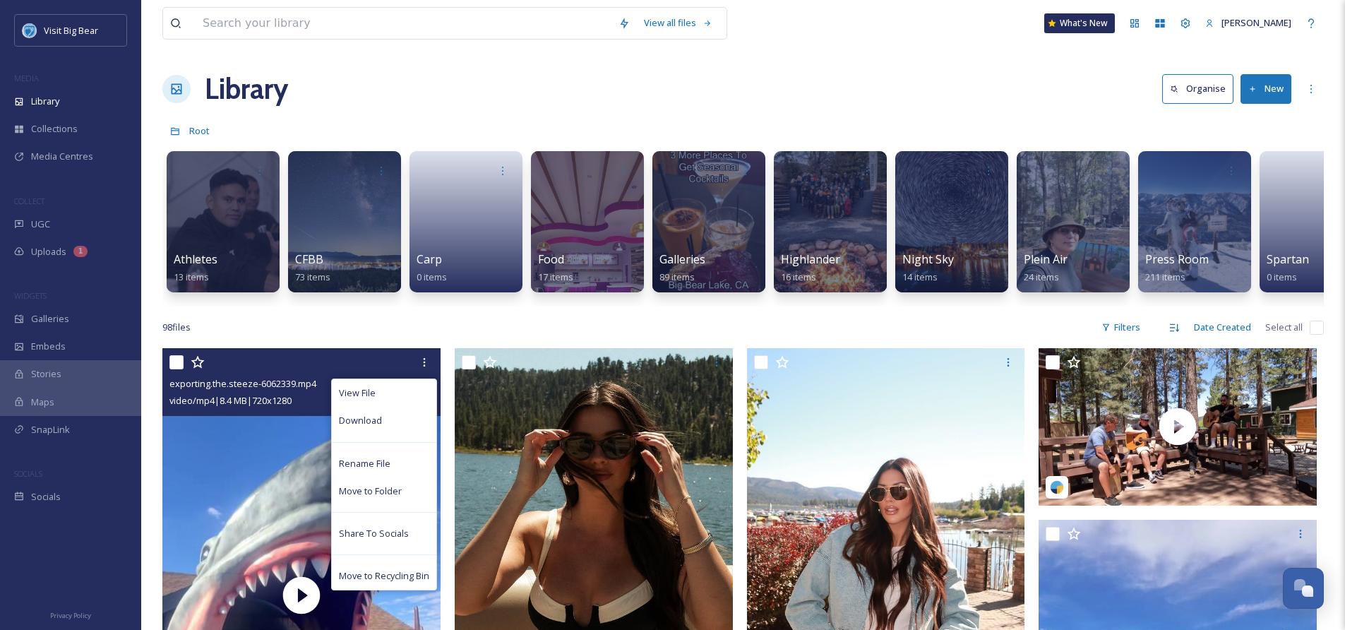
click at [179, 369] on input "checkbox" at bounding box center [176, 362] width 14 height 14
checkbox input "true"
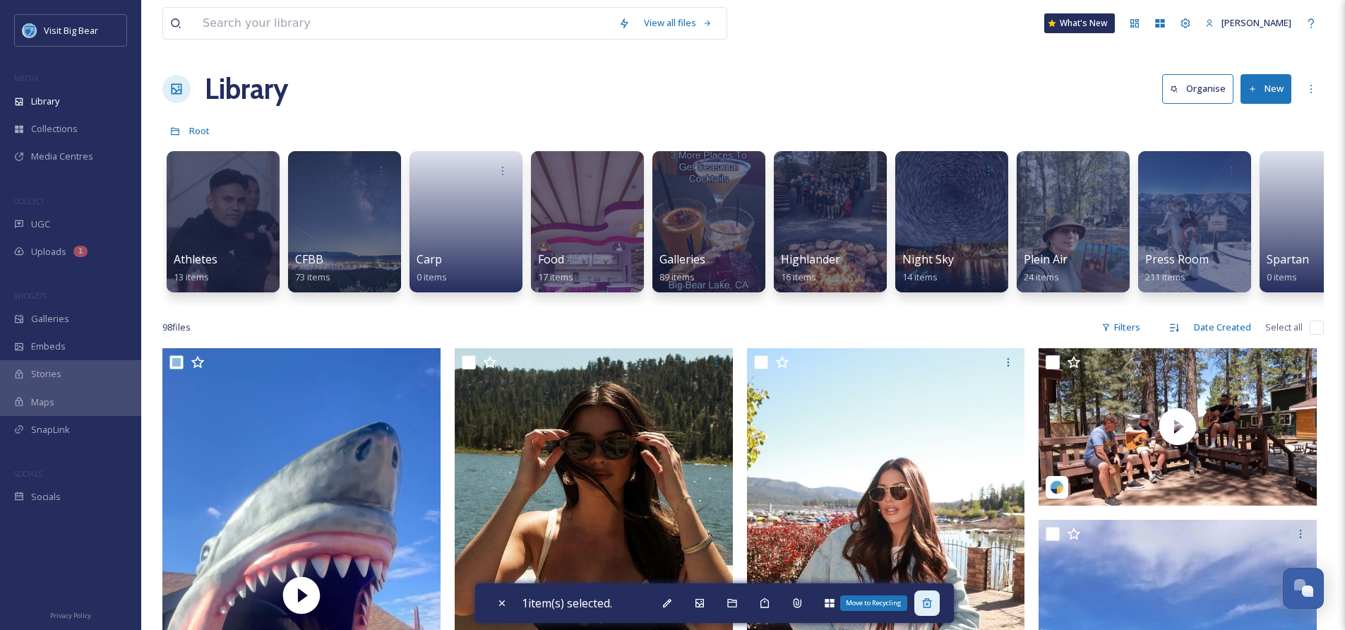
click at [933, 607] on icon at bounding box center [927, 602] width 11 height 11
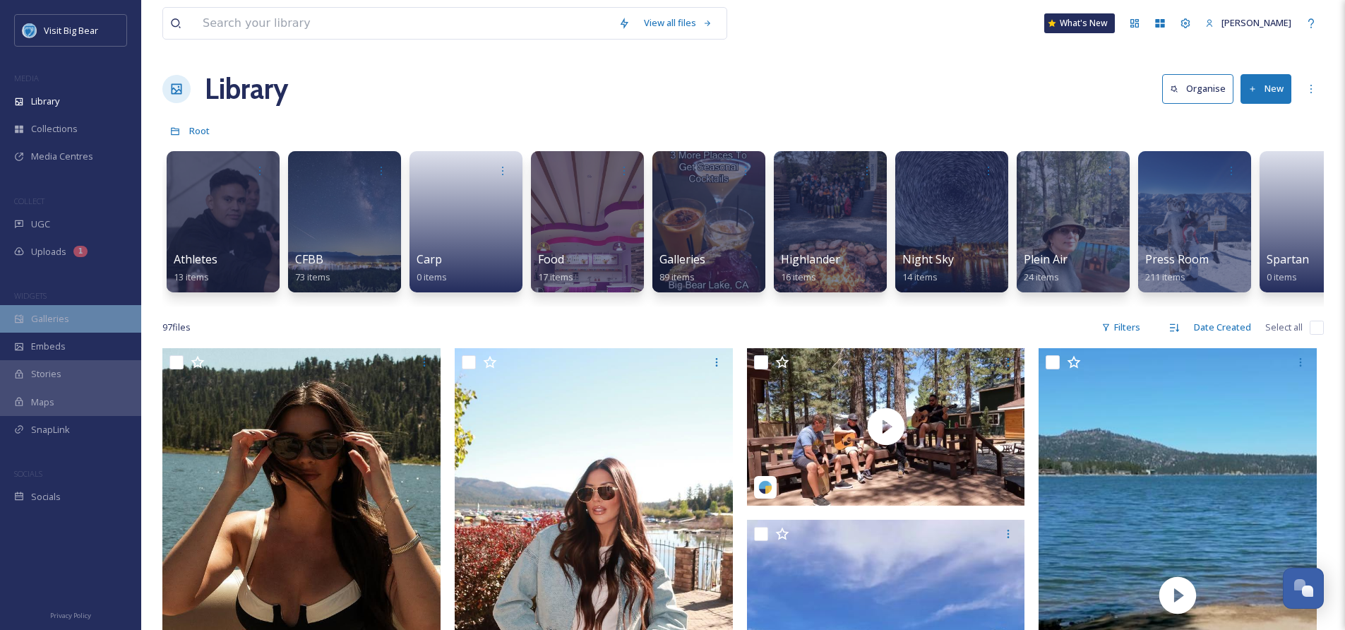
click at [44, 318] on span "Galleries" at bounding box center [50, 318] width 38 height 13
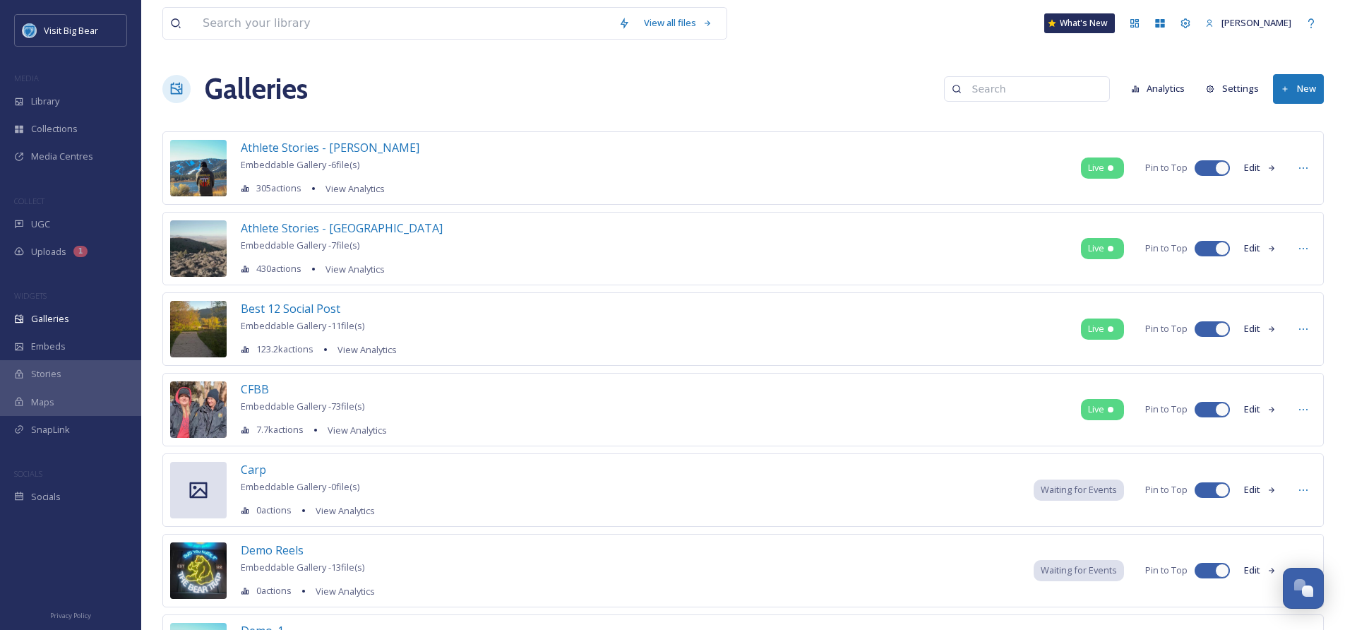
click at [1256, 328] on button "Edit" at bounding box center [1260, 329] width 47 height 28
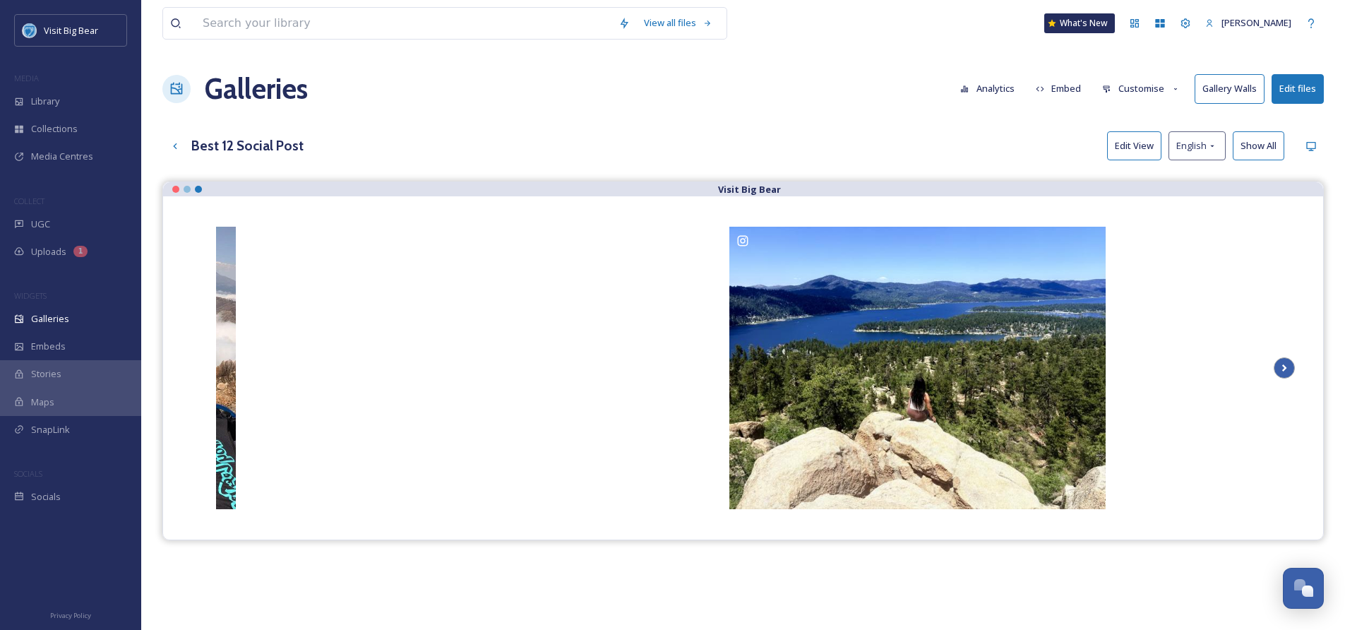
click at [1285, 368] on icon "Scroll Right" at bounding box center [1285, 367] width 5 height 7
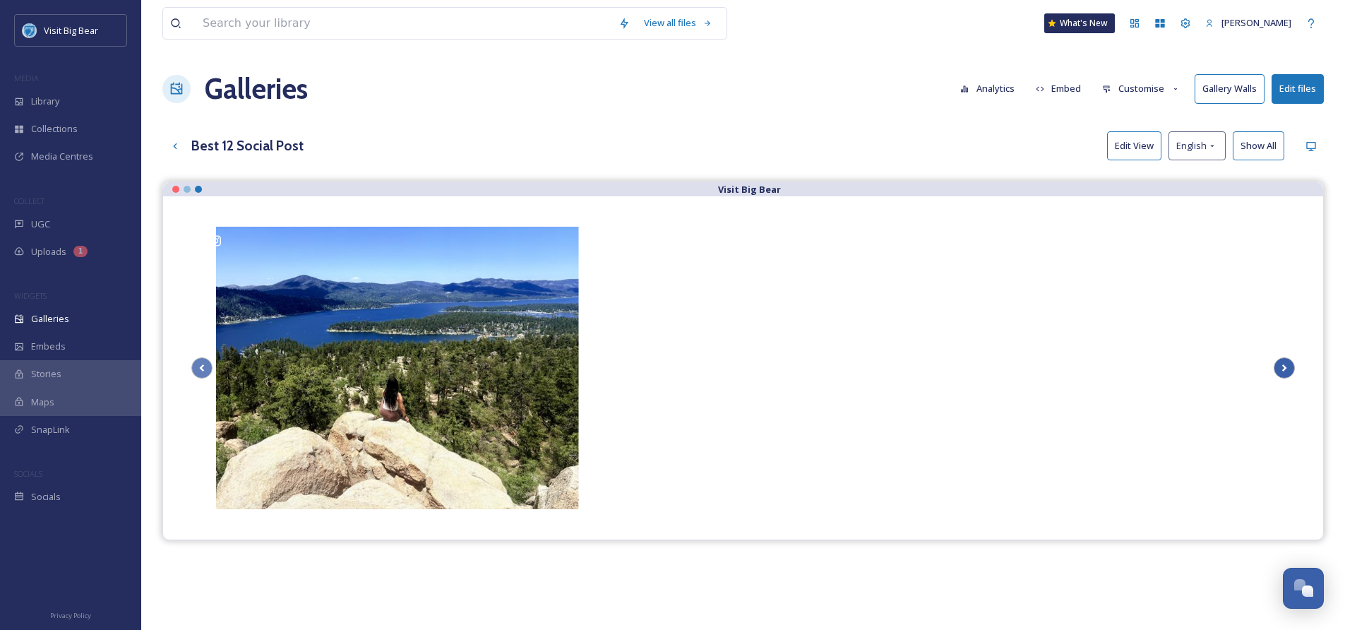
click at [1286, 367] on icon "Scroll Right" at bounding box center [1285, 367] width 5 height 7
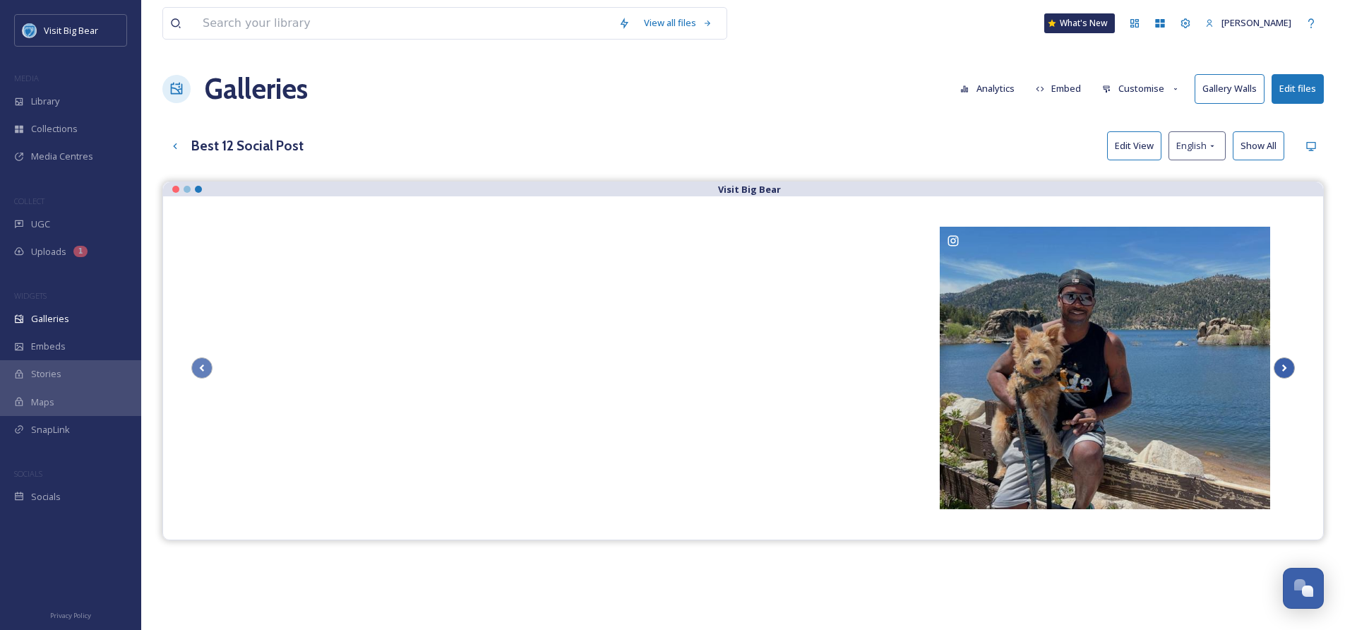
click at [1289, 364] on icon "Scroll Right" at bounding box center [1285, 367] width 20 height 21
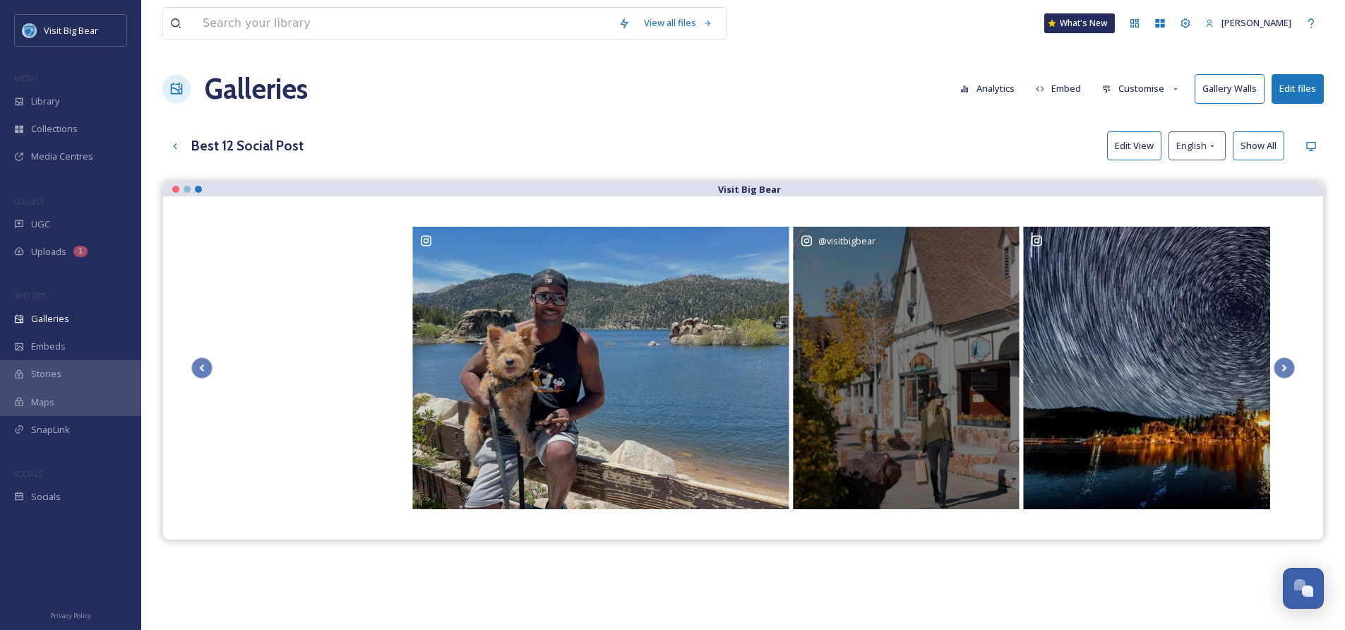
click at [898, 357] on div "@ visitbigbear" at bounding box center [906, 368] width 226 height 282
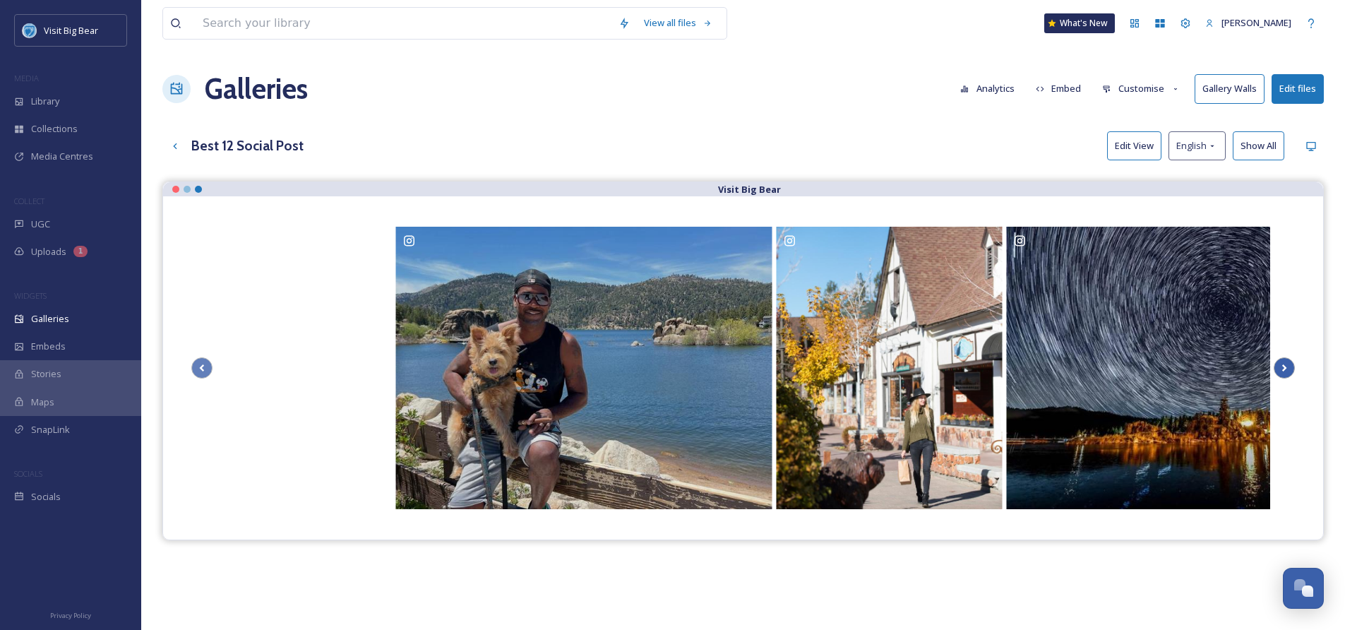
click at [1287, 366] on icon "Scroll Right" at bounding box center [1285, 367] width 20 height 21
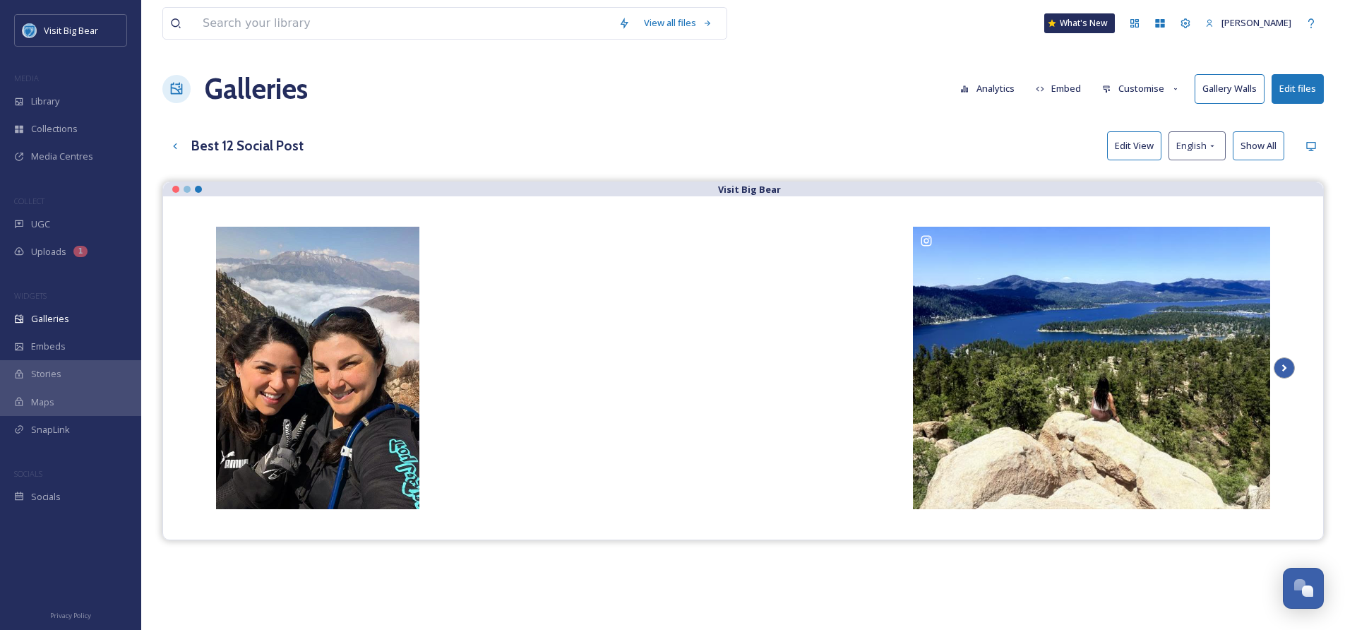
click at [1287, 367] on icon "Scroll Right" at bounding box center [1285, 367] width 20 height 21
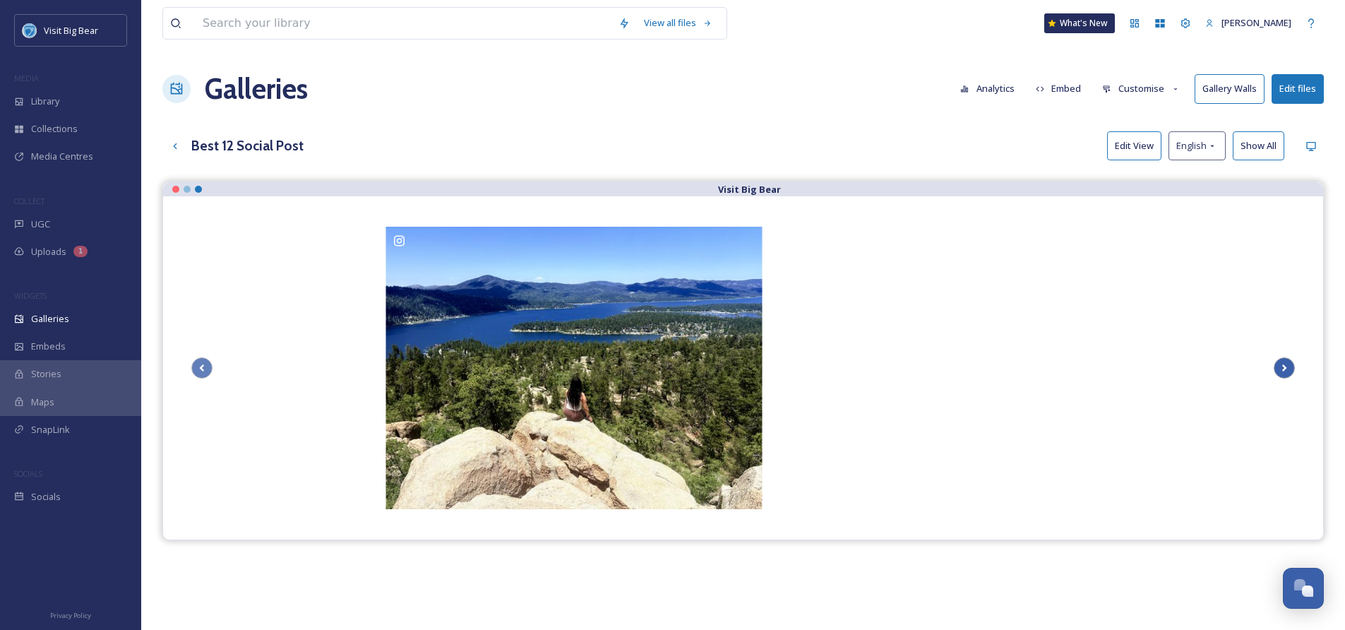
click at [1287, 367] on icon "Scroll Right" at bounding box center [1285, 367] width 20 height 21
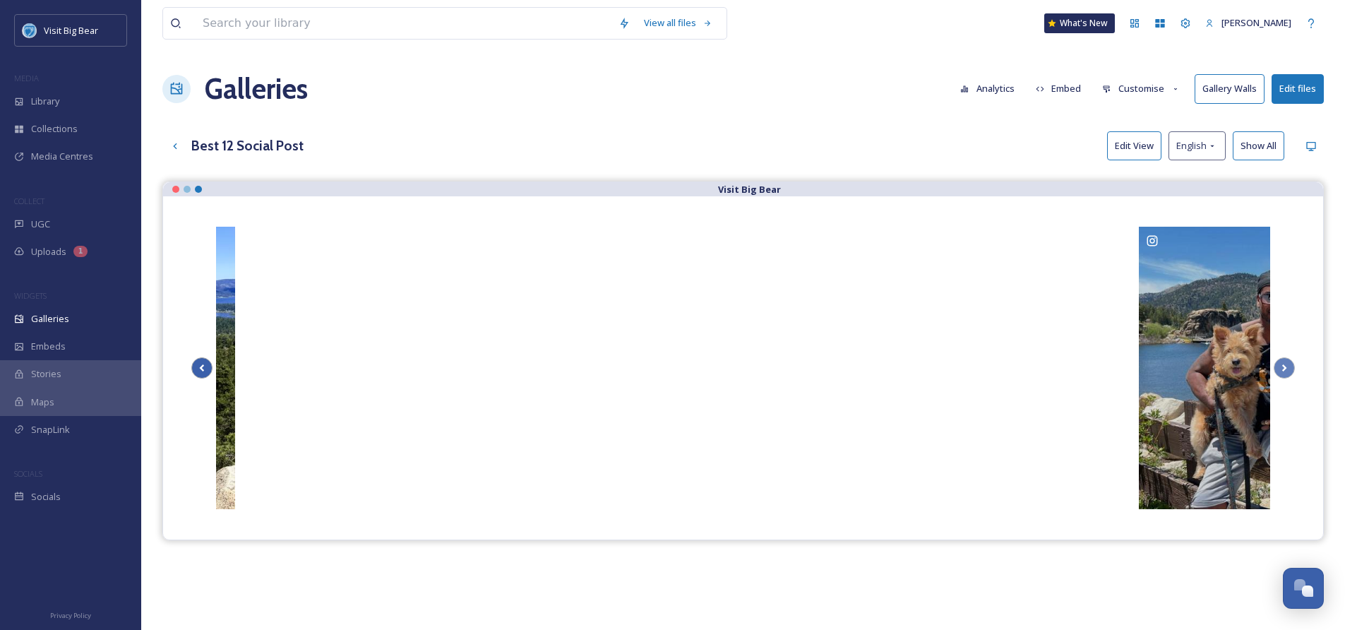
click at [204, 371] on icon "Scroll Left" at bounding box center [202, 367] width 20 height 21
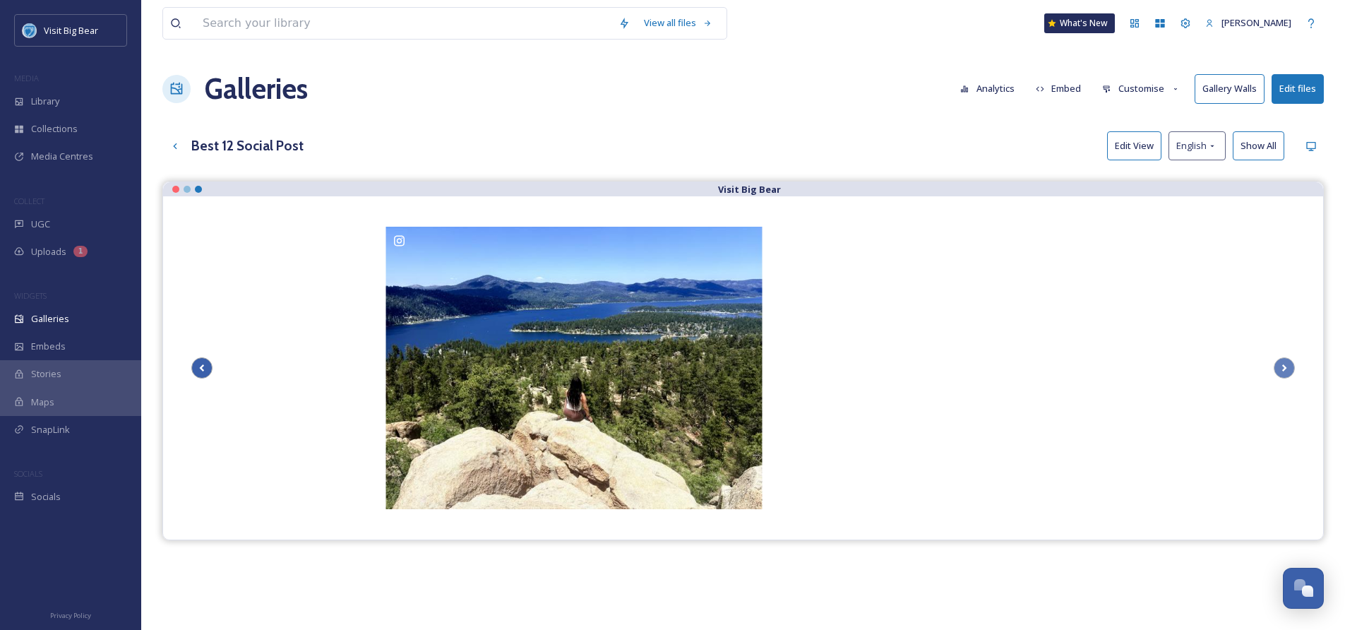
click at [204, 371] on icon "Scroll Left" at bounding box center [202, 367] width 20 height 21
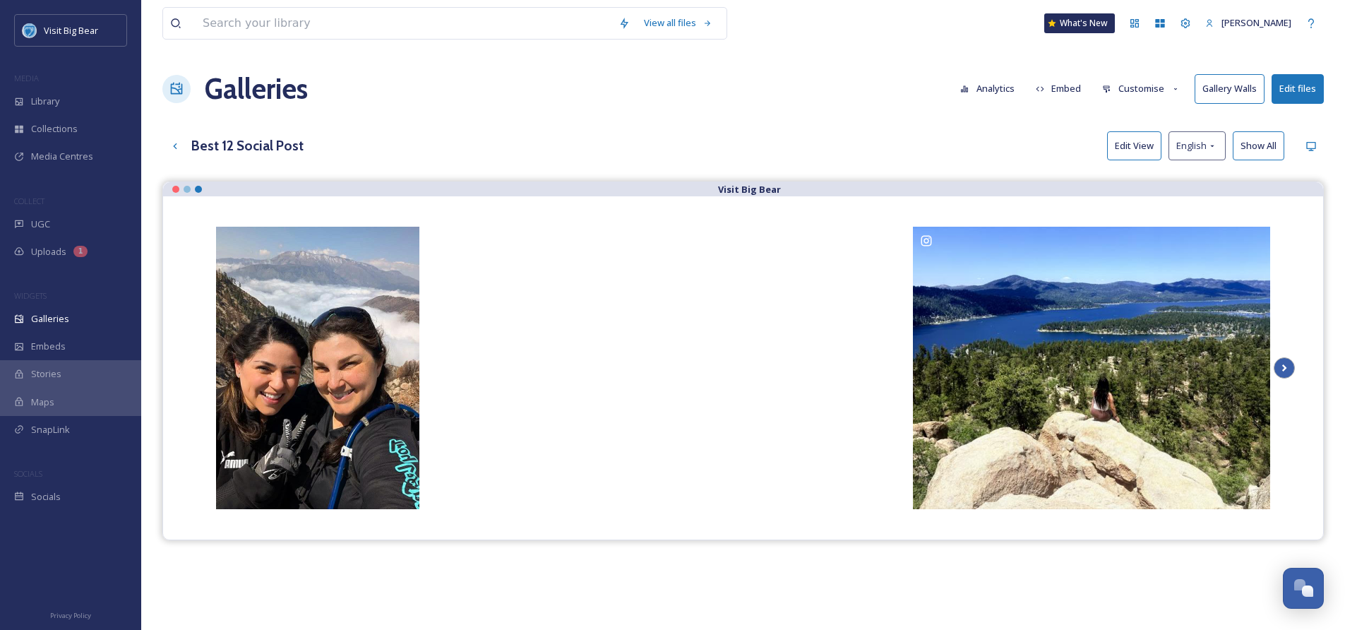
click at [1284, 369] on icon "Scroll Right" at bounding box center [1285, 367] width 5 height 7
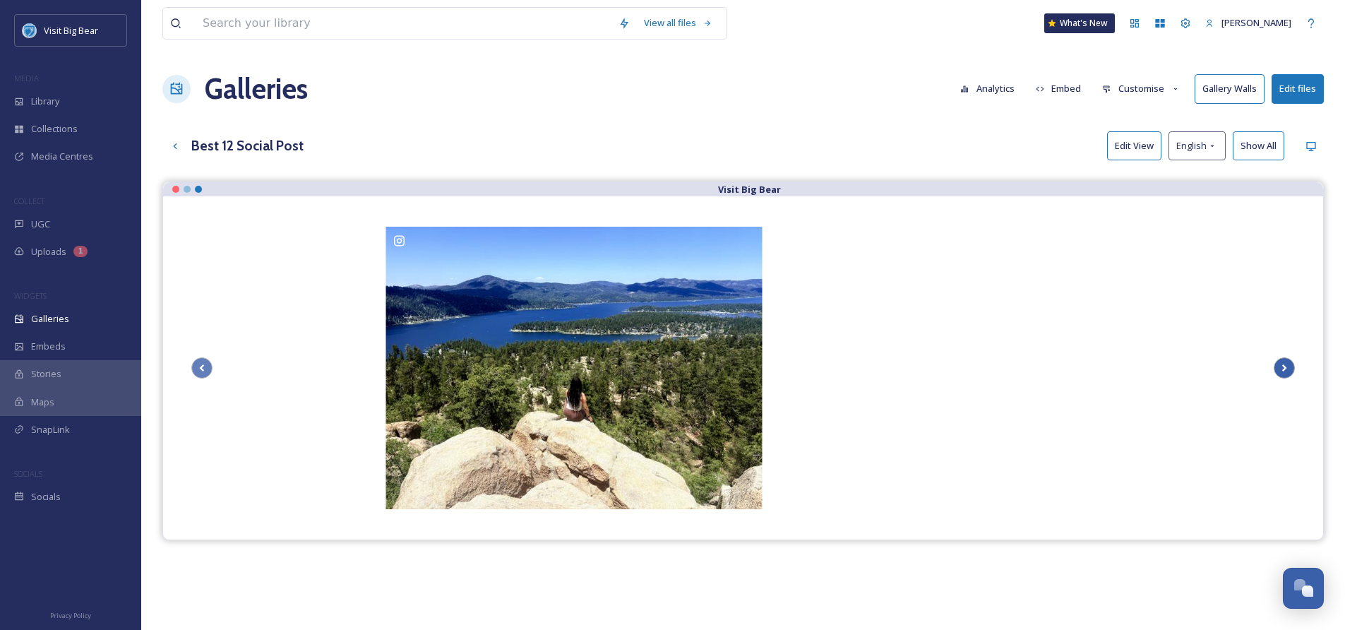
click at [1283, 369] on icon "Scroll Right" at bounding box center [1285, 367] width 5 height 7
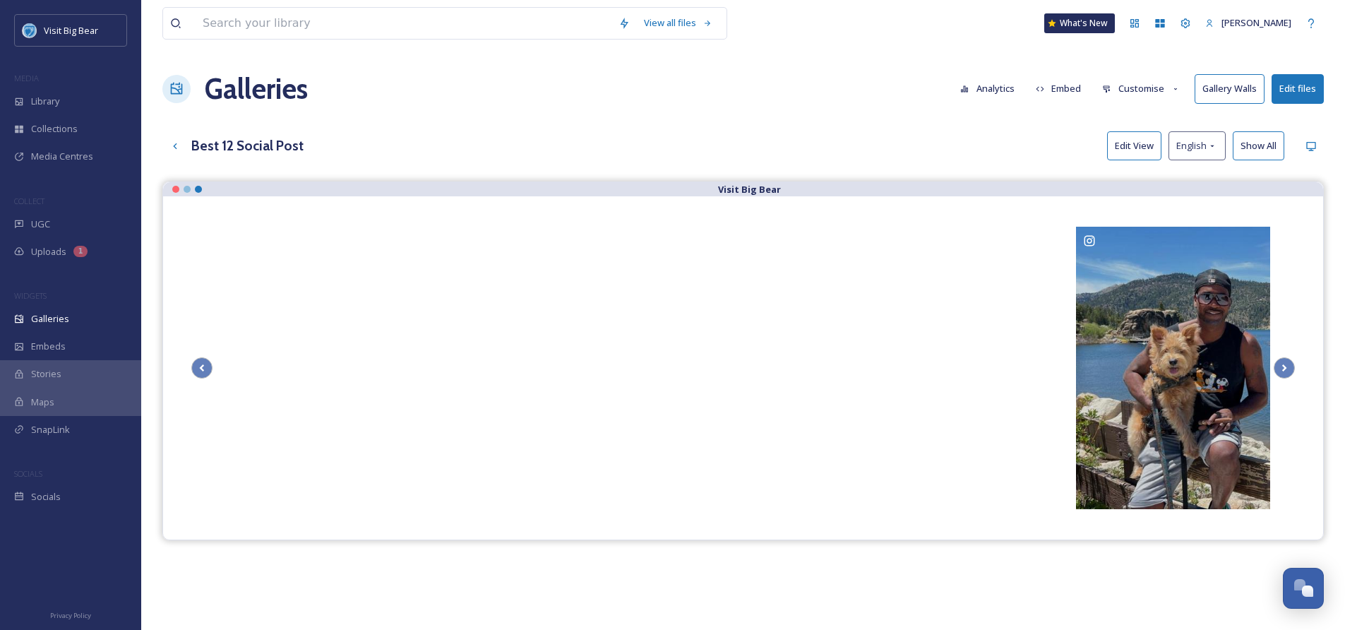
click at [1308, 81] on button "Edit files" at bounding box center [1298, 88] width 52 height 29
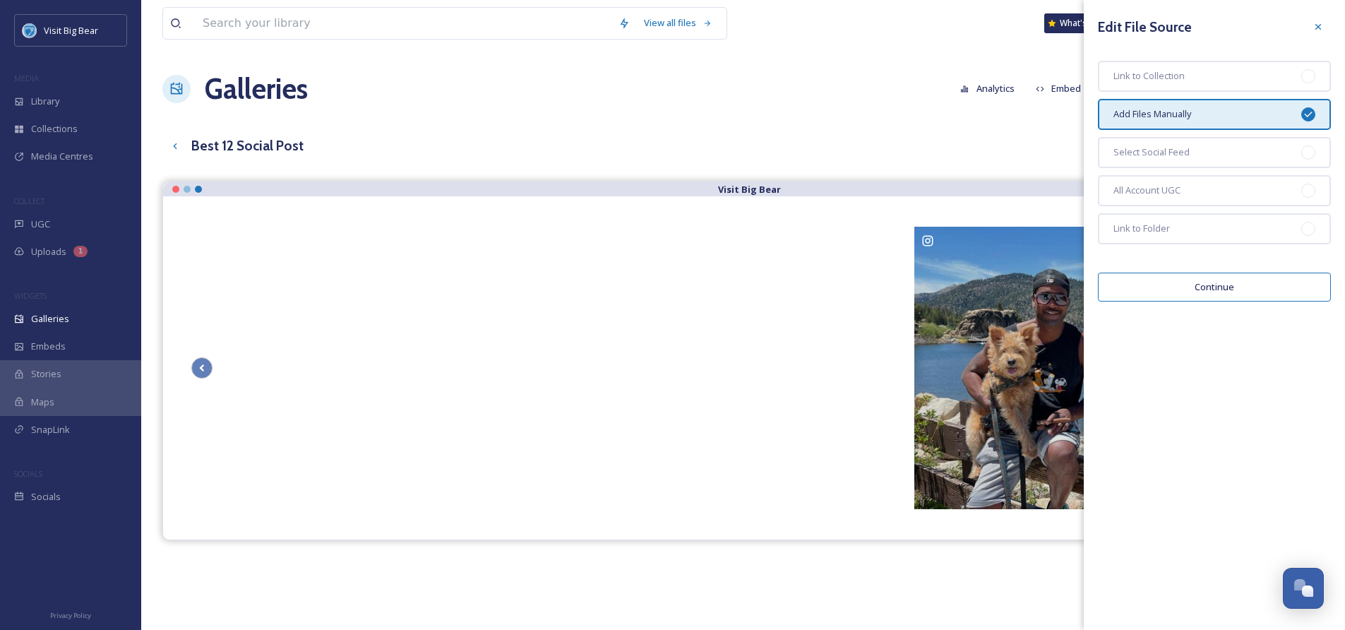
click at [1229, 112] on div "Add Files Manually" at bounding box center [1214, 114] width 233 height 31
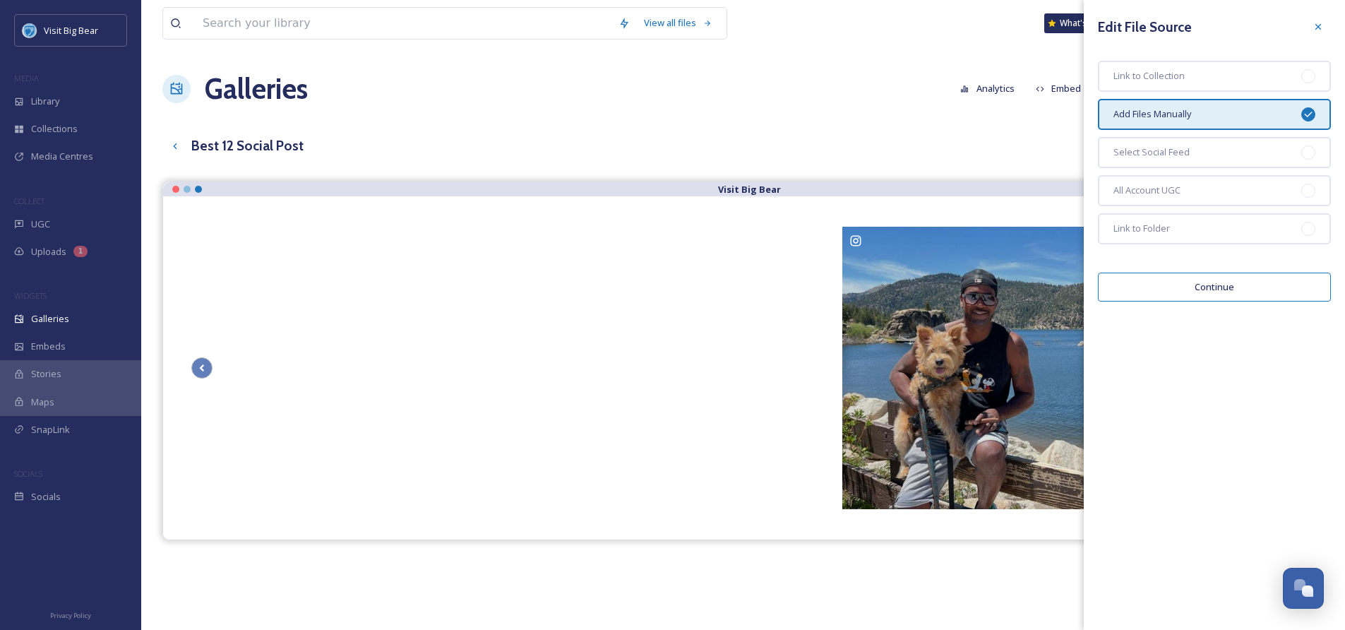
click at [1211, 291] on button "Continue" at bounding box center [1214, 287] width 233 height 29
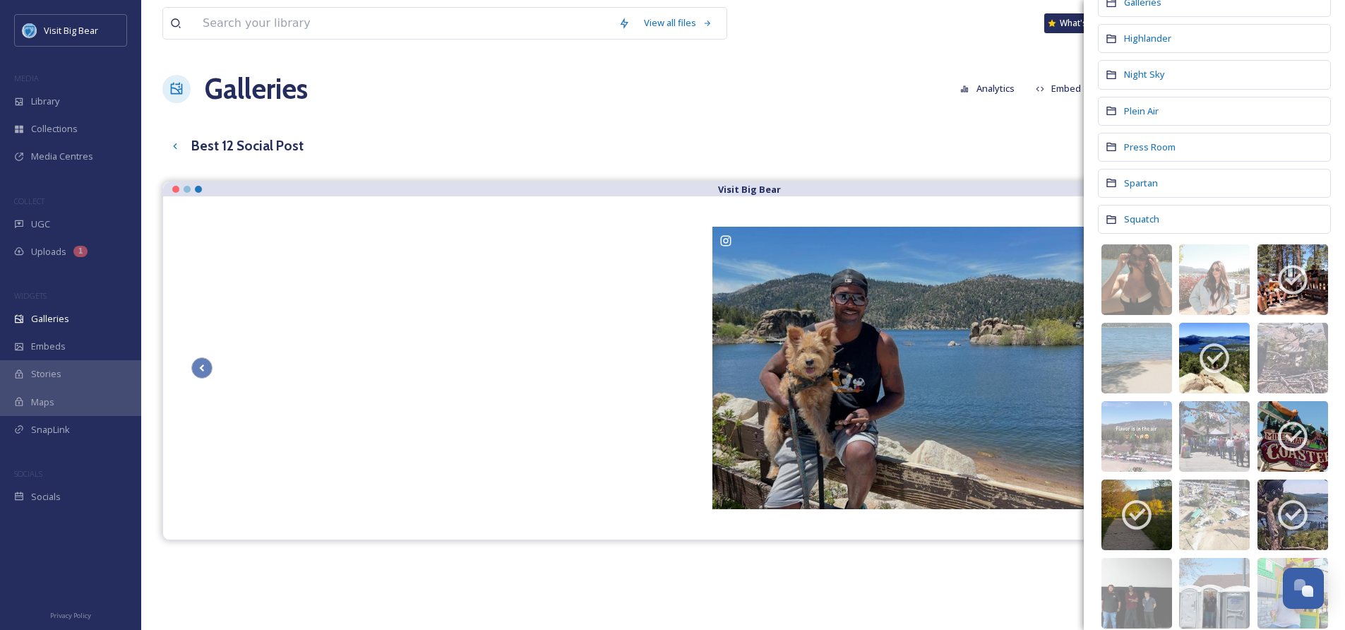
scroll to position [282, 0]
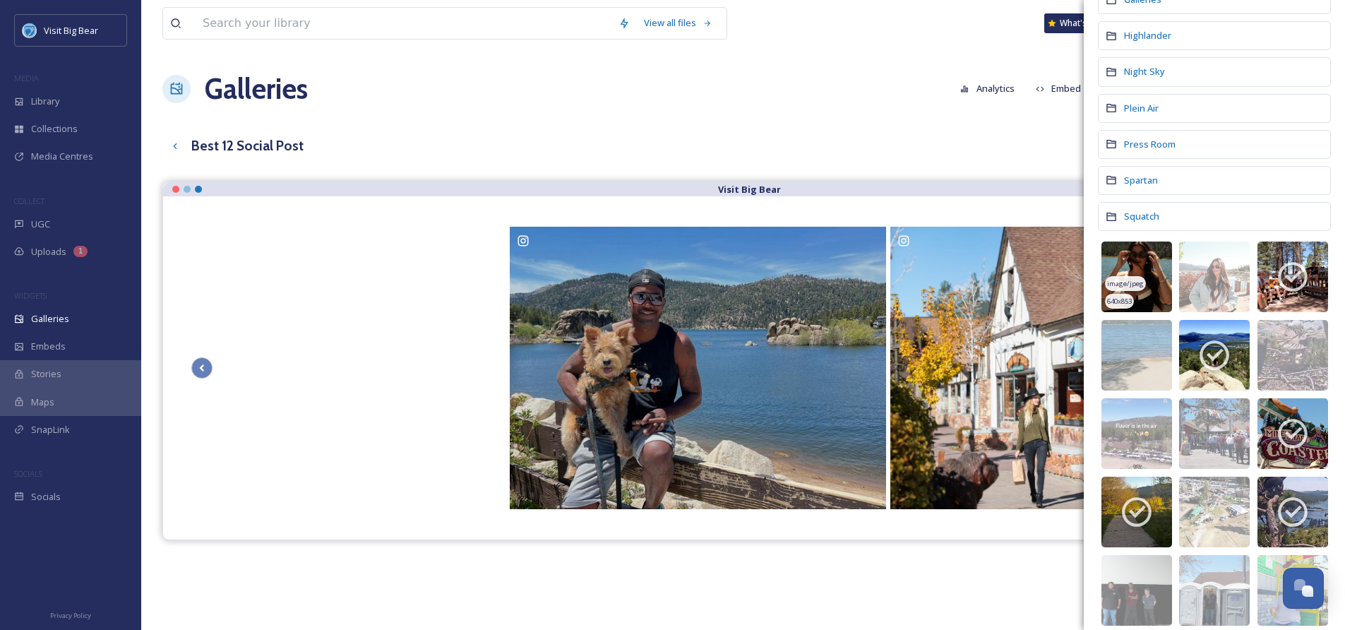
click at [1131, 279] on span "image/jpeg" at bounding box center [1125, 284] width 37 height 10
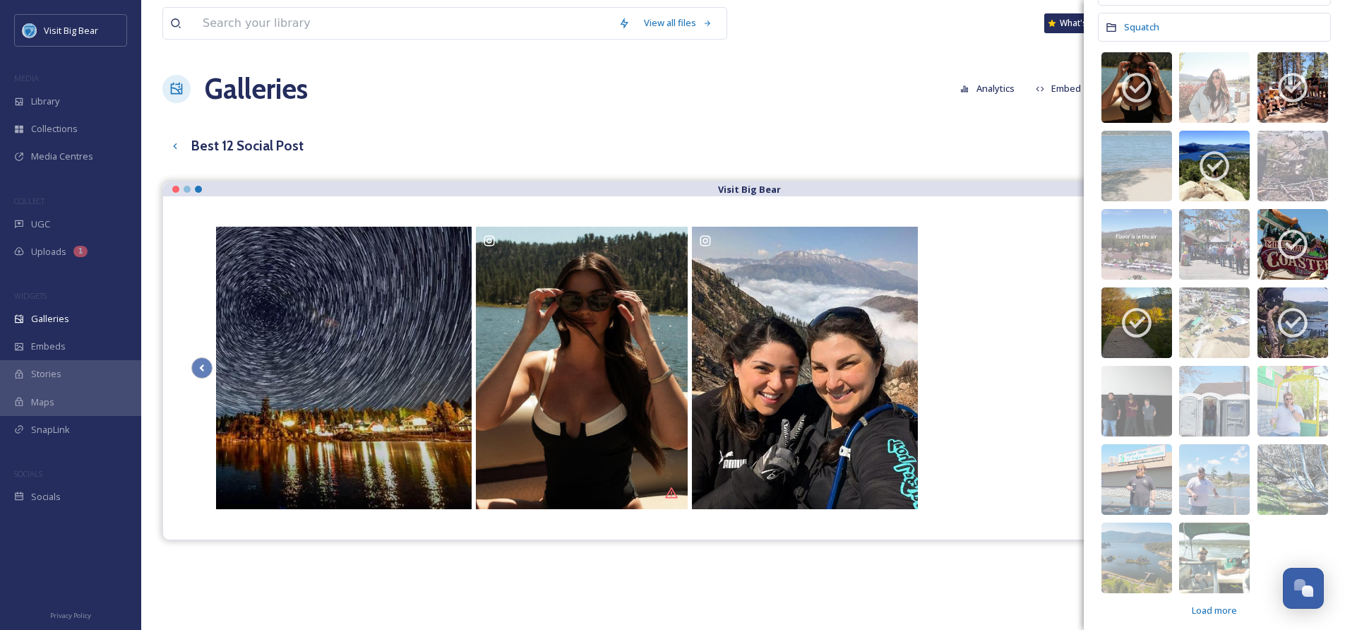
scroll to position [480, 0]
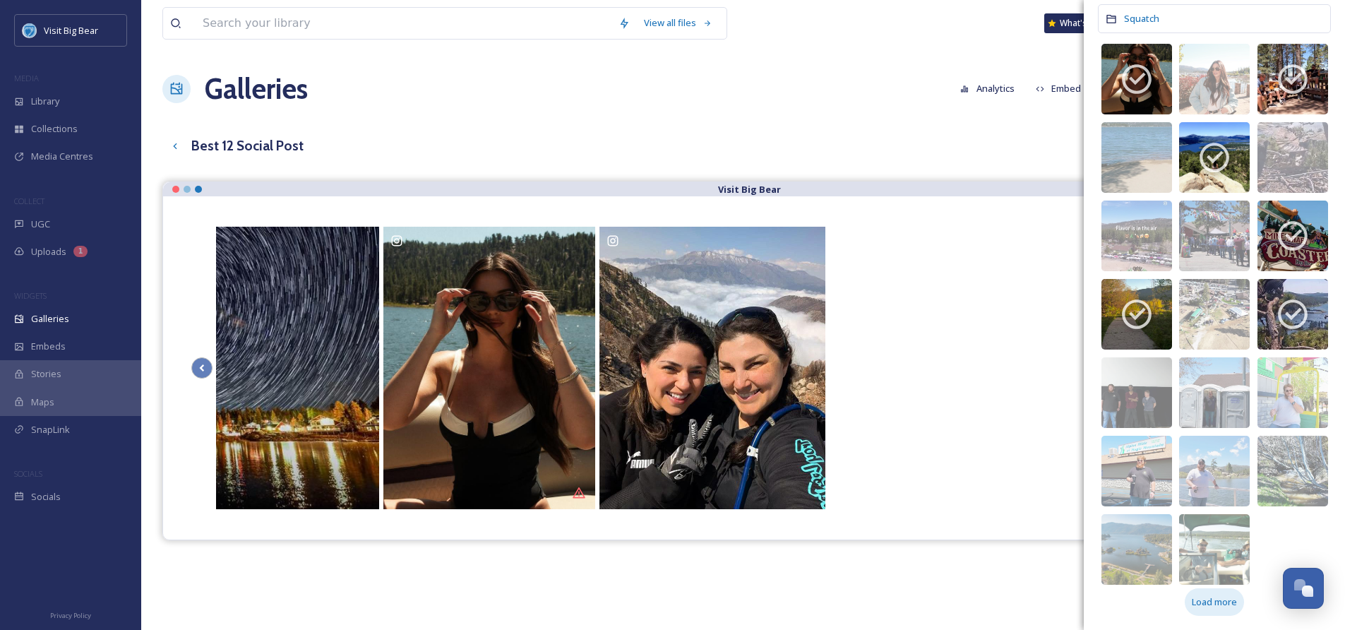
click at [1213, 604] on span "Load more" at bounding box center [1214, 601] width 45 height 13
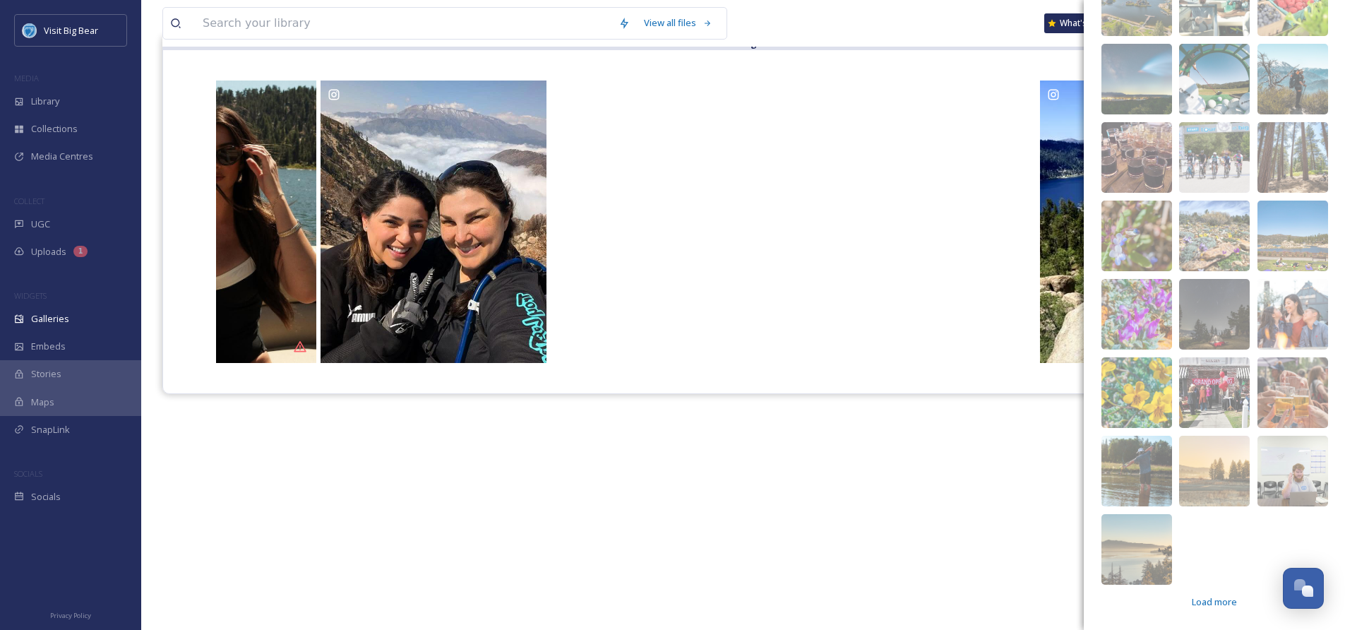
scroll to position [203, 0]
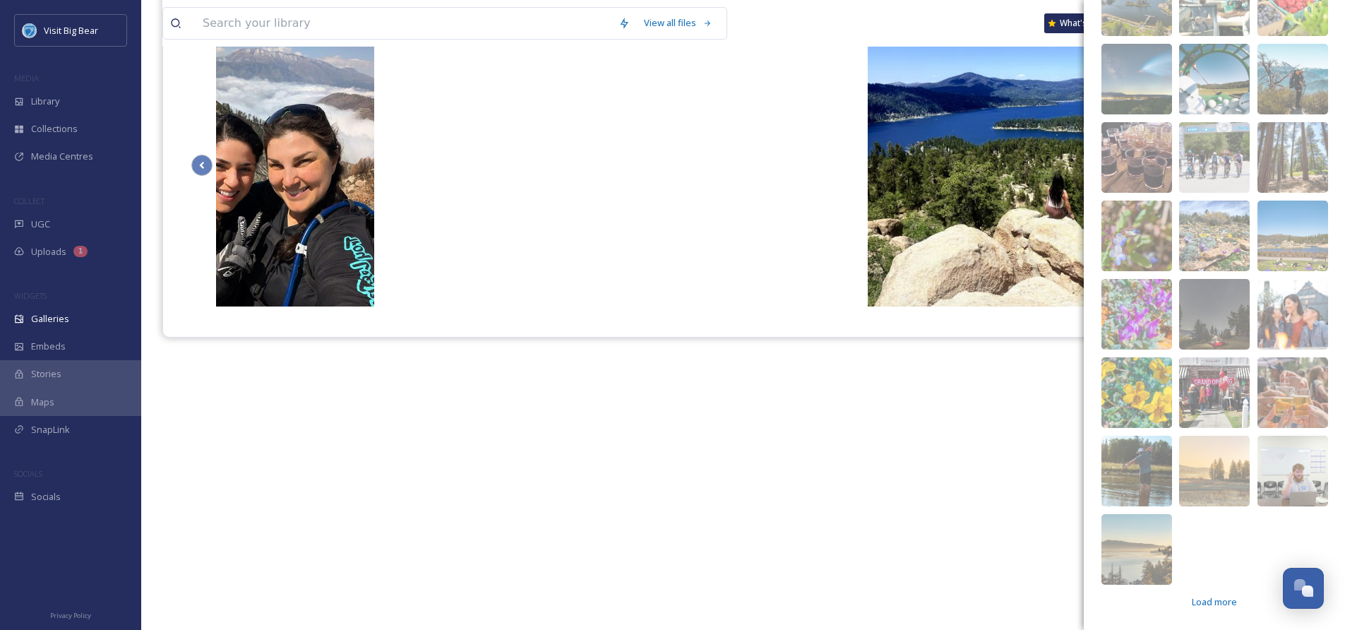
click at [933, 534] on div "Visit Big Bear" at bounding box center [743, 294] width 1162 height 630
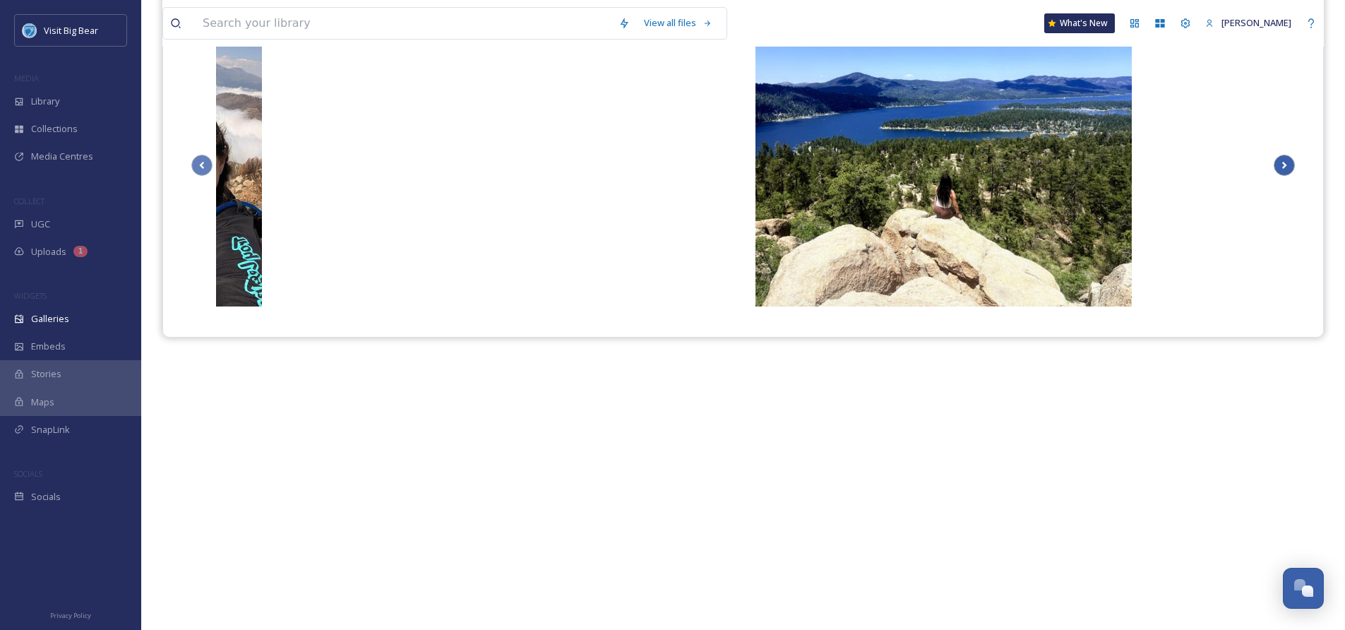
click at [1286, 159] on icon "Scroll Right" at bounding box center [1285, 165] width 20 height 21
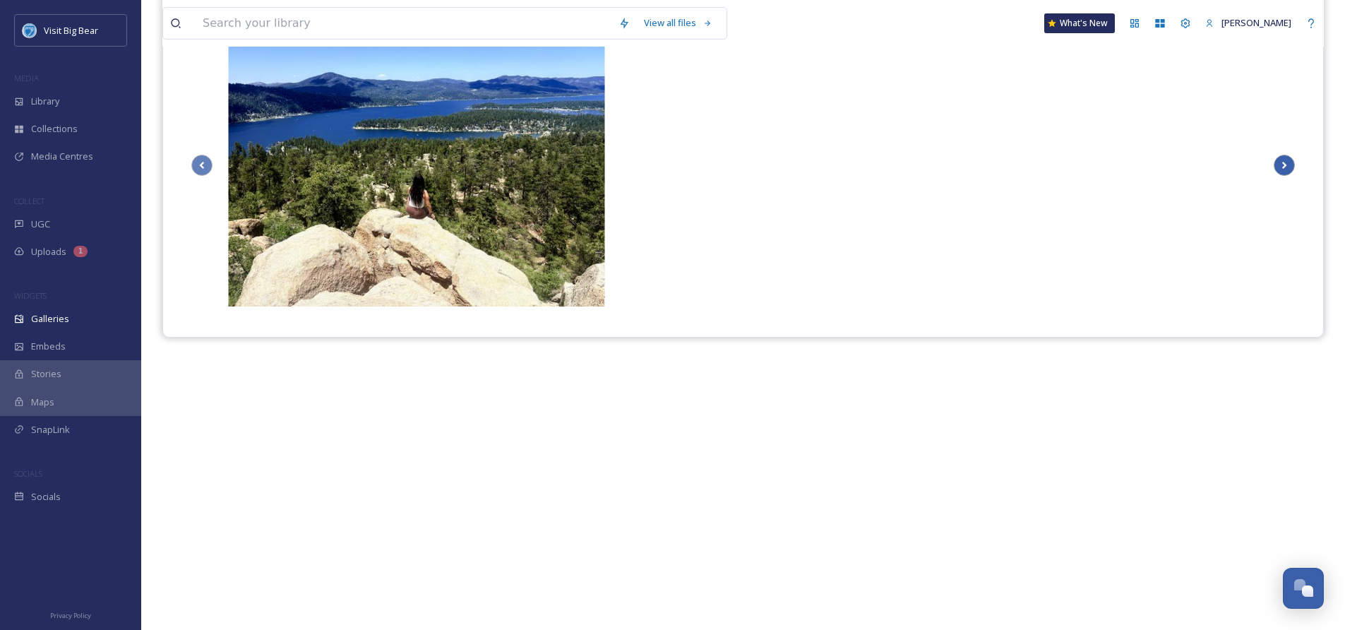
click at [1286, 159] on icon "Scroll Right" at bounding box center [1285, 165] width 20 height 21
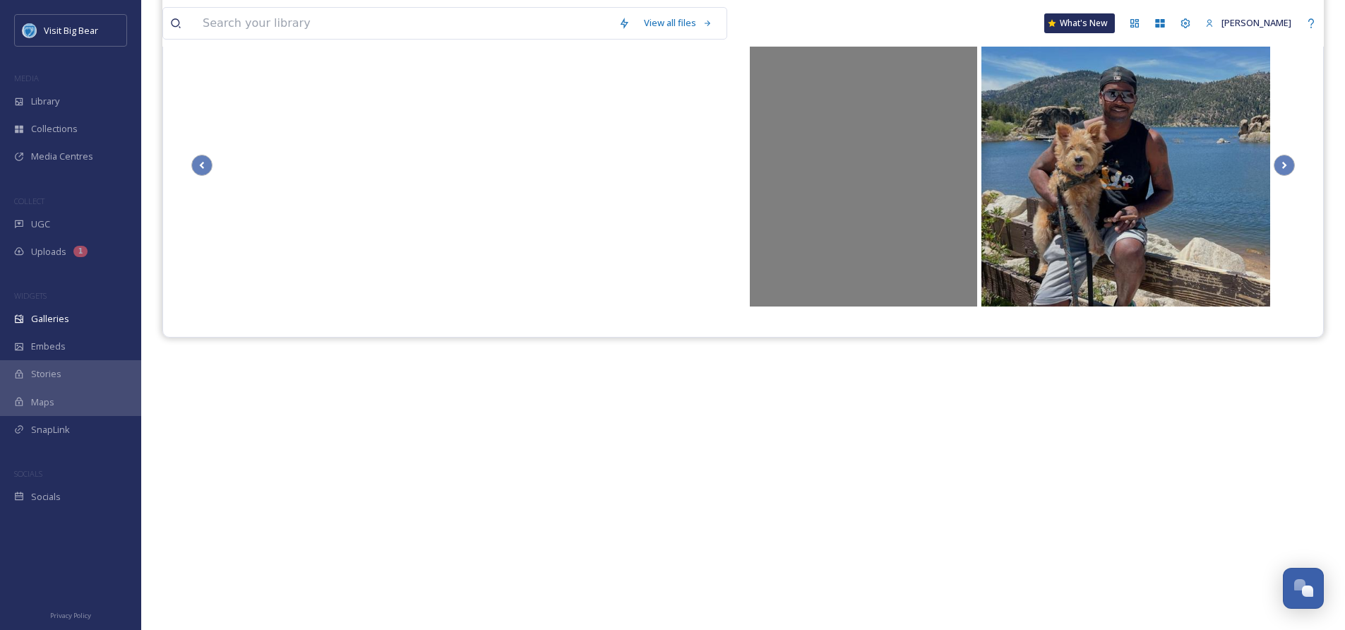
click at [933, 107] on div "@ ckkclarissa" at bounding box center [863, 165] width 227 height 282
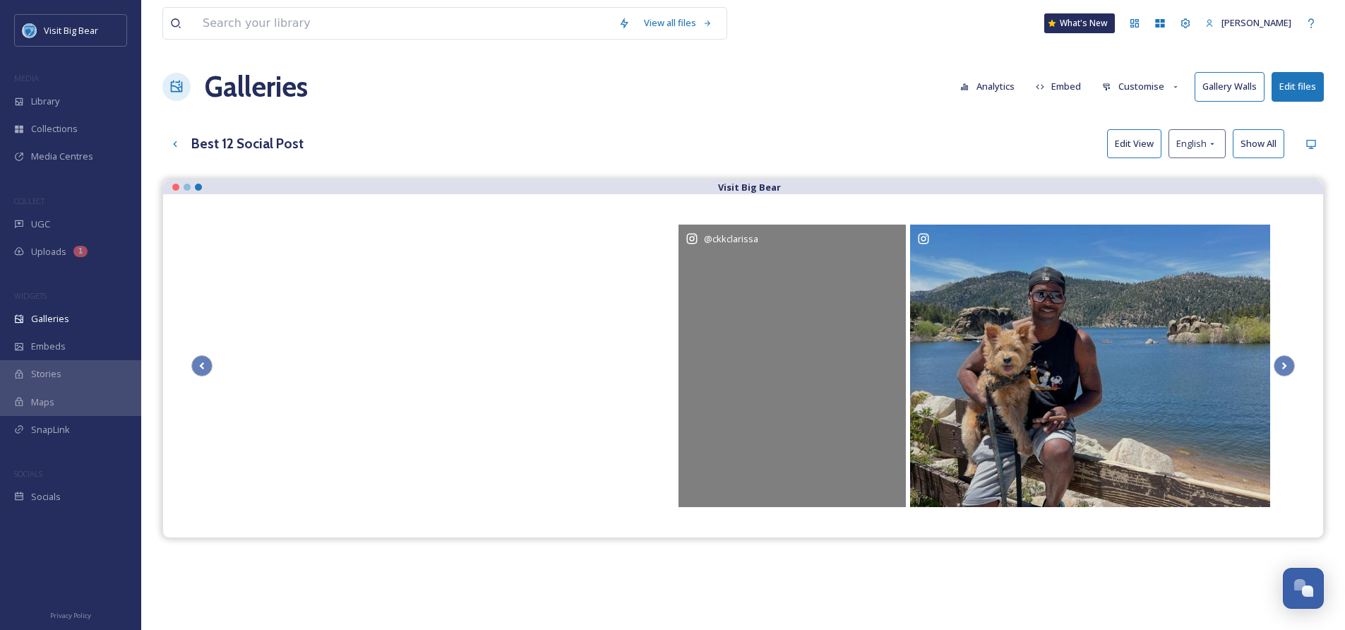
scroll to position [3, 0]
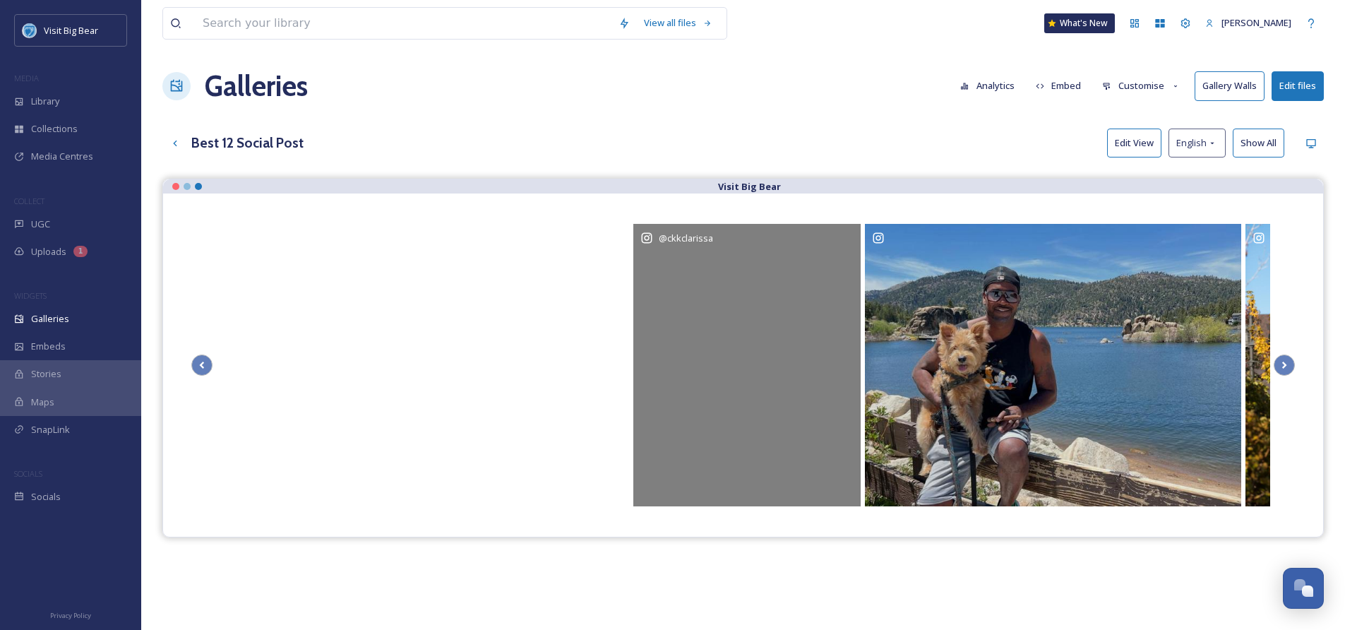
click at [816, 258] on div "@ ckkclarissa" at bounding box center [746, 365] width 227 height 282
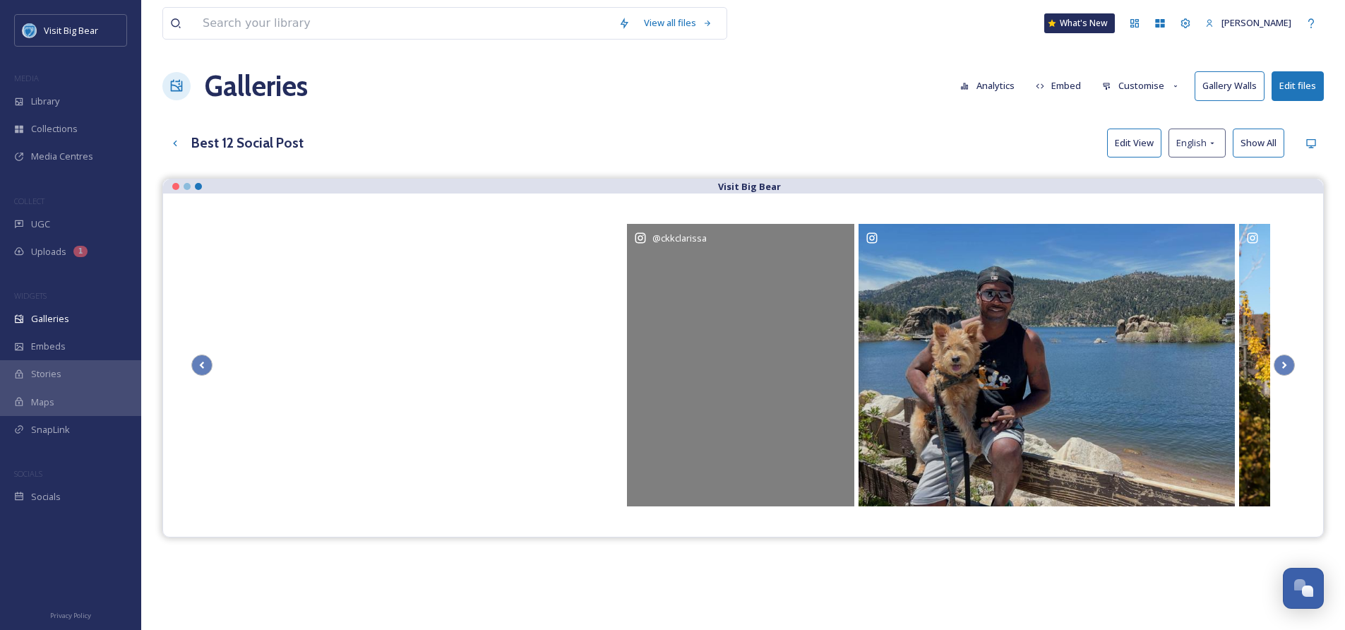
click at [683, 238] on span "@ ckkclarissa" at bounding box center [680, 238] width 54 height 13
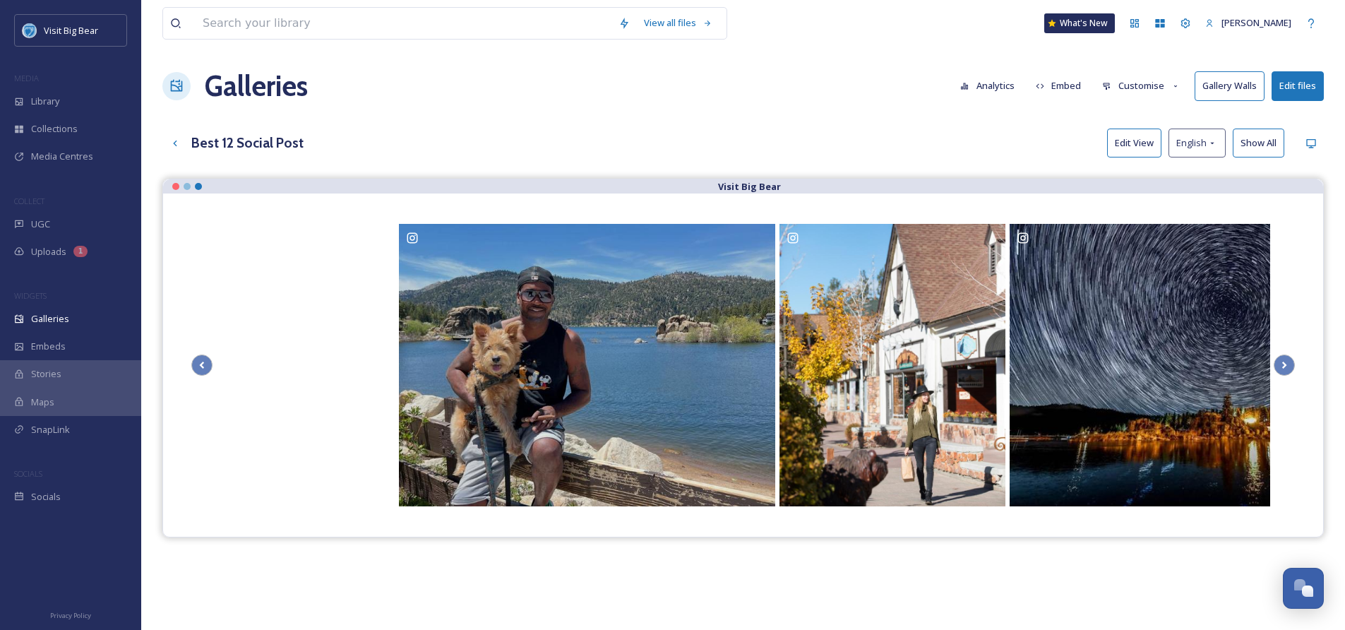
click at [1169, 85] on button "Customise" at bounding box center [1141, 86] width 93 height 28
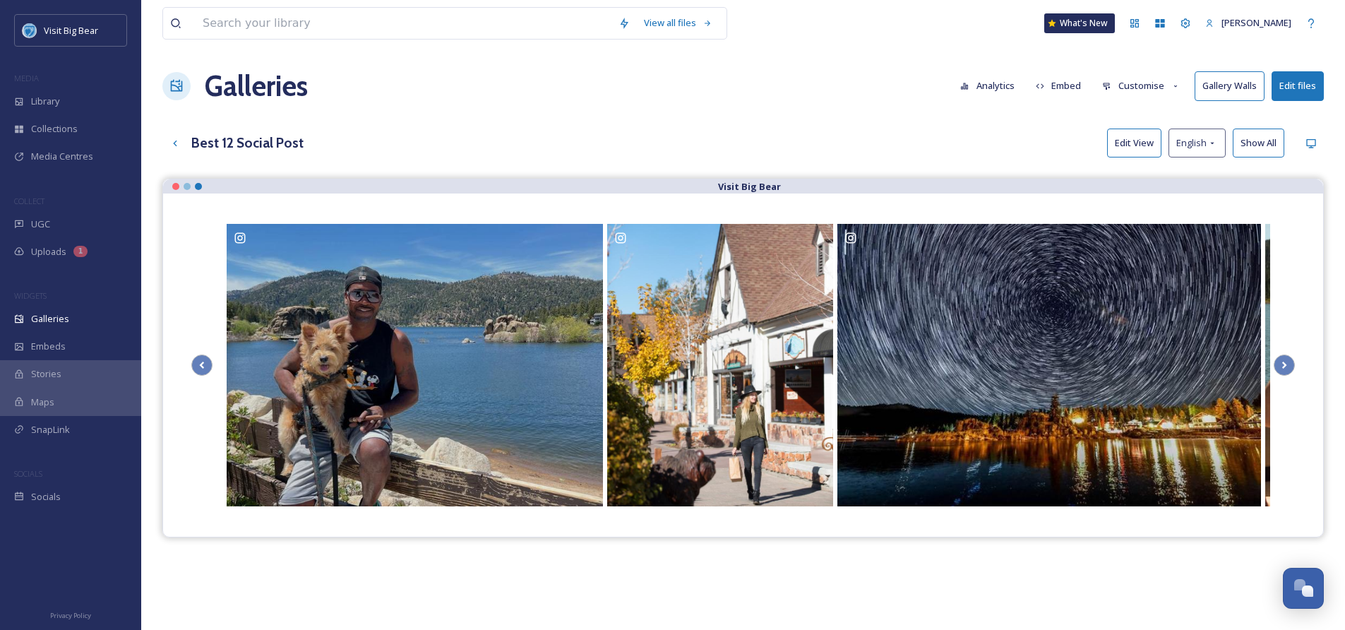
click at [1001, 87] on button "Analytics" at bounding box center [987, 86] width 69 height 28
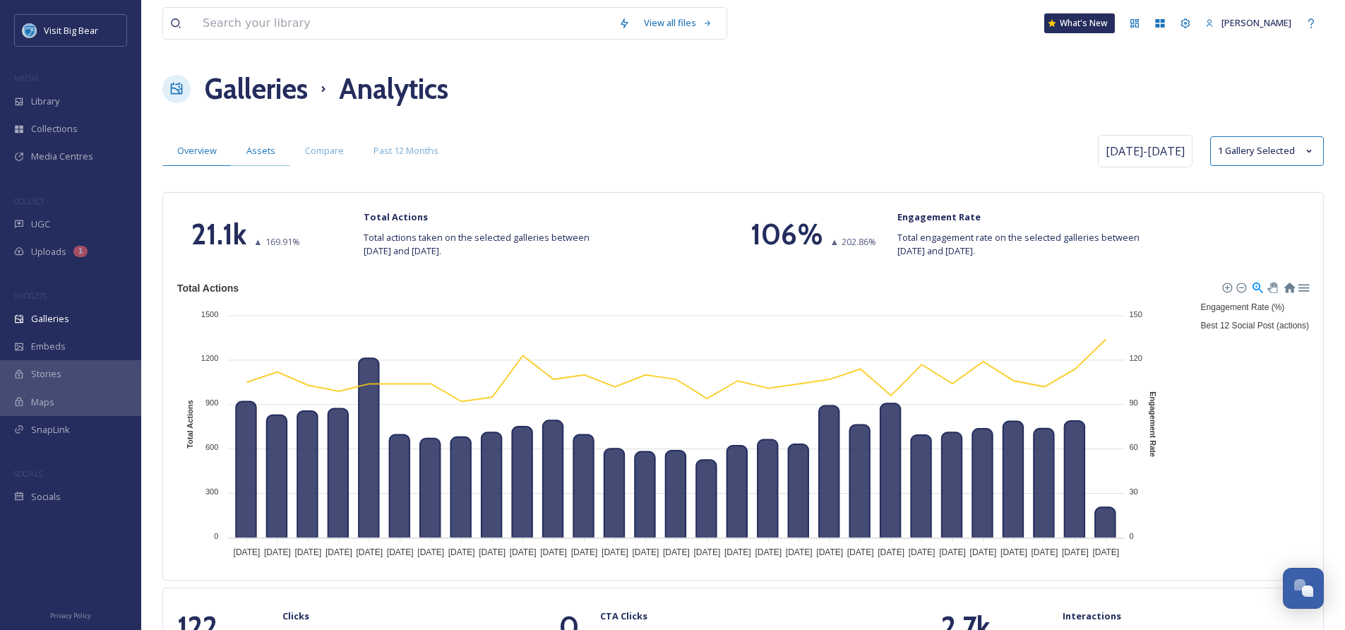
click at [263, 153] on span "Assets" at bounding box center [260, 150] width 29 height 13
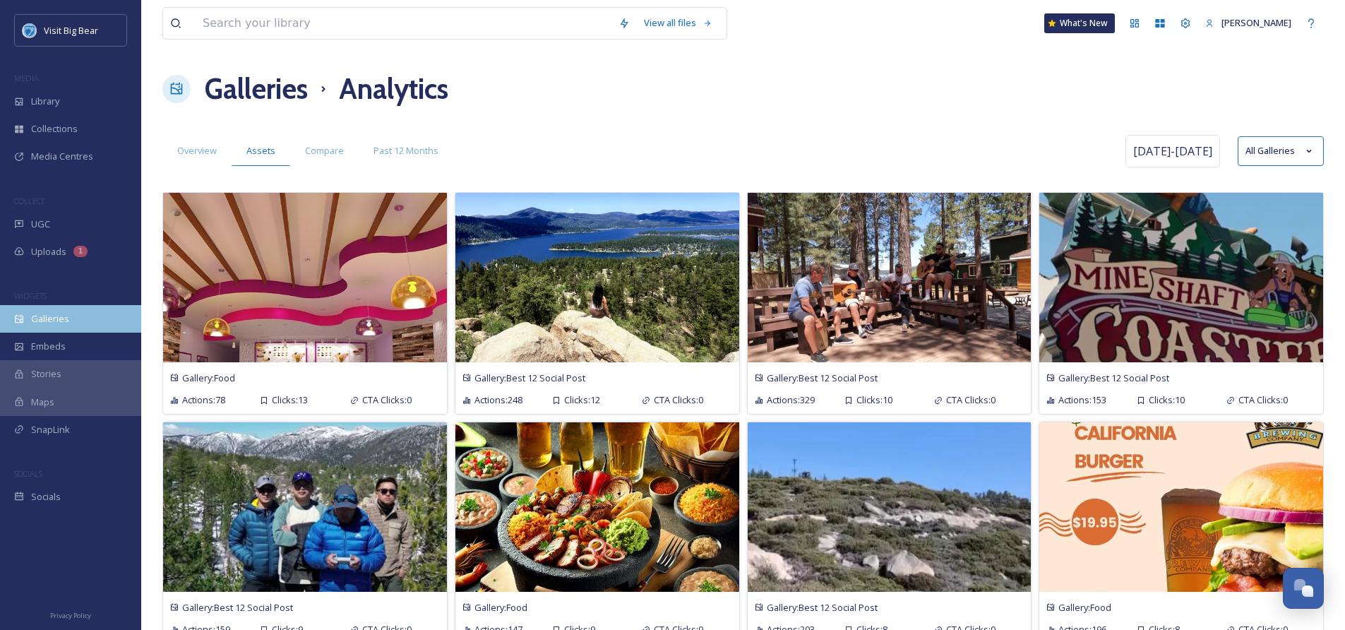
click at [56, 316] on span "Galleries" at bounding box center [50, 318] width 38 height 13
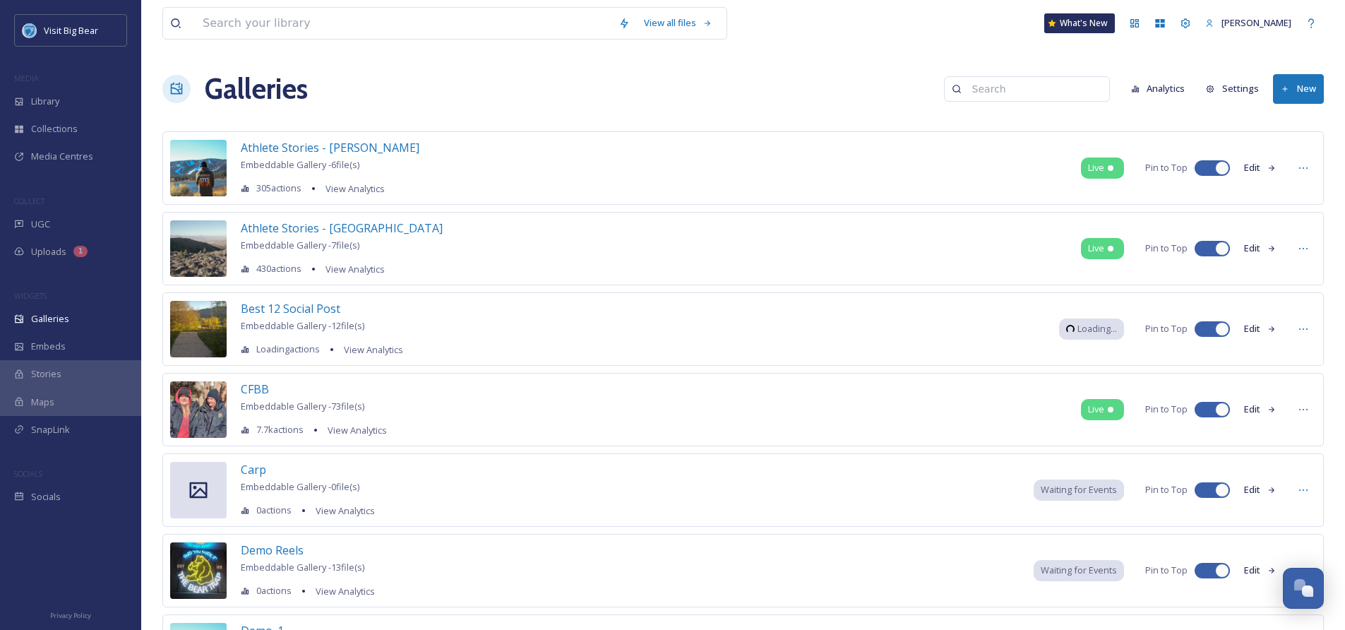
click at [1263, 329] on button "Edit" at bounding box center [1260, 329] width 47 height 28
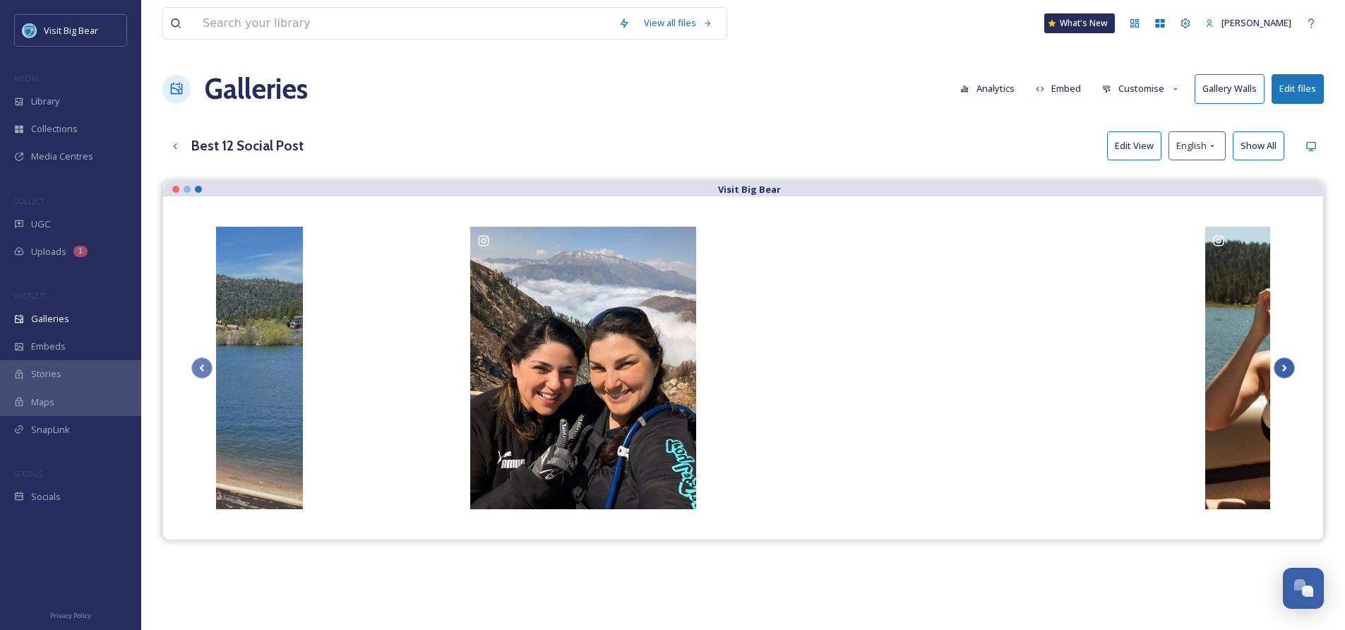
click at [1284, 371] on icon "Scroll Right" at bounding box center [1285, 367] width 20 height 21
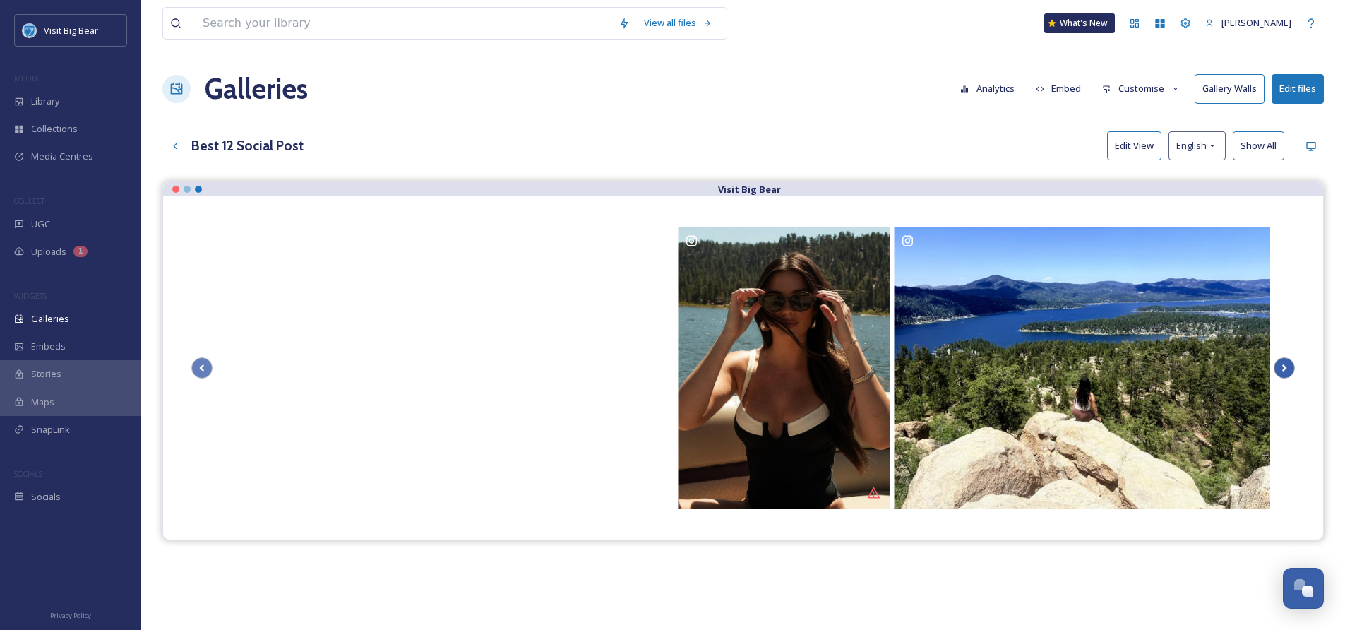
click at [1285, 371] on icon "Scroll Right" at bounding box center [1285, 367] width 20 height 21
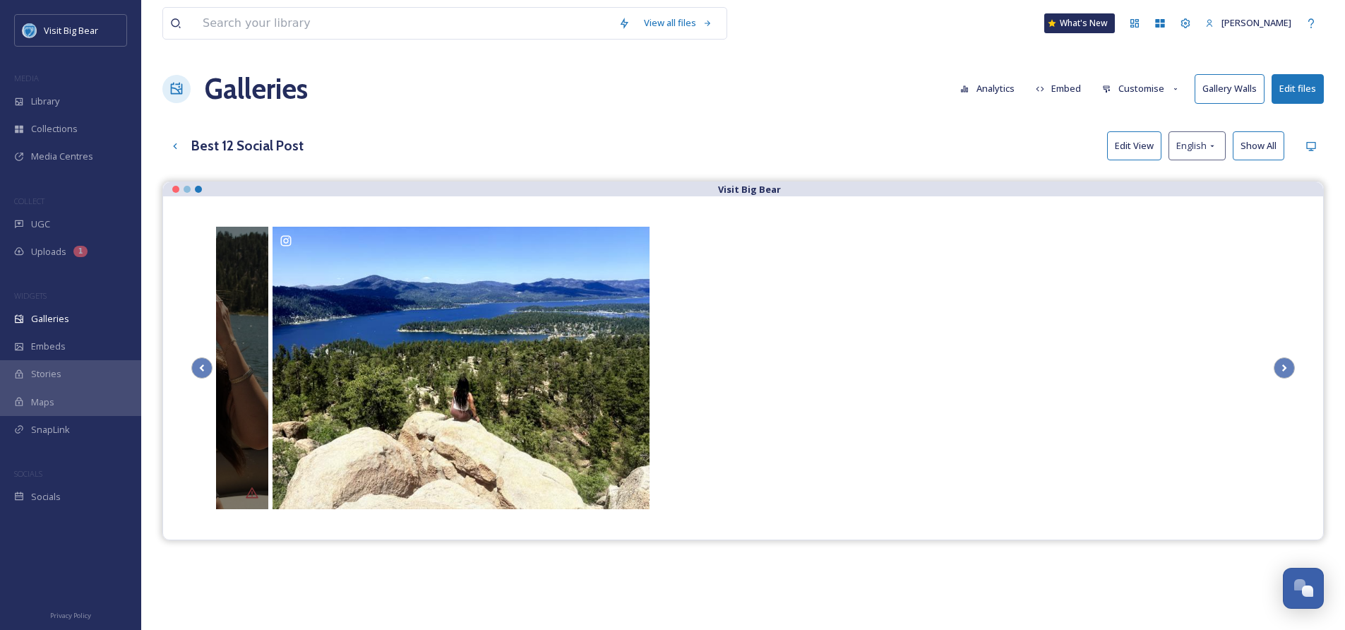
drag, startPoint x: 326, startPoint y: 312, endPoint x: 229, endPoint y: 302, distance: 98.0
click at [229, 302] on div "@ brittneyreed_" at bounding box center [162, 368] width 212 height 282
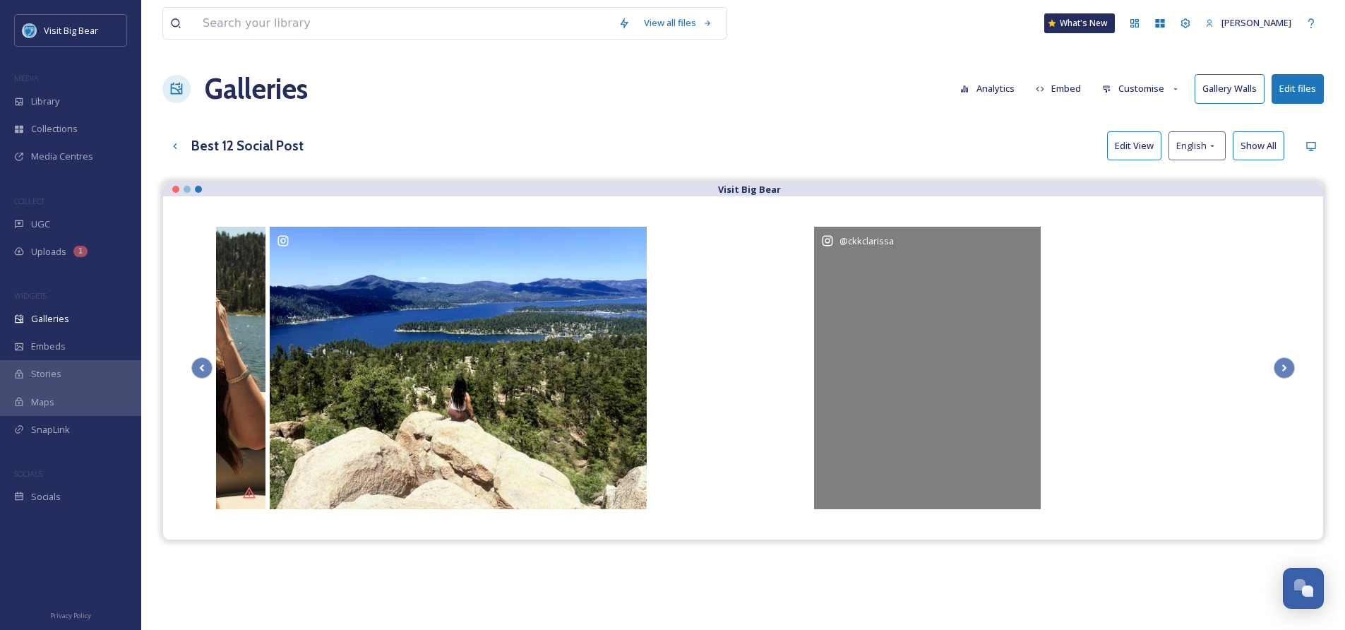
drag, startPoint x: 950, startPoint y: 318, endPoint x: 947, endPoint y: 329, distance: 11.6
click at [952, 330] on div "@ ckkclarissa" at bounding box center [927, 368] width 227 height 282
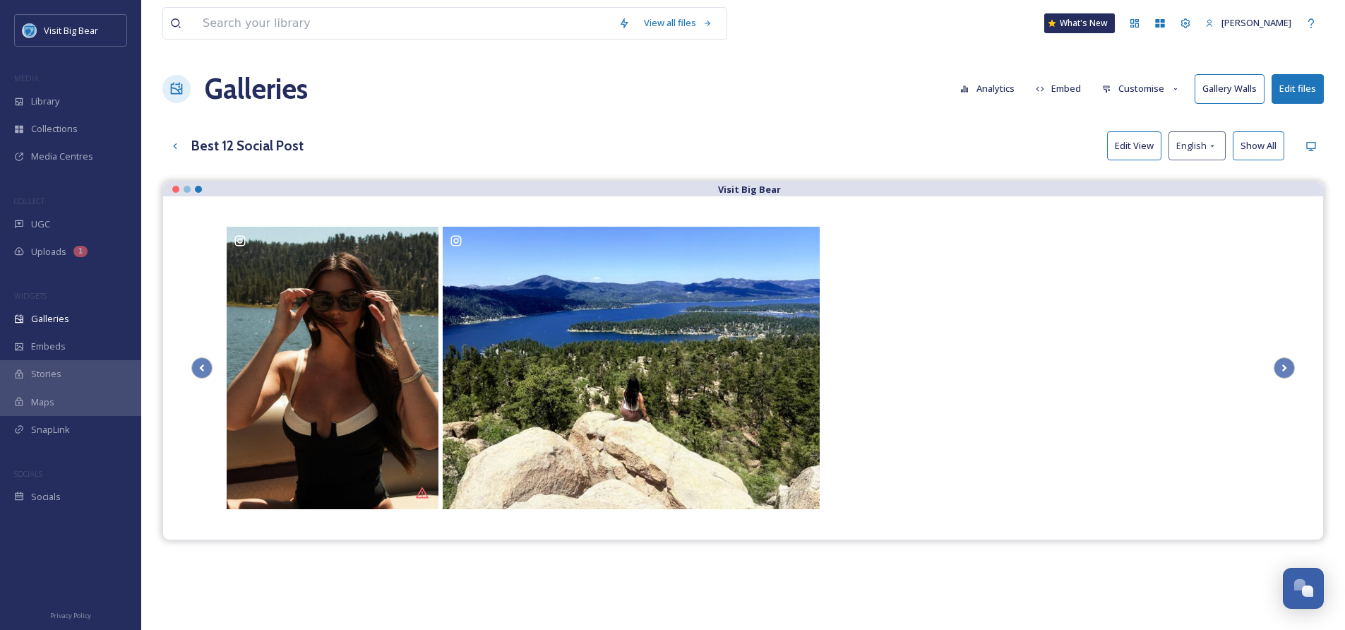
click at [1310, 89] on button "Edit files" at bounding box center [1298, 88] width 52 height 29
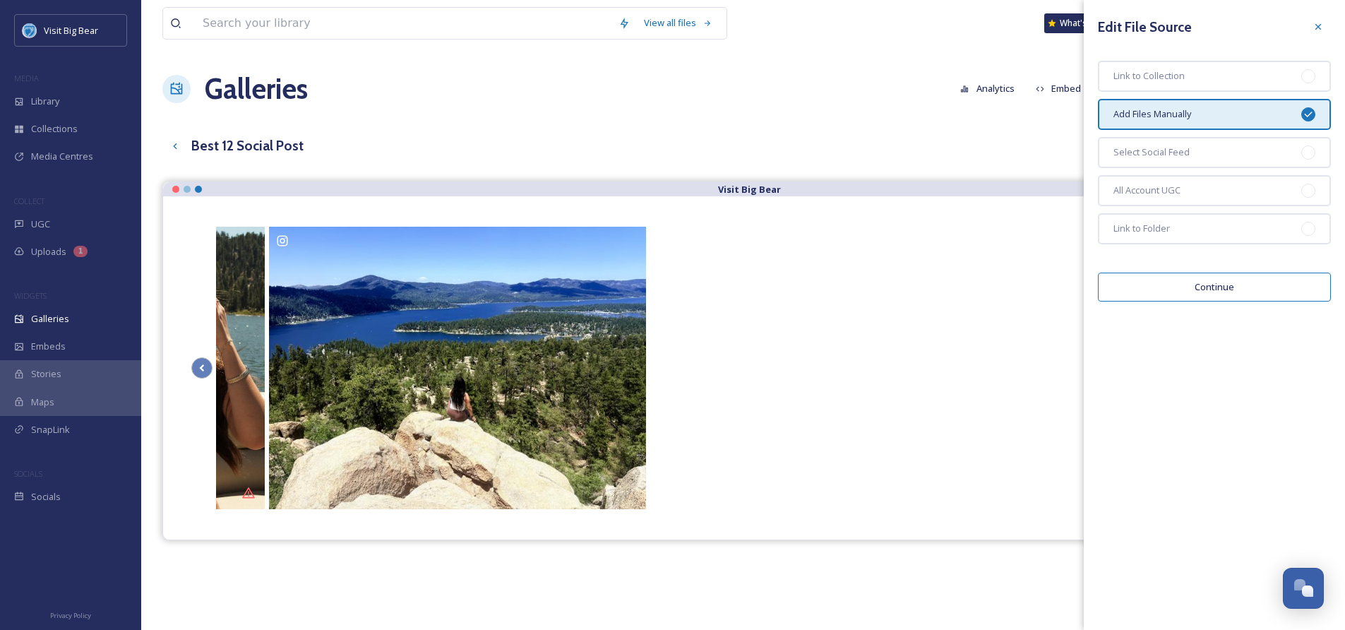
click at [1207, 288] on button "Continue" at bounding box center [1214, 287] width 233 height 29
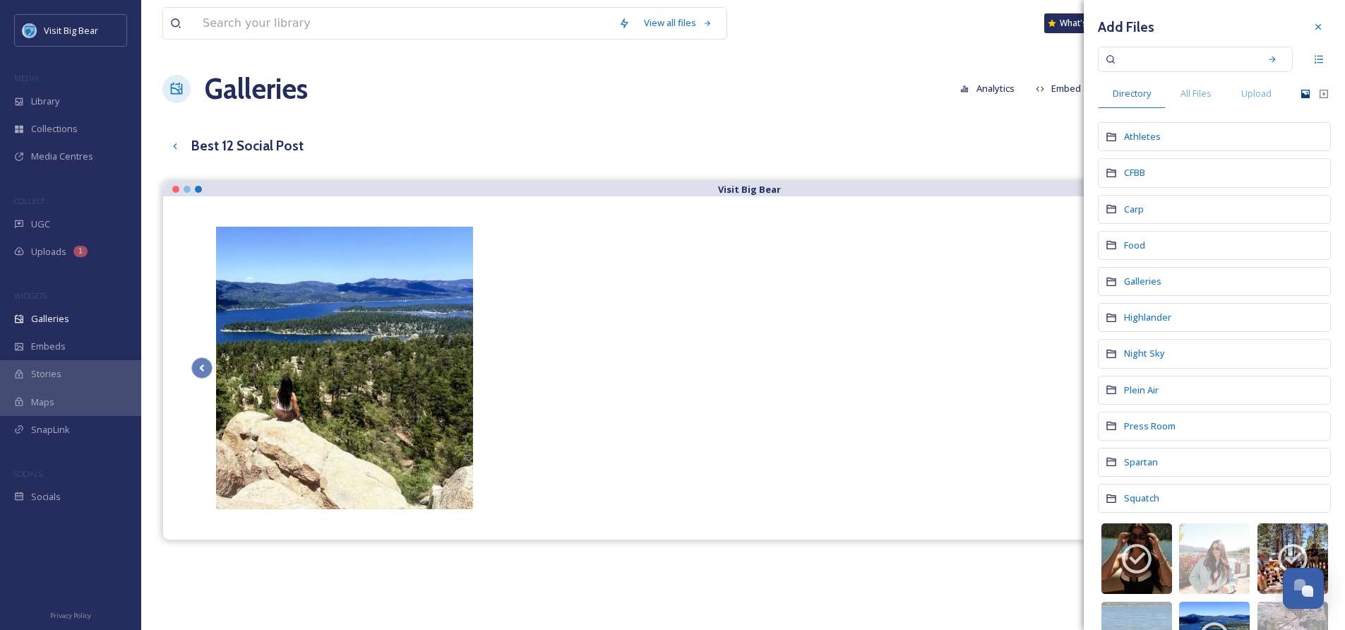
click at [1302, 95] on icon at bounding box center [1306, 94] width 8 height 8
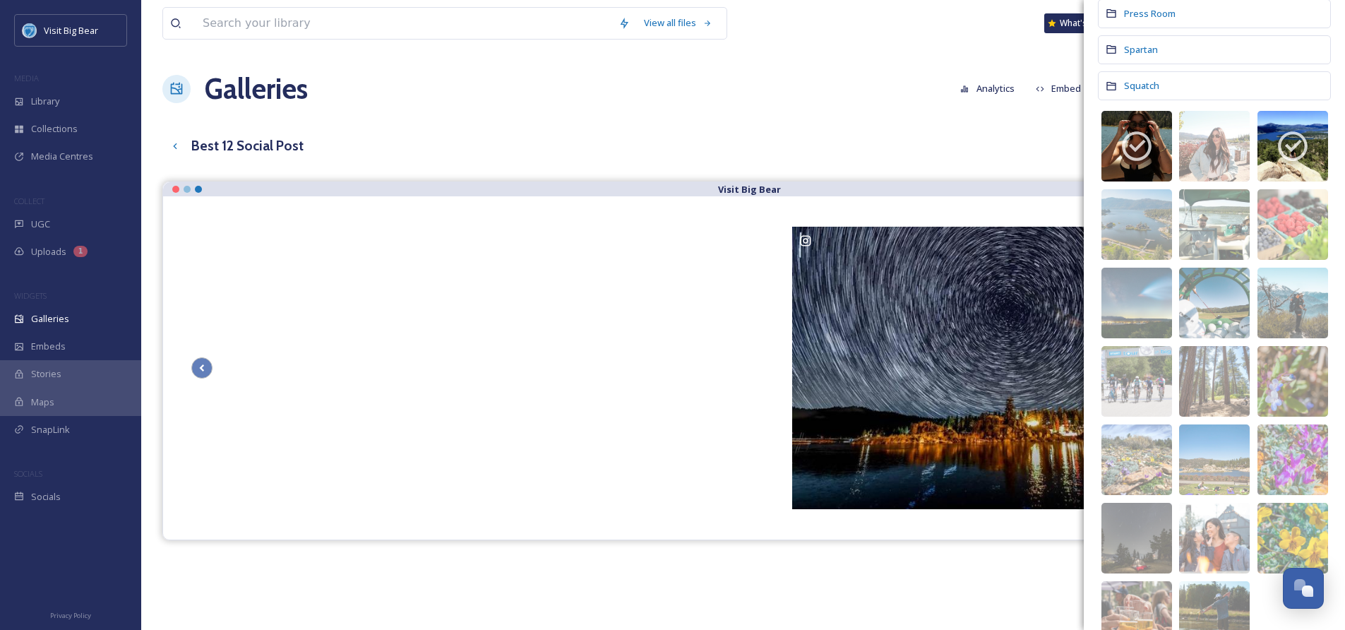
scroll to position [58, 0]
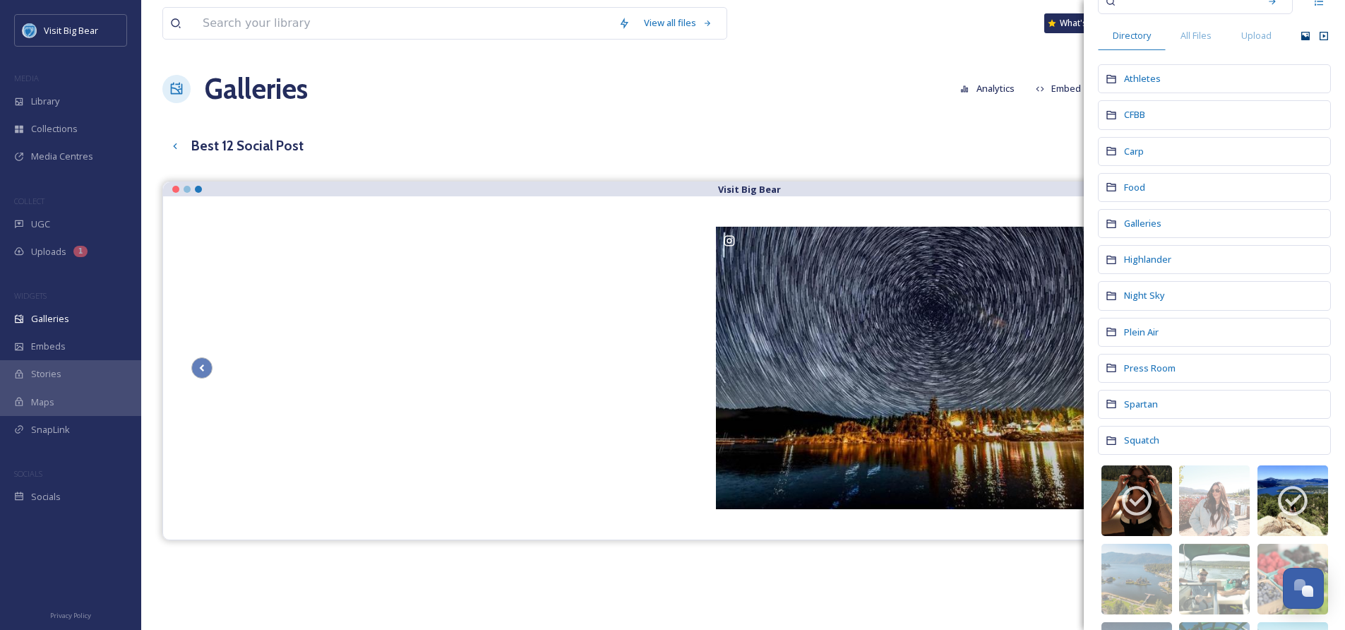
click at [1319, 37] on icon at bounding box center [1324, 35] width 11 height 11
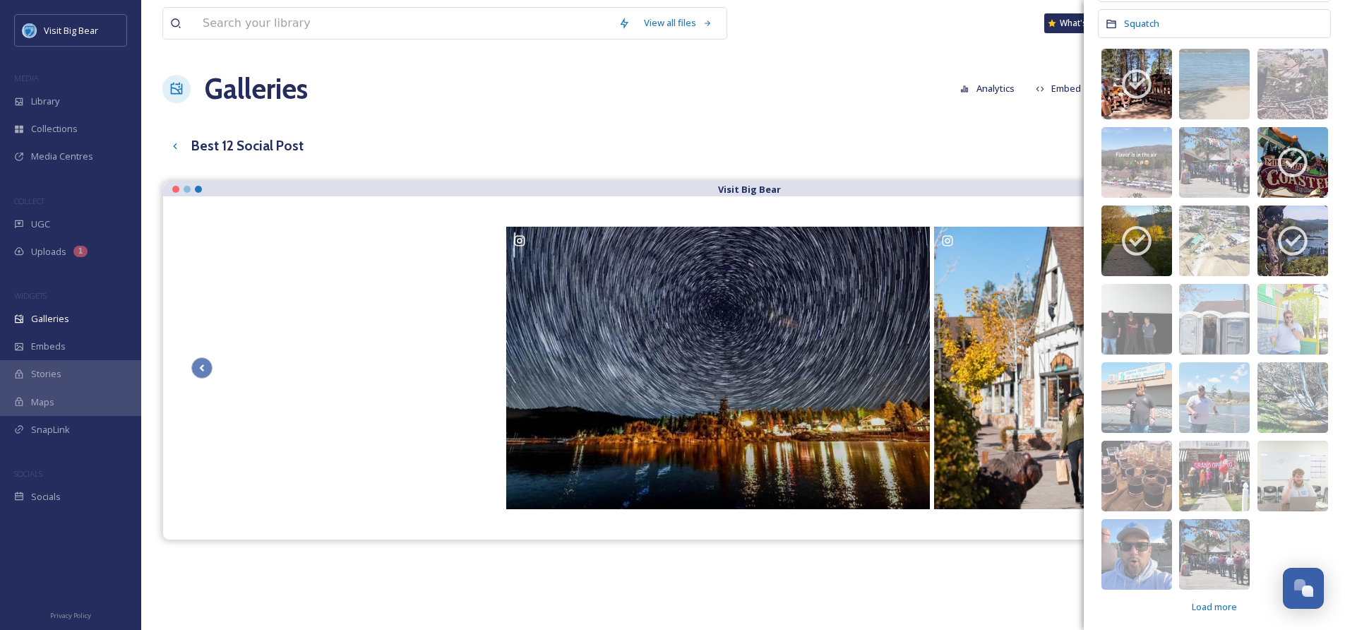
scroll to position [480, 0]
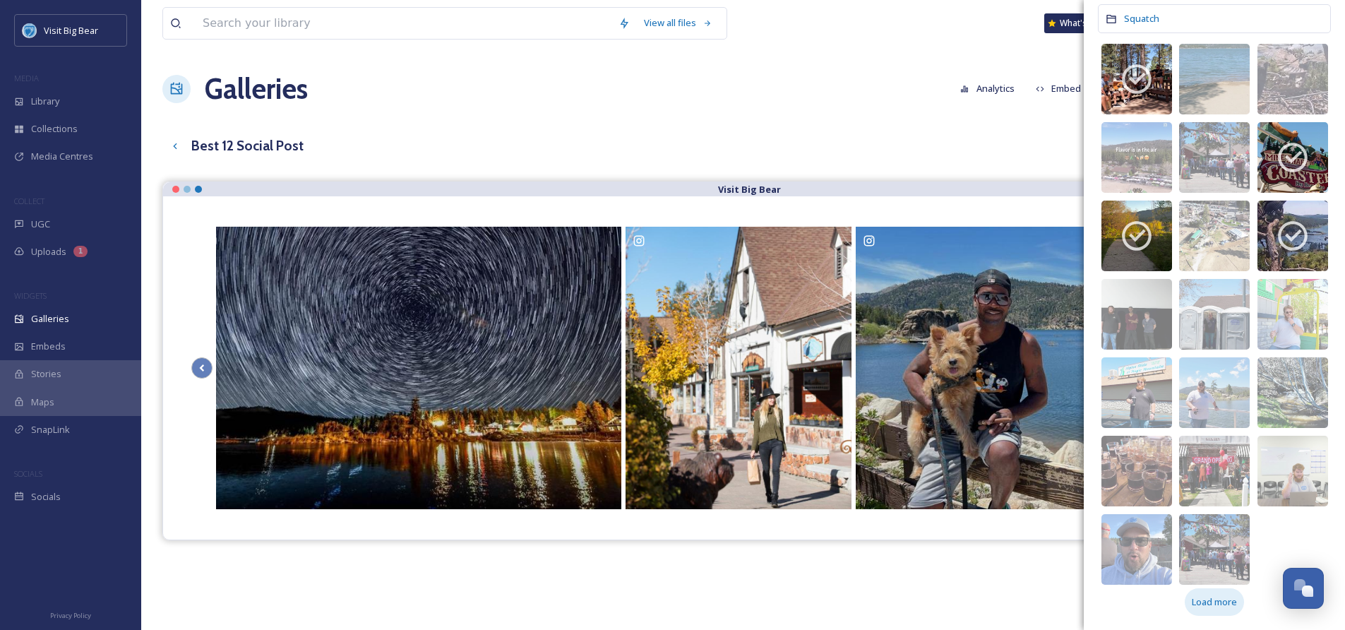
click at [1197, 599] on span "Load more" at bounding box center [1214, 601] width 45 height 13
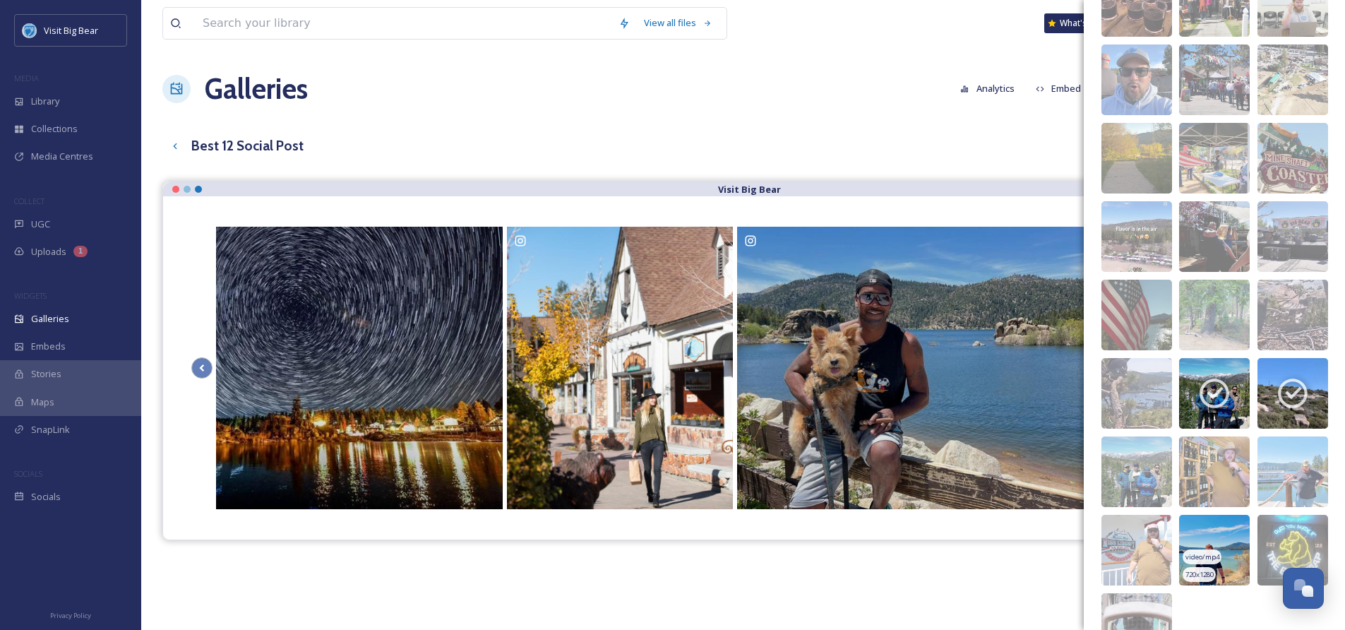
scroll to position [1028, 0]
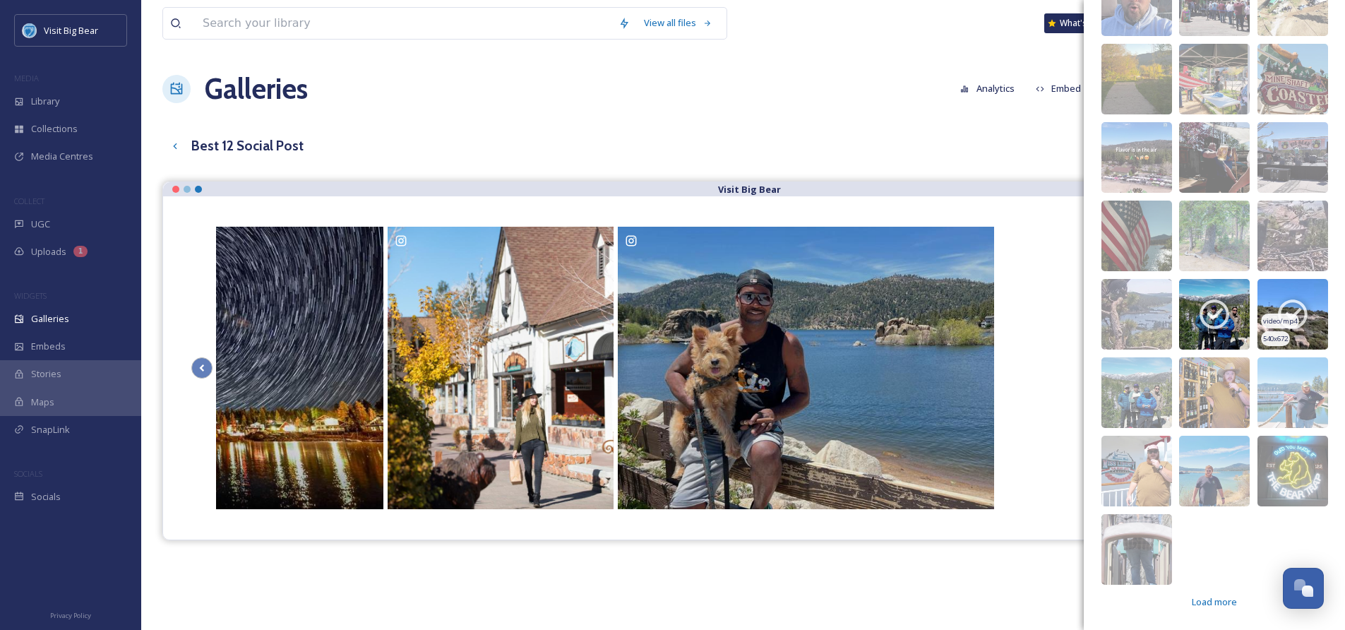
click at [1287, 315] on div "video/mp4" at bounding box center [1280, 321] width 38 height 15
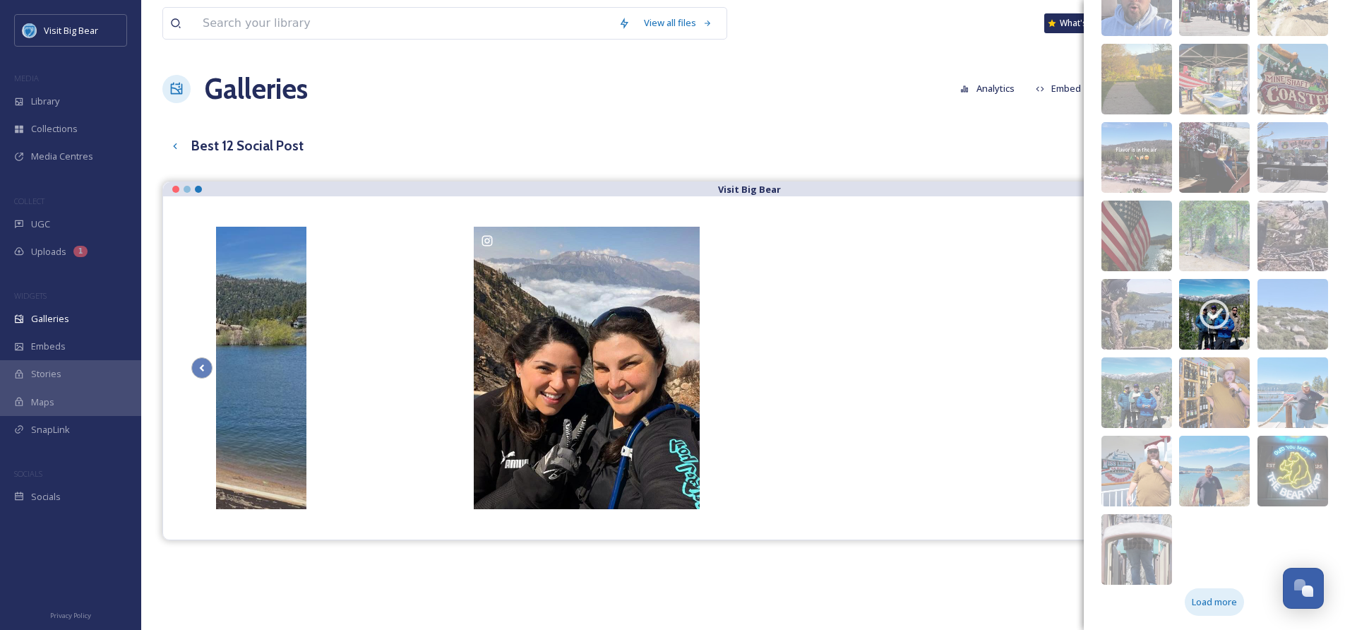
click at [1219, 601] on span "Load more" at bounding box center [1214, 601] width 45 height 13
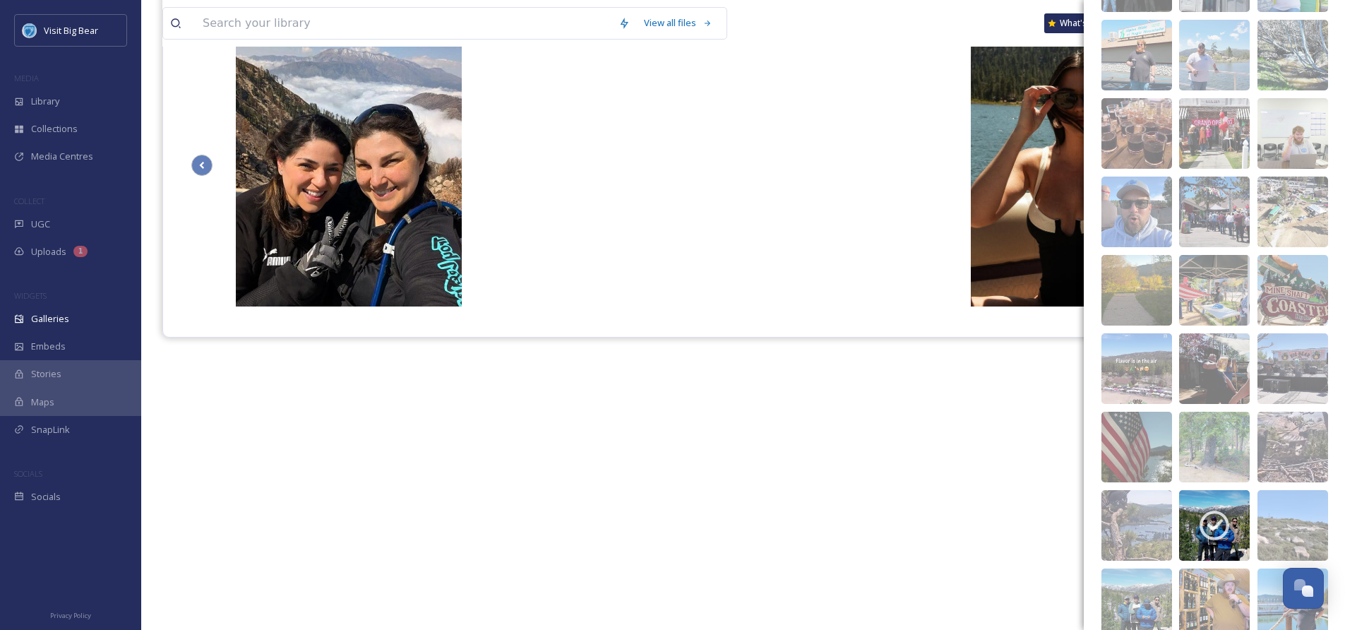
scroll to position [121, 0]
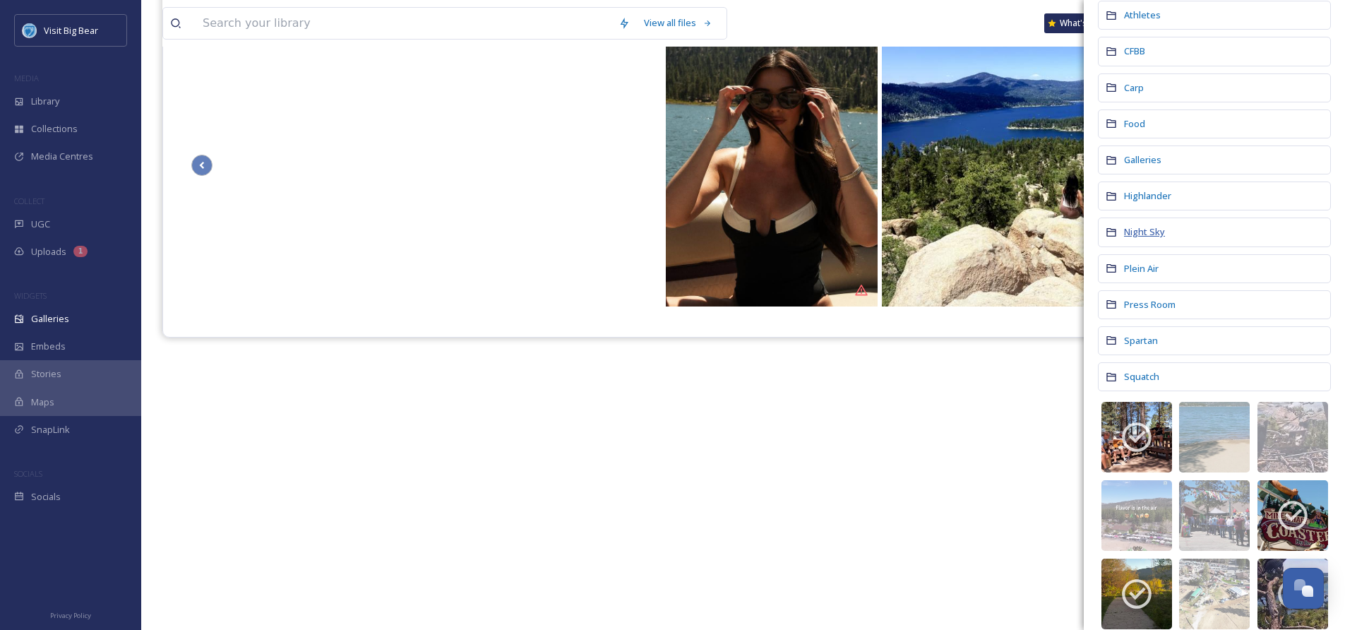
click at [1155, 234] on span "Night Sky" at bounding box center [1144, 231] width 41 height 13
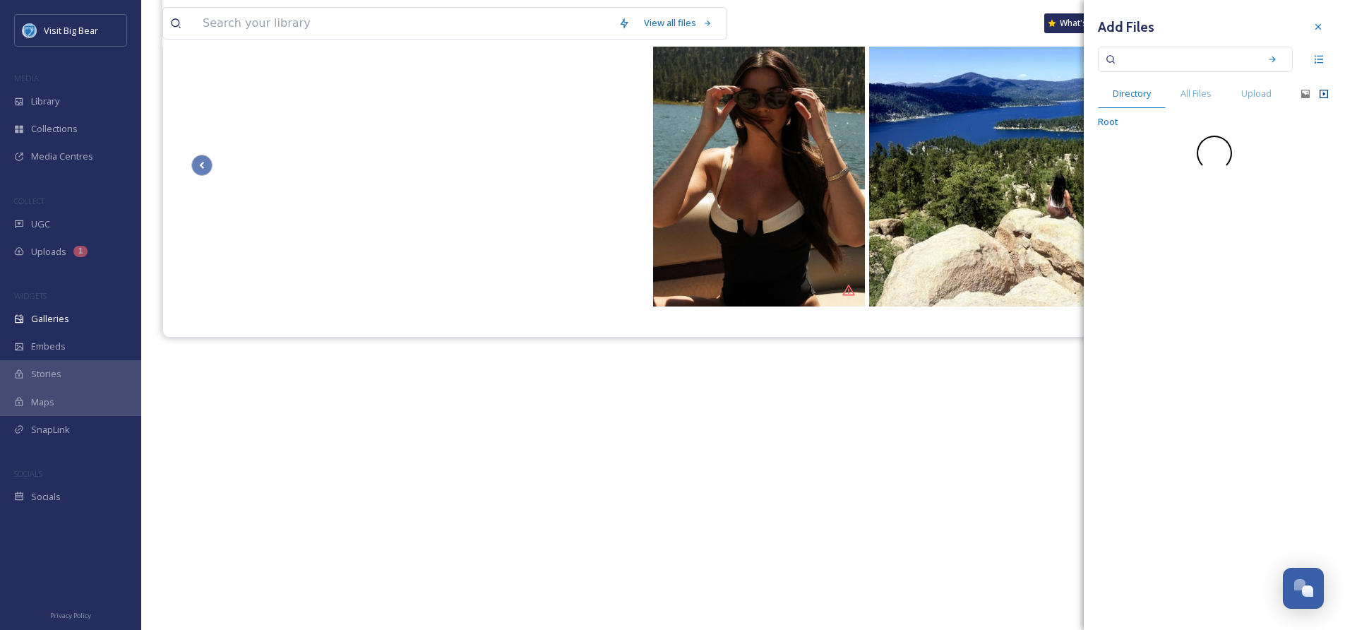
scroll to position [0, 0]
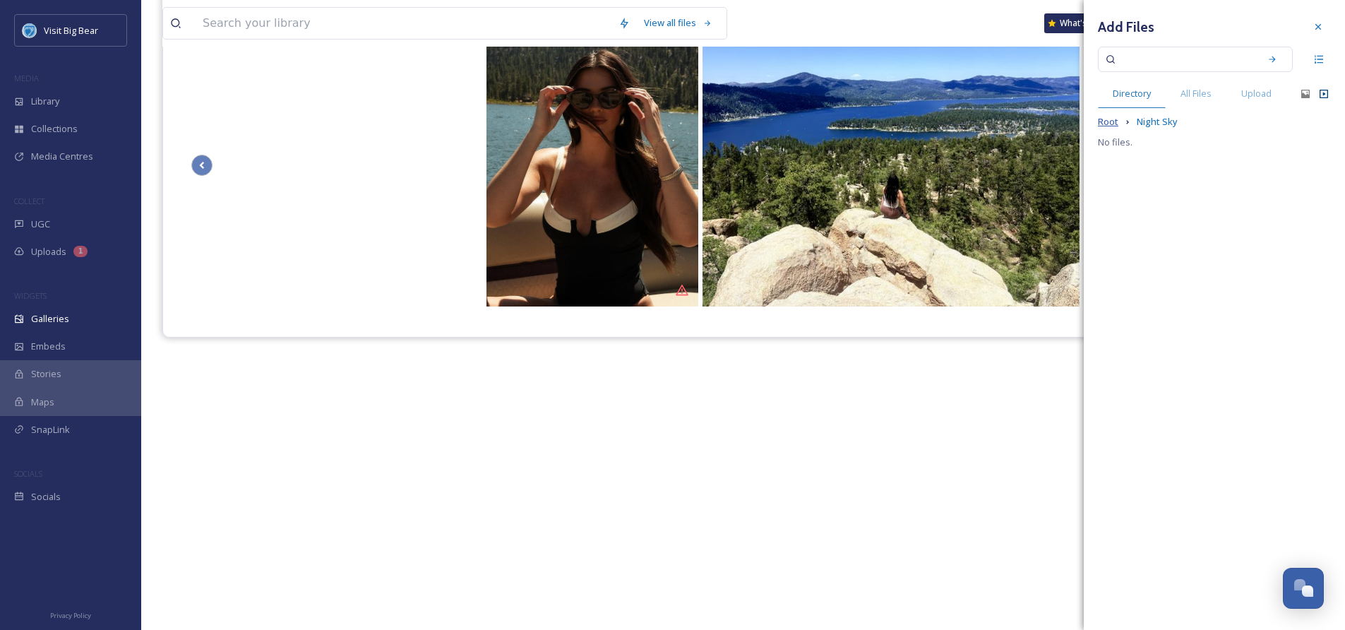
click at [1113, 121] on span "Root" at bounding box center [1108, 121] width 20 height 13
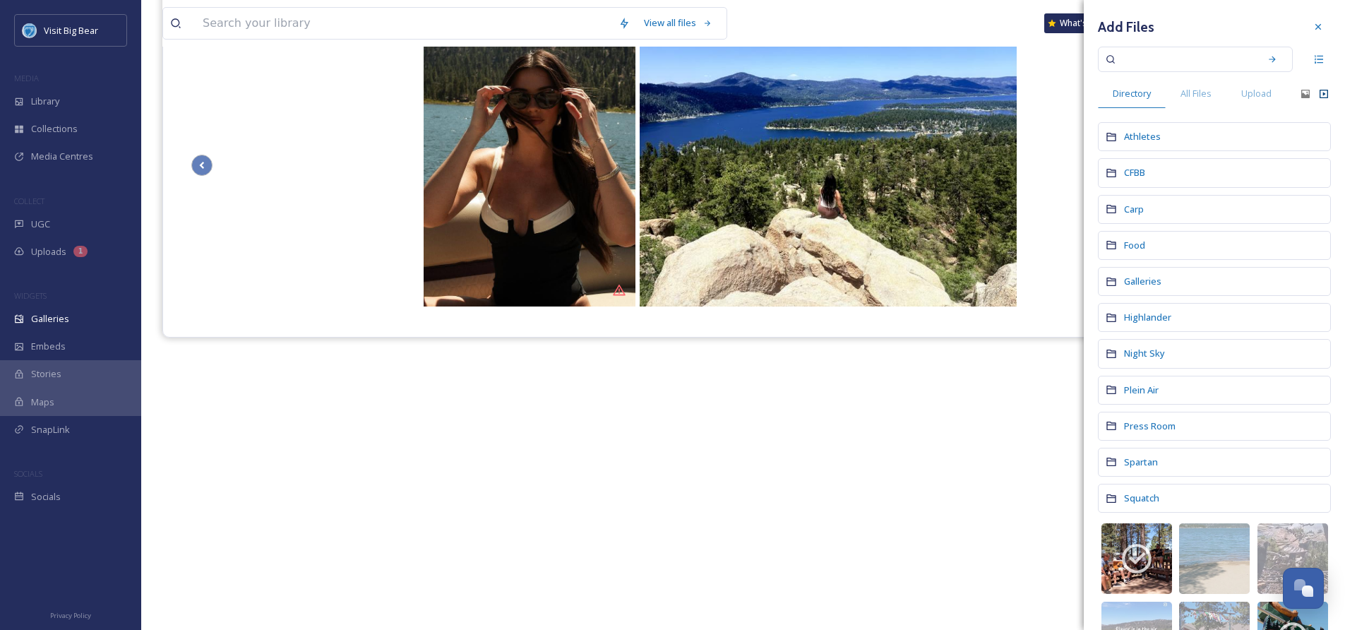
click at [1149, 169] on div "CFBB" at bounding box center [1214, 172] width 233 height 29
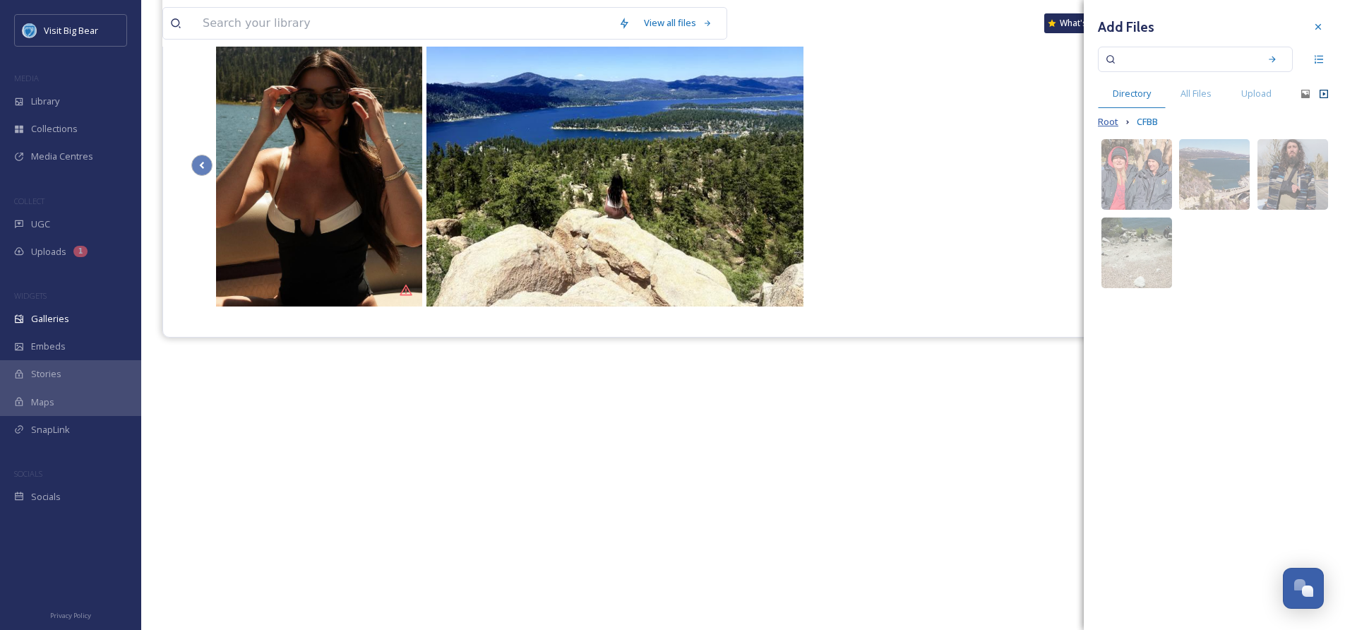
click at [1107, 119] on span "Root" at bounding box center [1108, 121] width 20 height 13
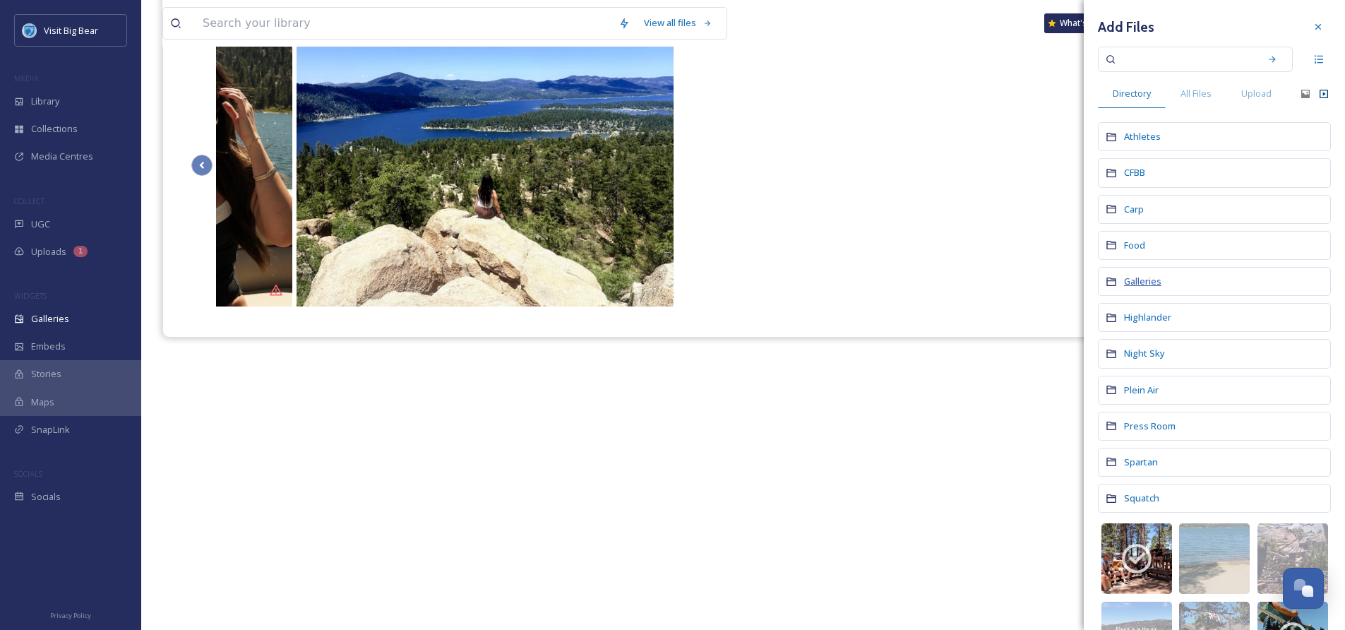
click at [1144, 280] on span "Galleries" at bounding box center [1142, 281] width 37 height 13
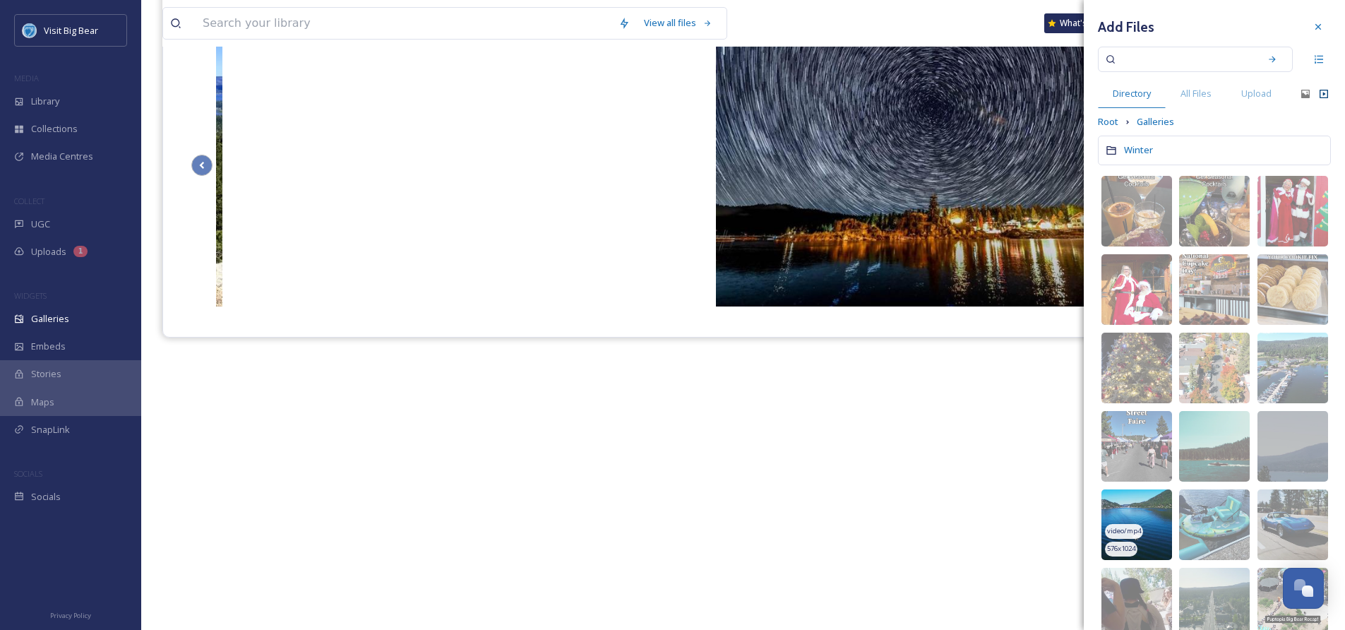
click at [1156, 509] on img at bounding box center [1137, 524] width 71 height 71
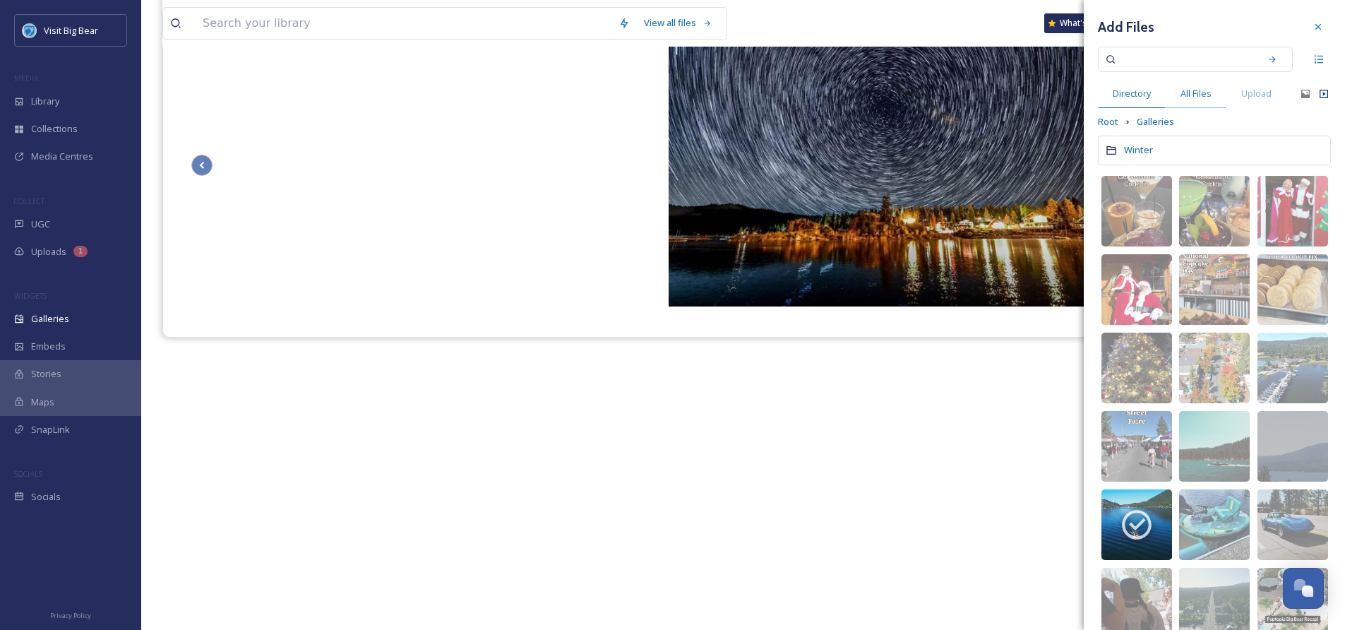
click at [1198, 95] on span "All Files" at bounding box center [1196, 93] width 31 height 13
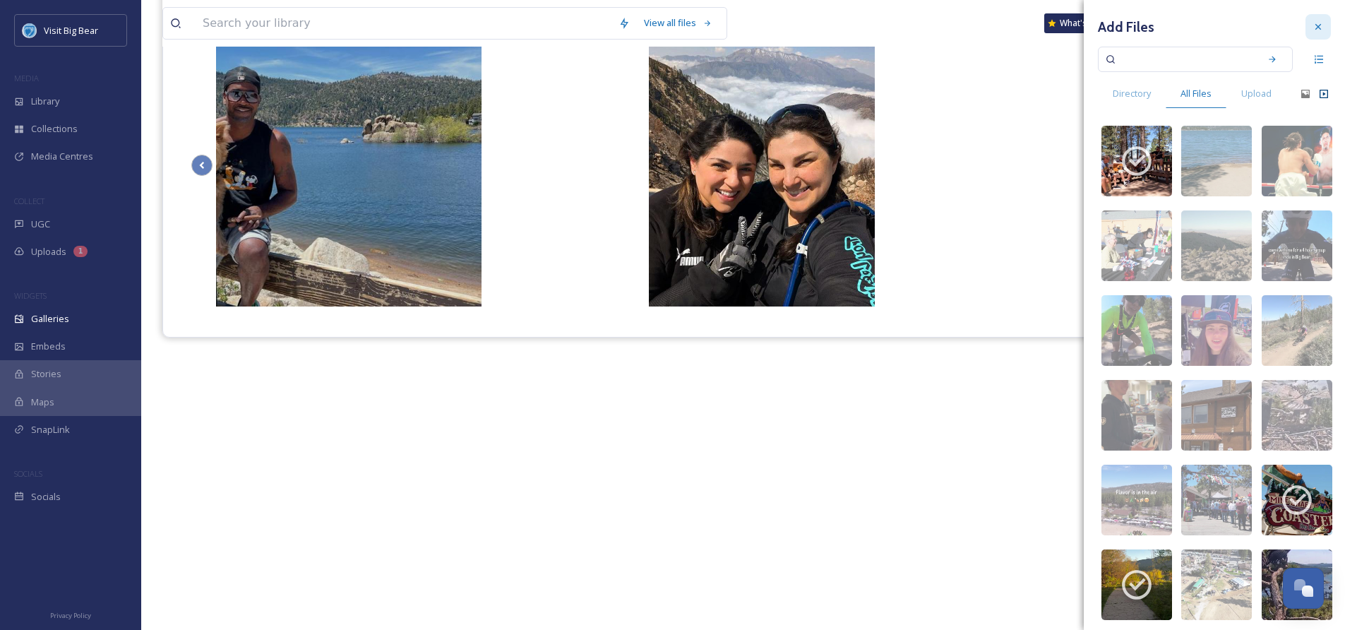
click at [1313, 25] on icon at bounding box center [1318, 26] width 11 height 11
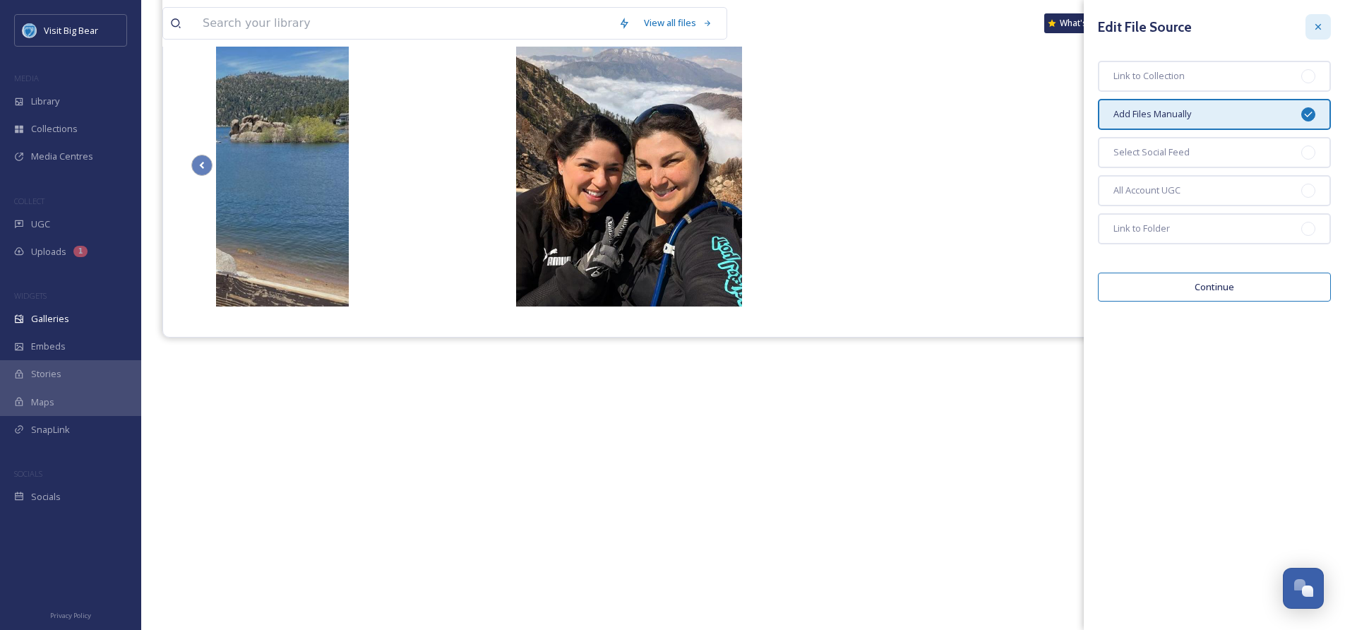
click at [1322, 37] on div at bounding box center [1318, 26] width 25 height 25
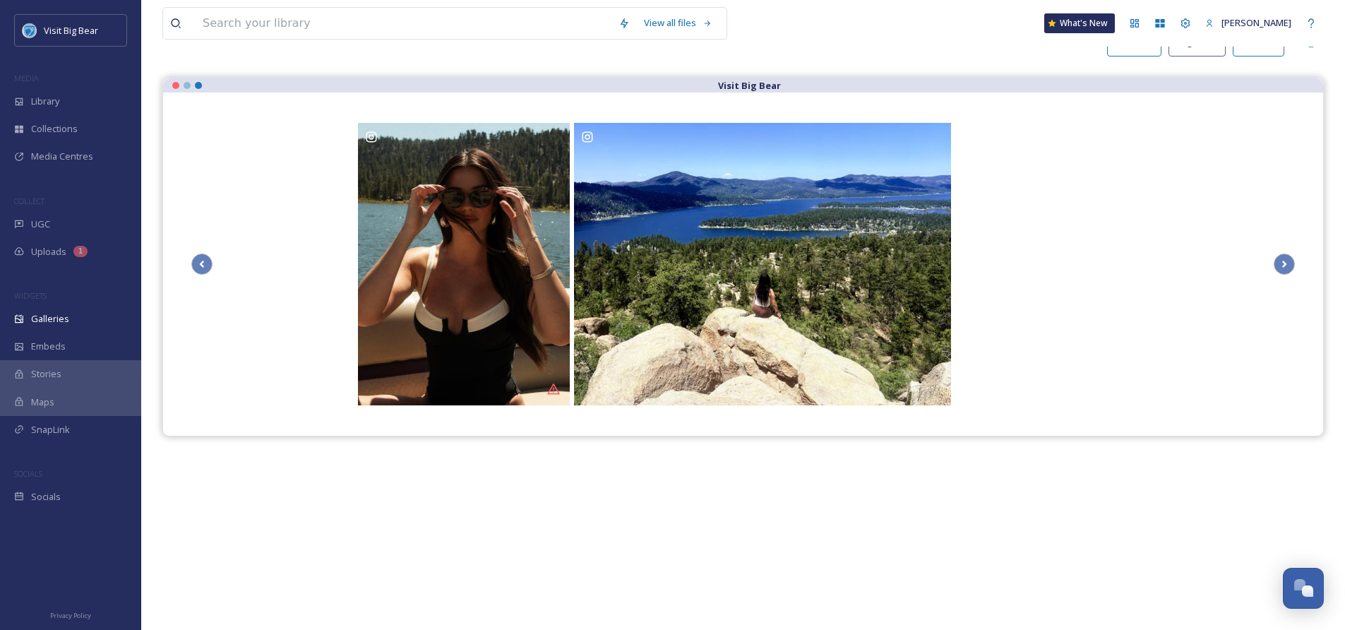
scroll to position [93, 0]
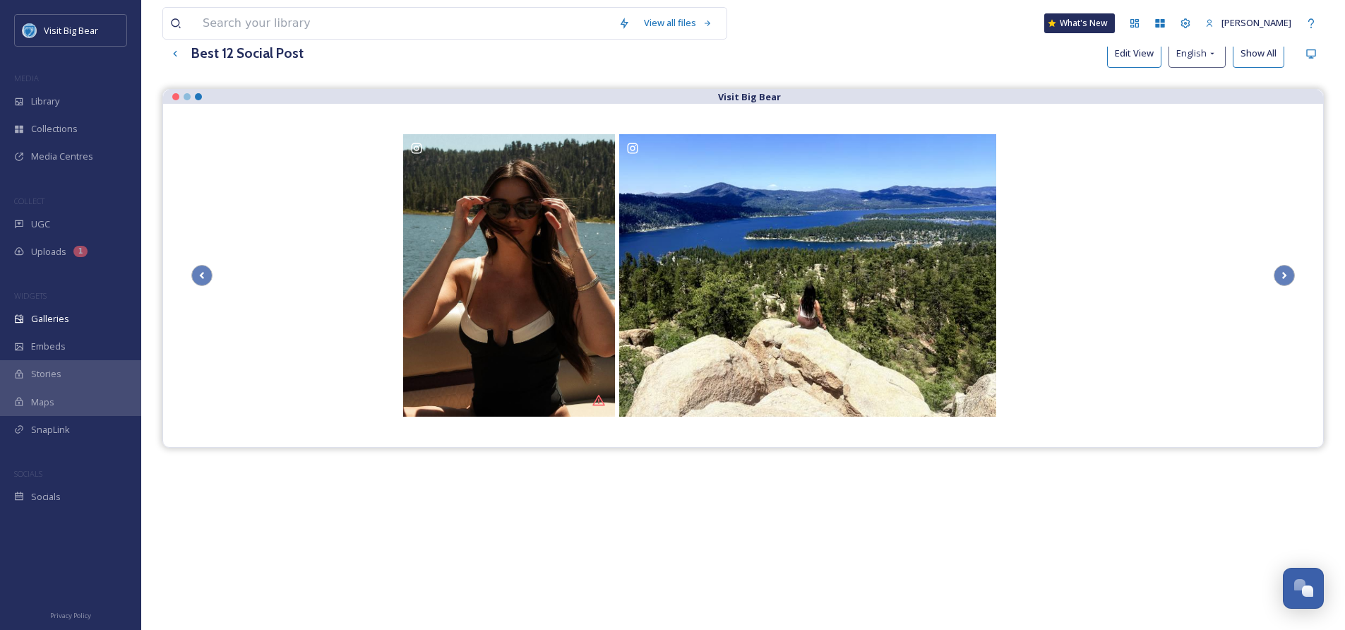
drag, startPoint x: 513, startPoint y: 372, endPoint x: 1030, endPoint y: 418, distance: 519.0
click at [1330, 429] on div "View all files What's New [PERSON_NAME] Galleries Analytics Embed Customise Gal…" at bounding box center [743, 323] width 1204 height 833
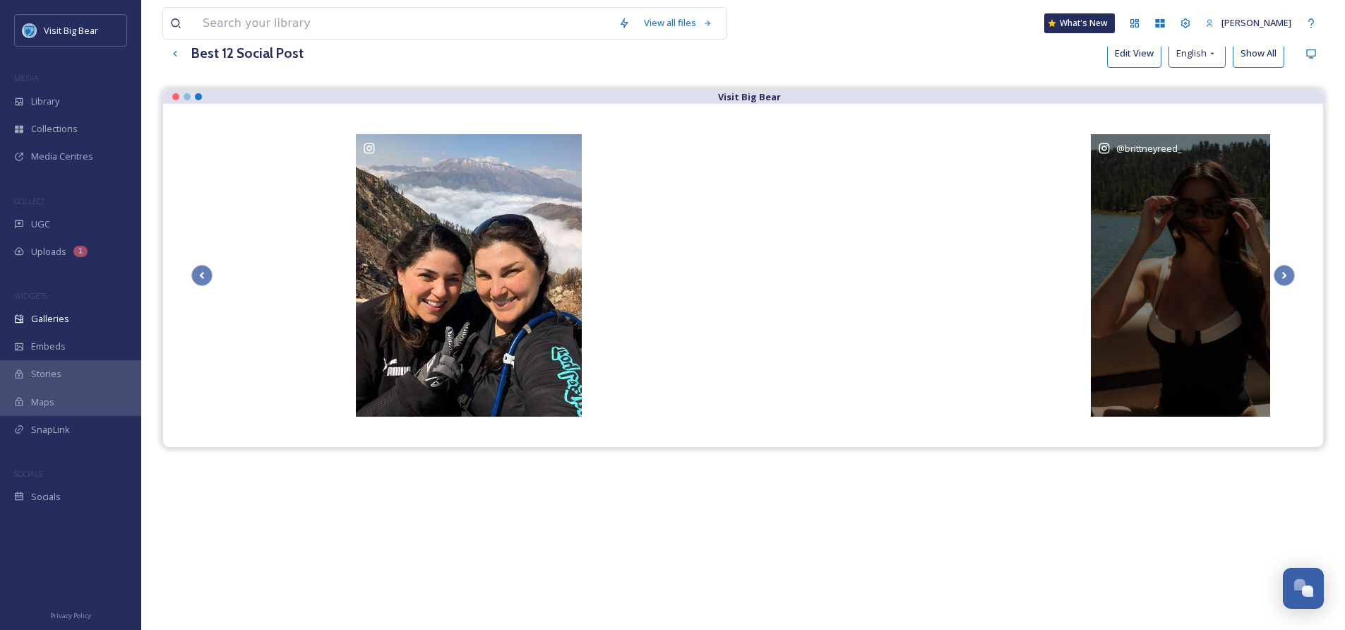
drag, startPoint x: 459, startPoint y: 333, endPoint x: 1160, endPoint y: 405, distance: 704.4
click at [1160, 405] on div "@ brittneyreed_" at bounding box center [1197, 275] width 212 height 282
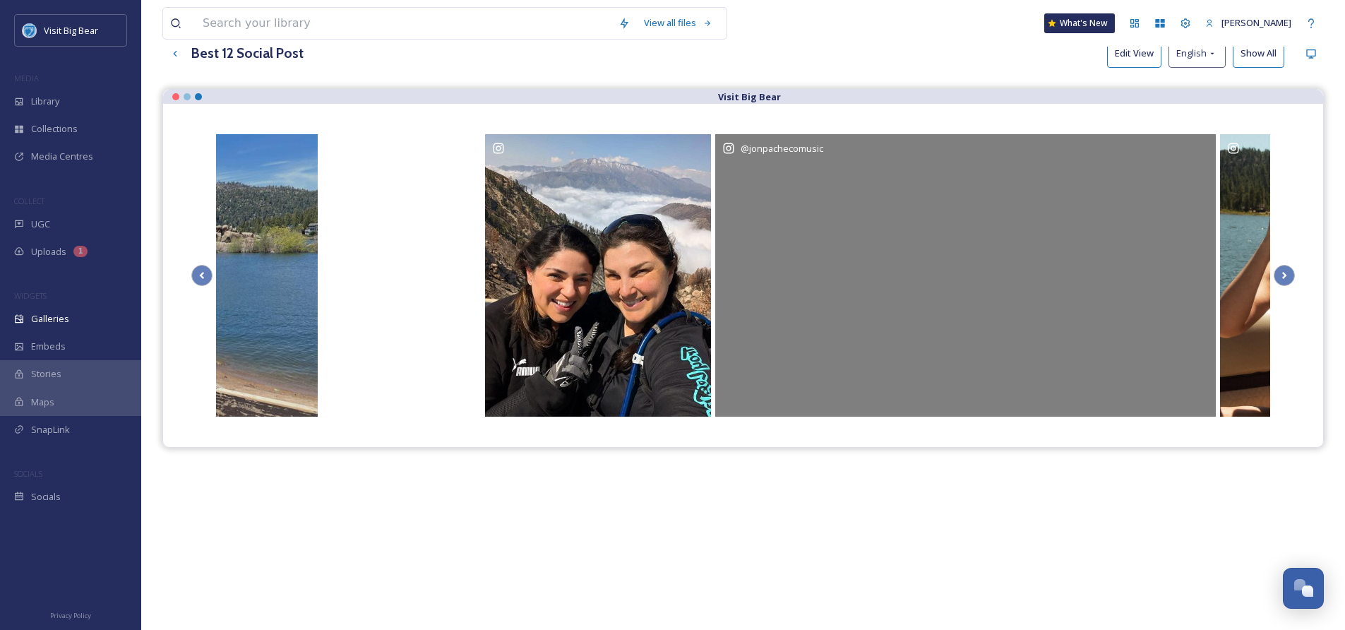
drag, startPoint x: 900, startPoint y: 342, endPoint x: 995, endPoint y: 343, distance: 94.6
click at [995, 343] on div "@ jonpachecomusic" at bounding box center [965, 275] width 501 height 282
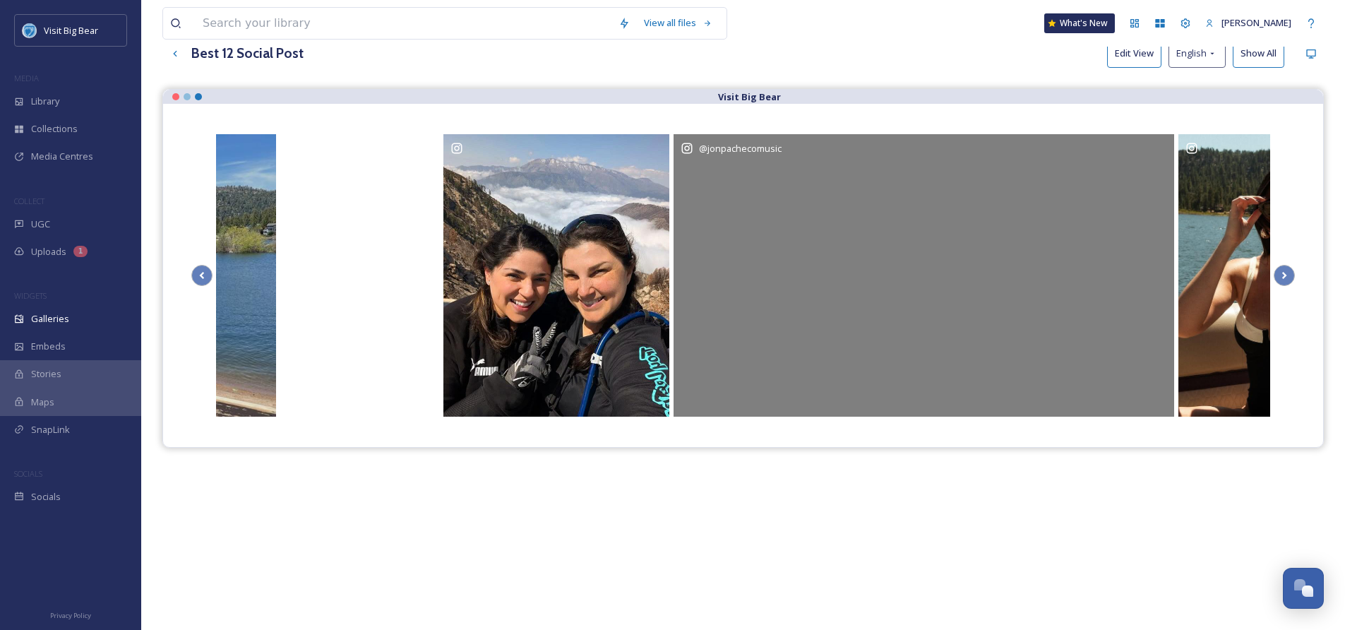
click at [1141, 143] on div "@ jonpachecomusic" at bounding box center [924, 148] width 487 height 14
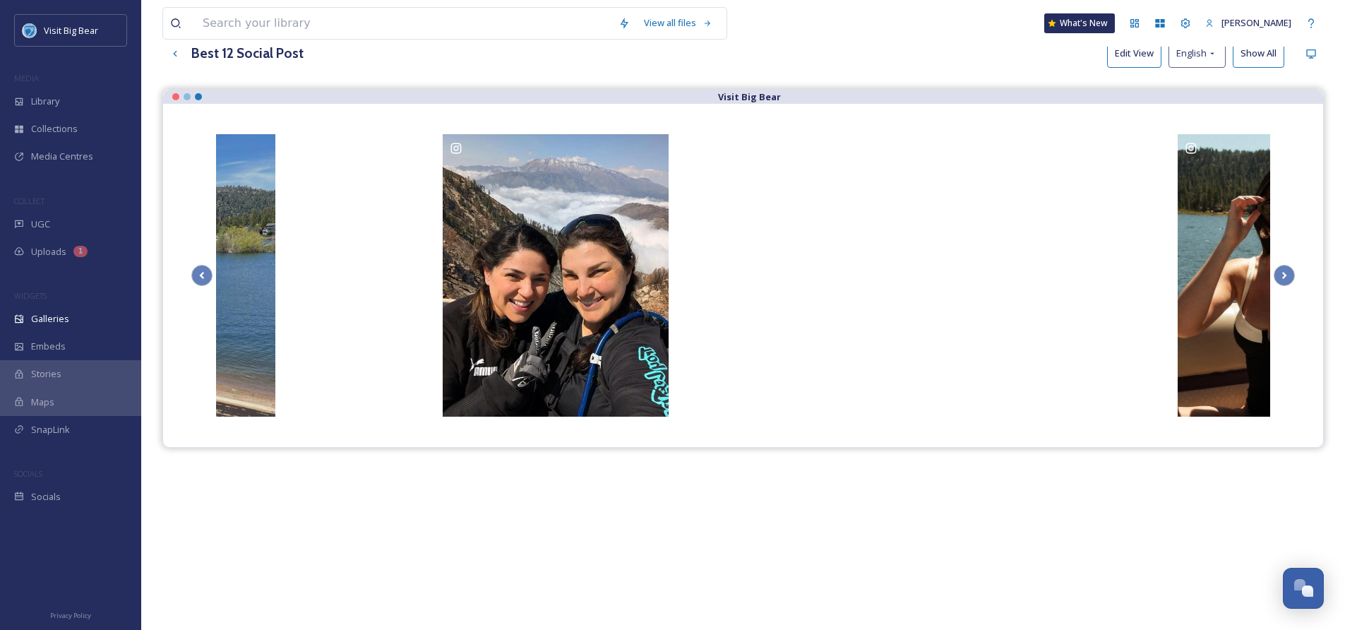
drag, startPoint x: 994, startPoint y: 270, endPoint x: 1006, endPoint y: 507, distance: 236.9
click at [994, 529] on div "Visit Big Bear" at bounding box center [743, 404] width 1162 height 630
